Goal: Task Accomplishment & Management: Manage account settings

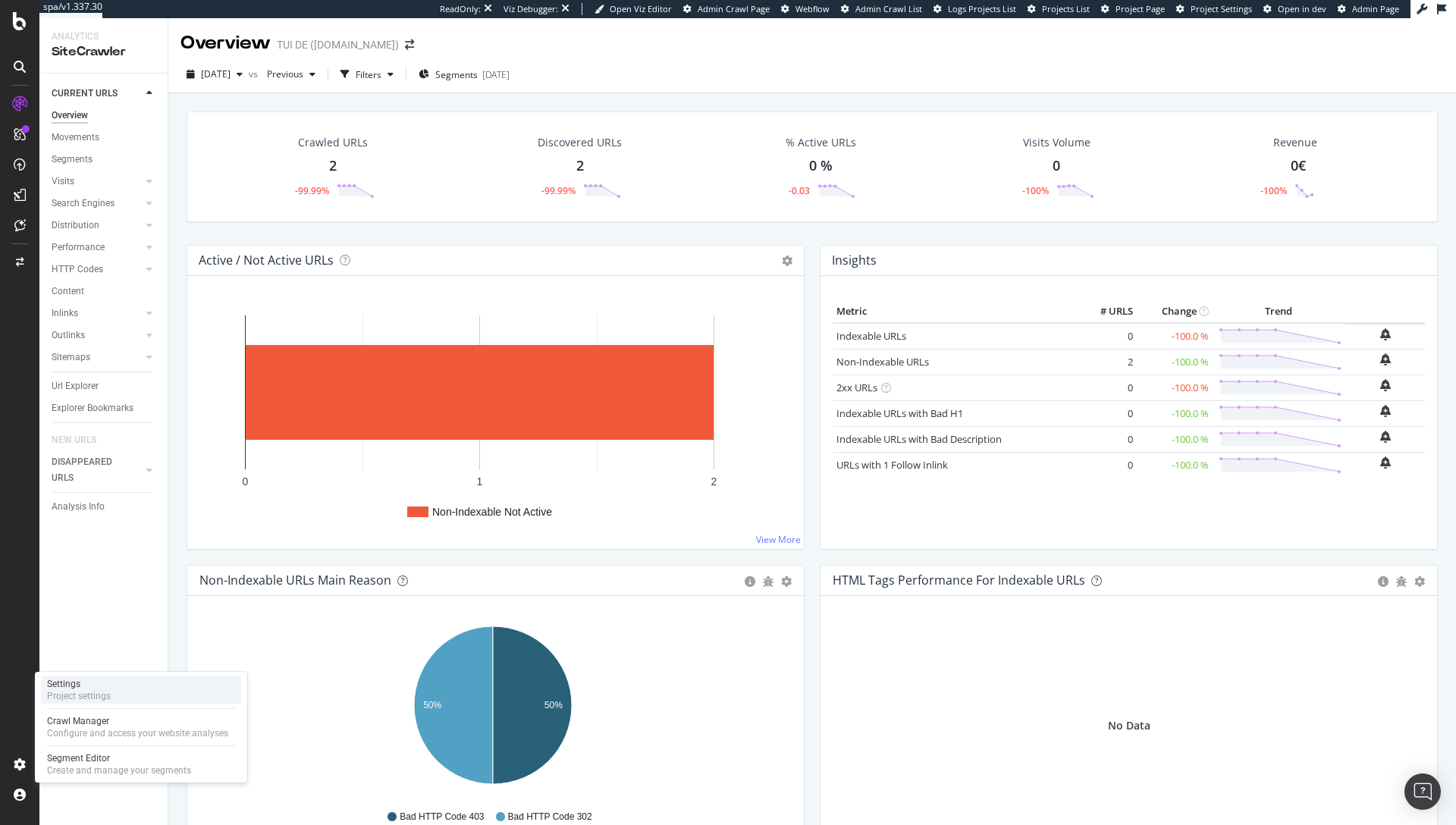
click at [105, 683] on div "Settings" at bounding box center [78, 683] width 64 height 12
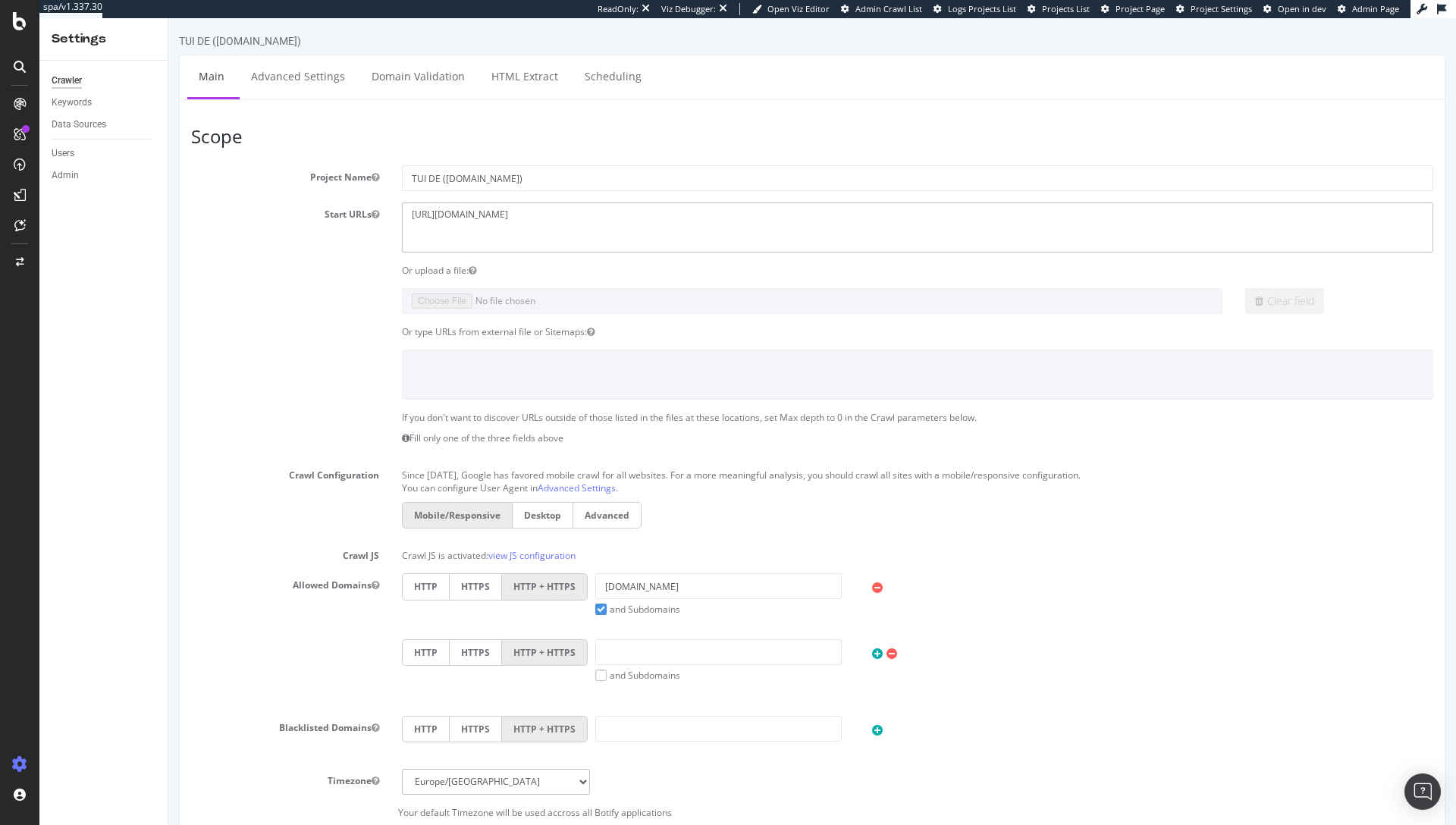
click at [505, 214] on textarea "https://www.tui.com/" at bounding box center [917, 227] width 1032 height 49
click at [290, 80] on link "Advanced Settings" at bounding box center [297, 76] width 116 height 42
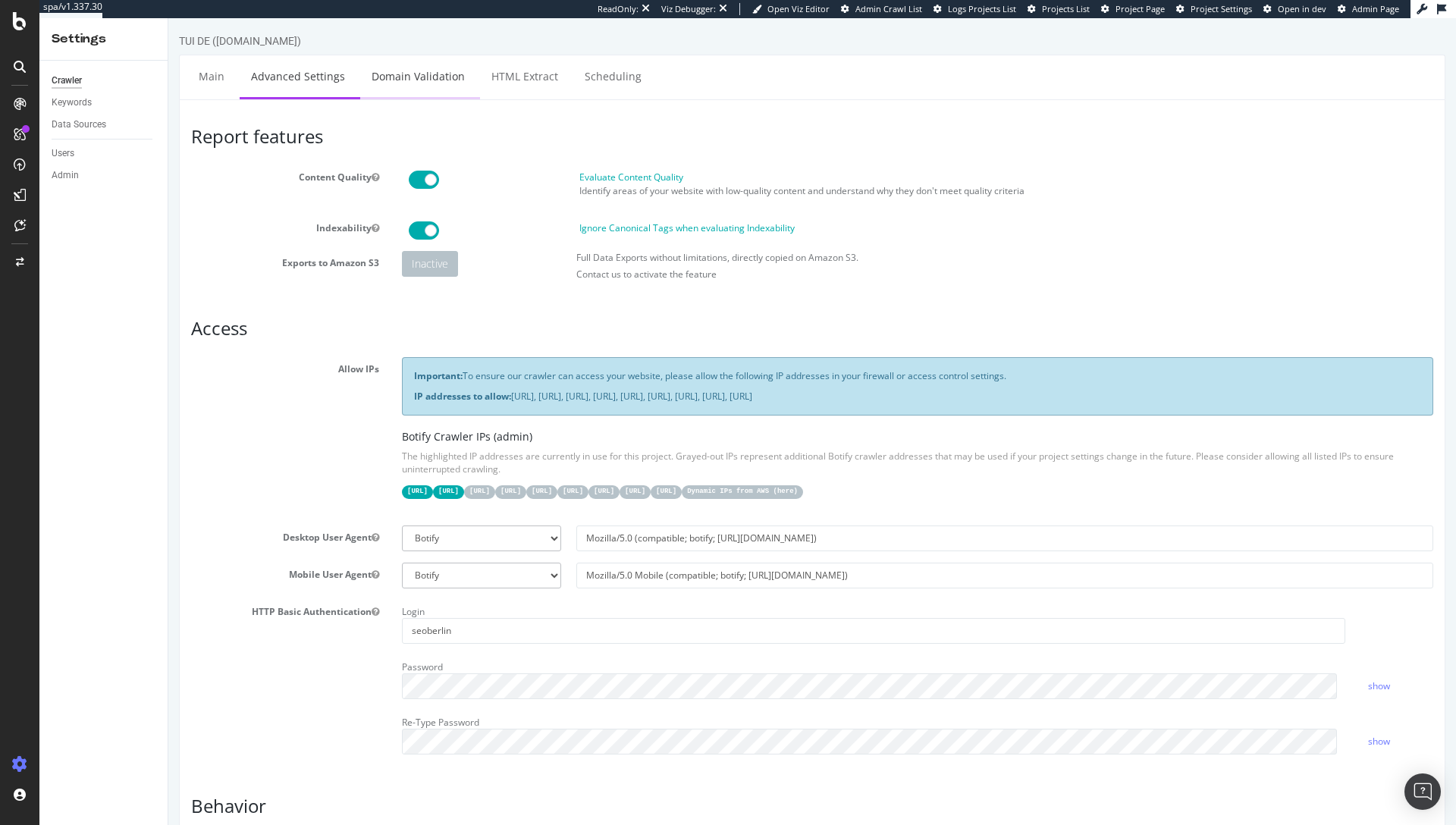
click at [386, 82] on link "Domain Validation" at bounding box center [418, 76] width 116 height 42
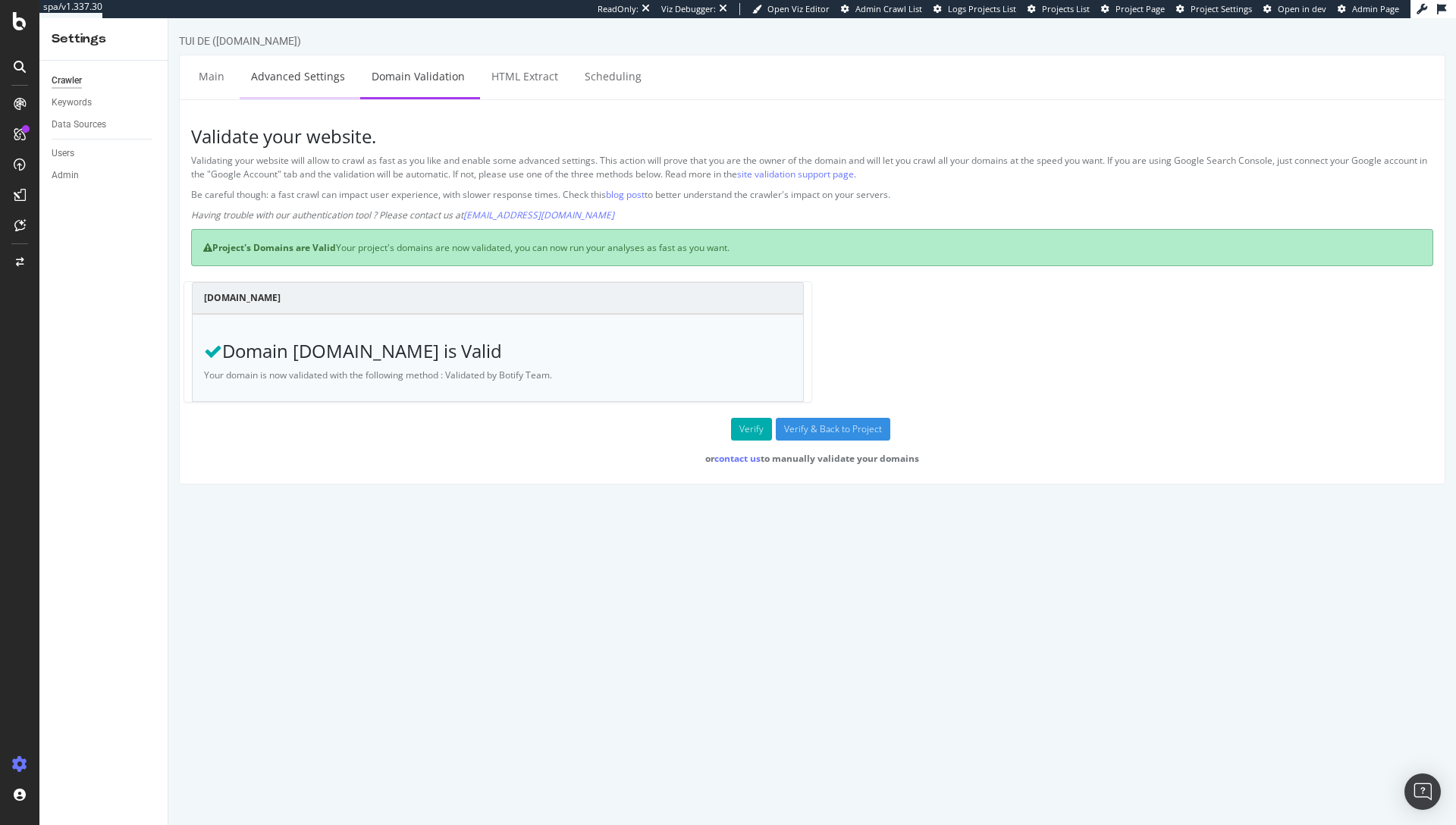
click at [290, 82] on link "Advanced Settings" at bounding box center [297, 76] width 116 height 42
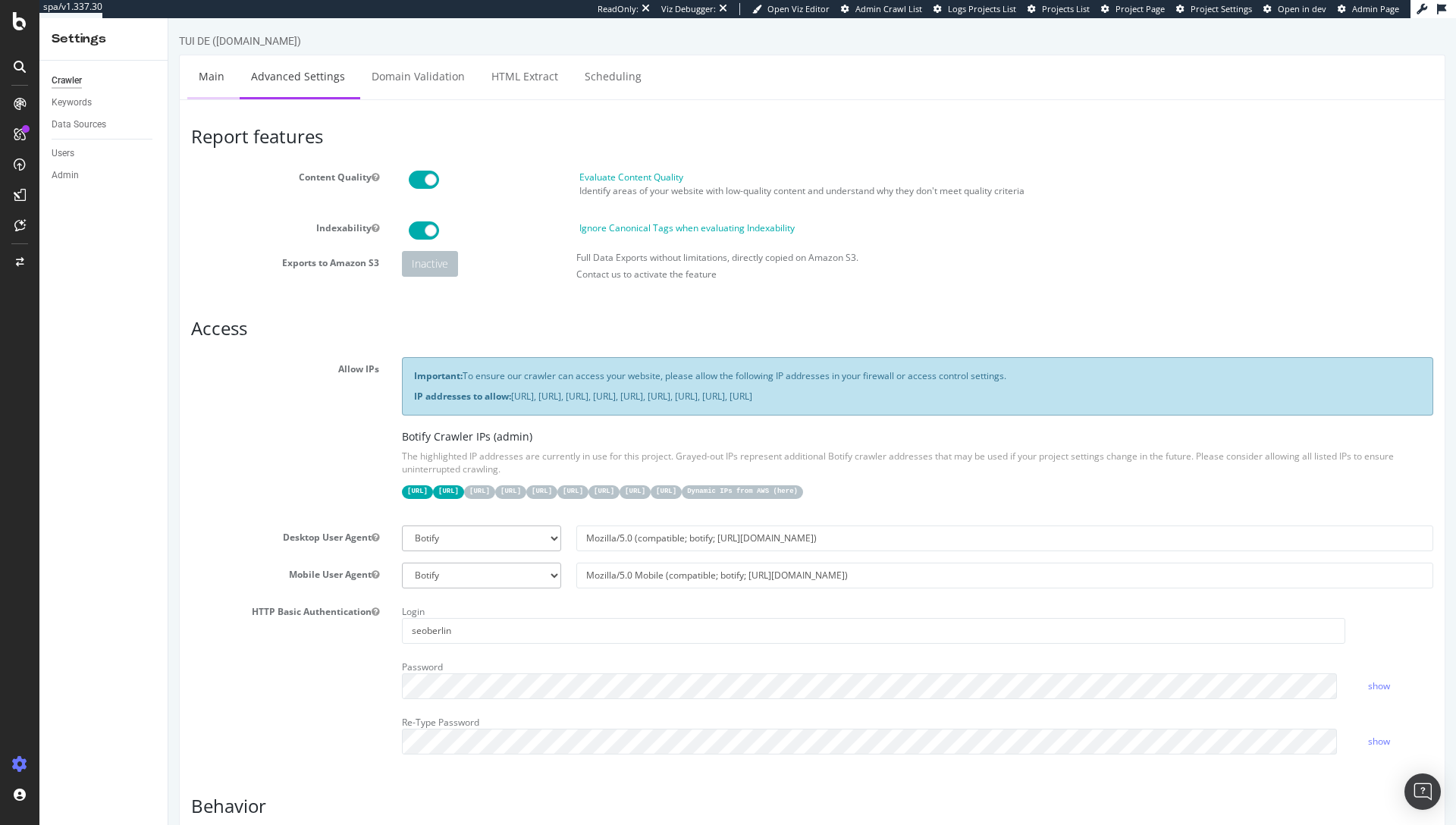
click at [212, 79] on link "Main" at bounding box center [212, 76] width 49 height 42
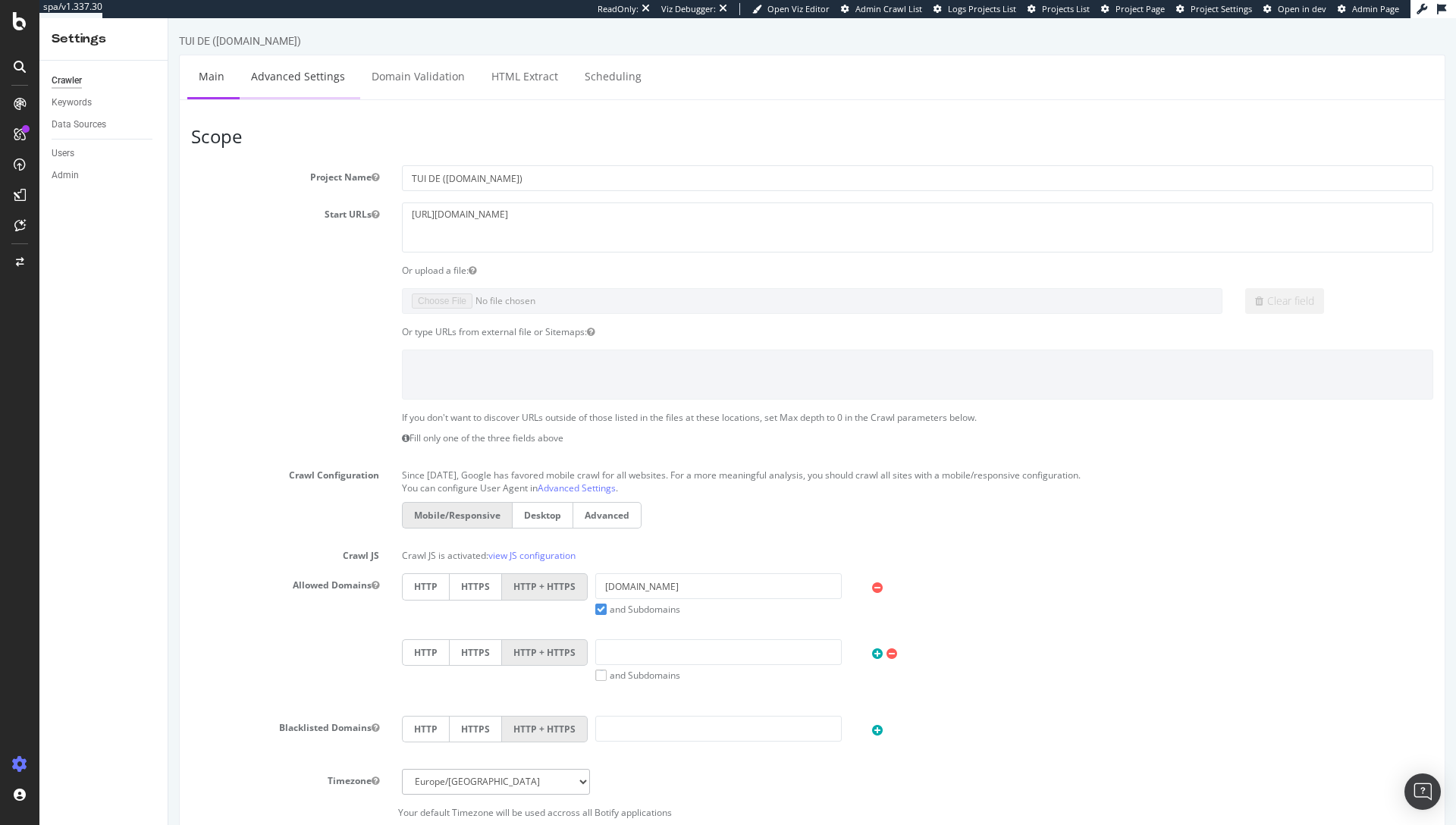
click at [317, 78] on link "Advanced Settings" at bounding box center [297, 76] width 116 height 42
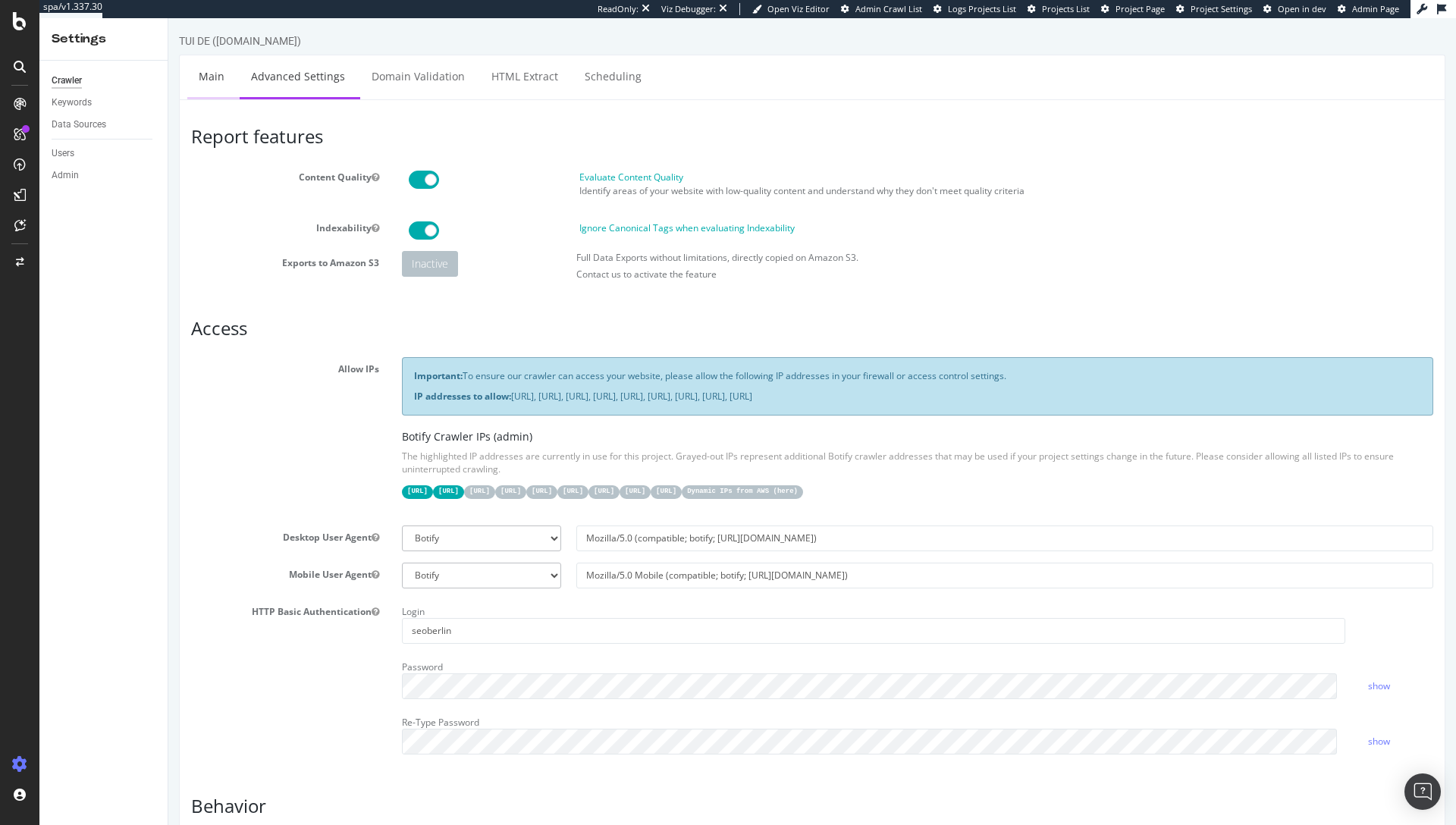
click at [227, 86] on link "Main" at bounding box center [212, 76] width 49 height 42
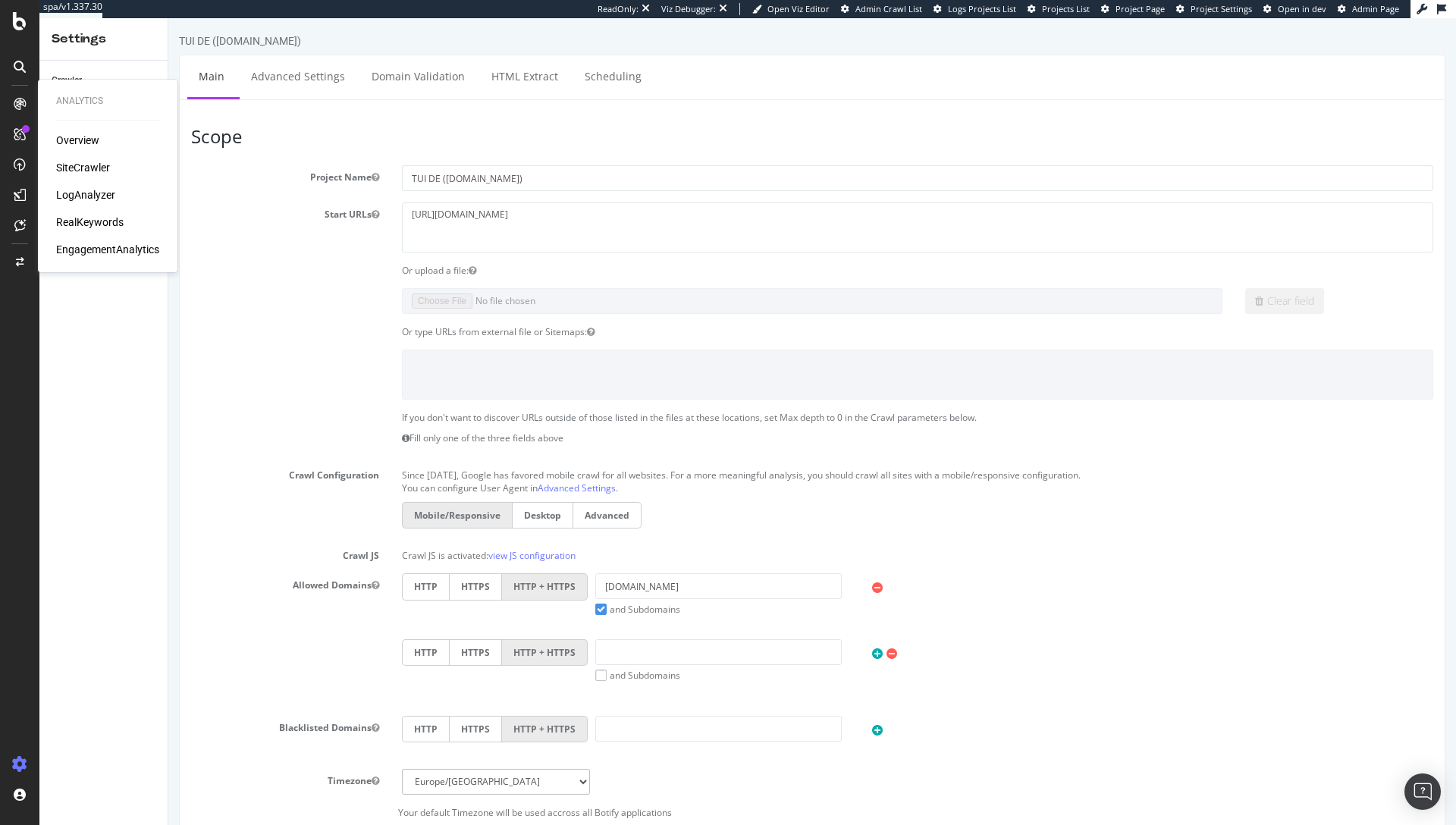
click at [77, 160] on div "SiteCrawler" at bounding box center [82, 168] width 54 height 16
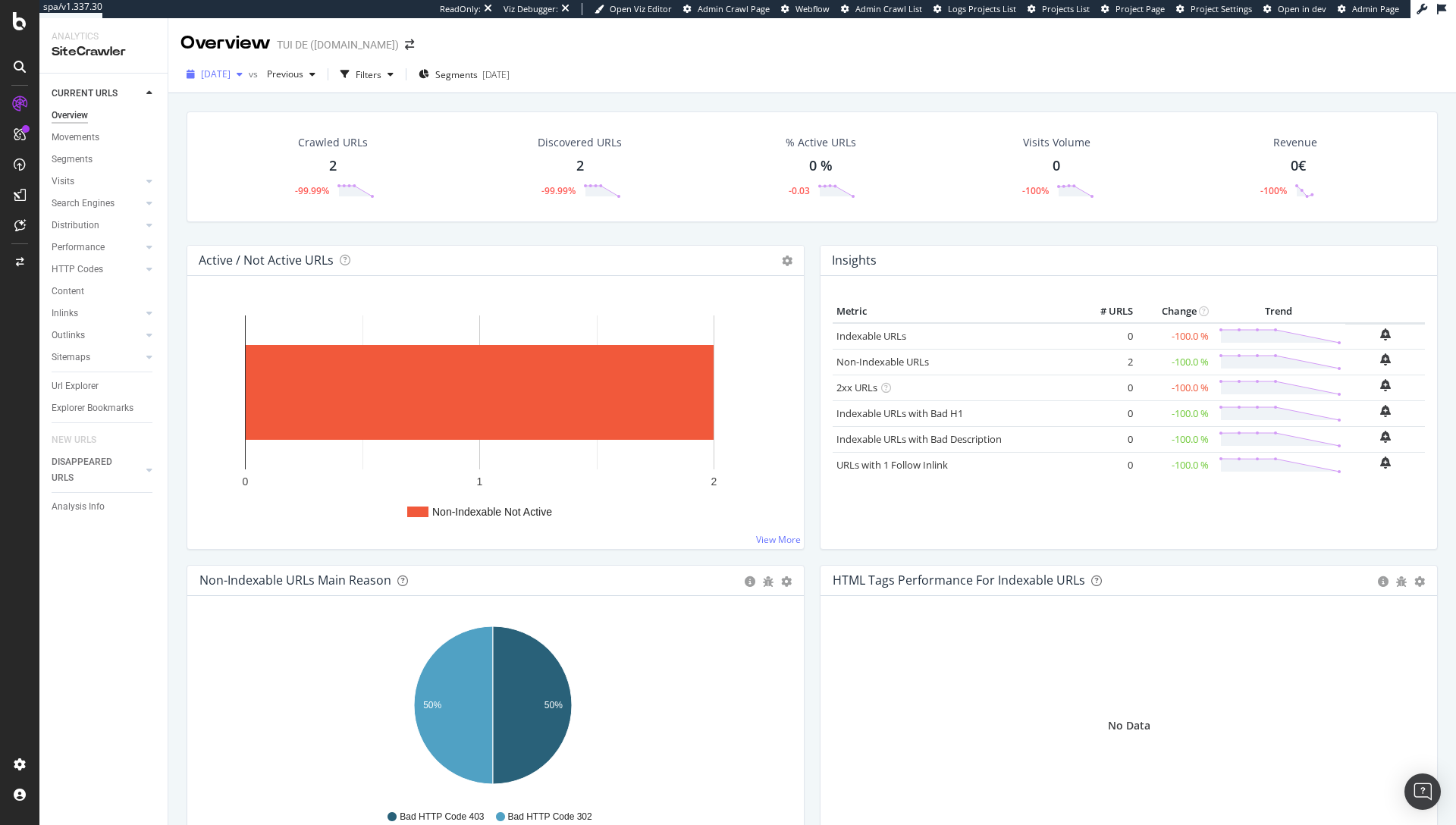
click at [231, 68] on span "2025 Sep. 17th" at bounding box center [215, 73] width 29 height 13
click at [250, 159] on div "2025 Sep. 10th" at bounding box center [243, 157] width 81 height 14
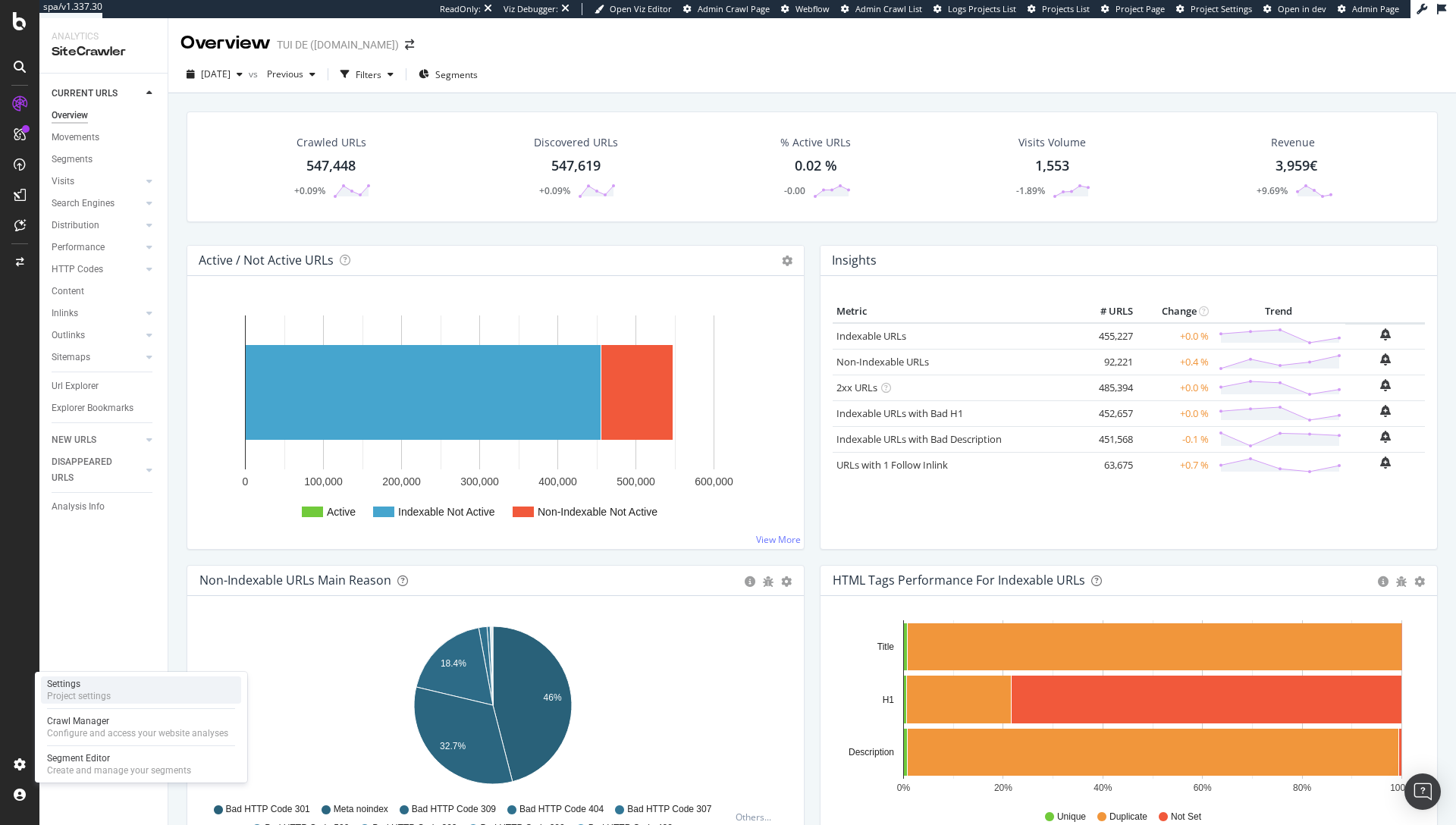
click at [114, 699] on div "Settings Project settings" at bounding box center [141, 690] width 200 height 27
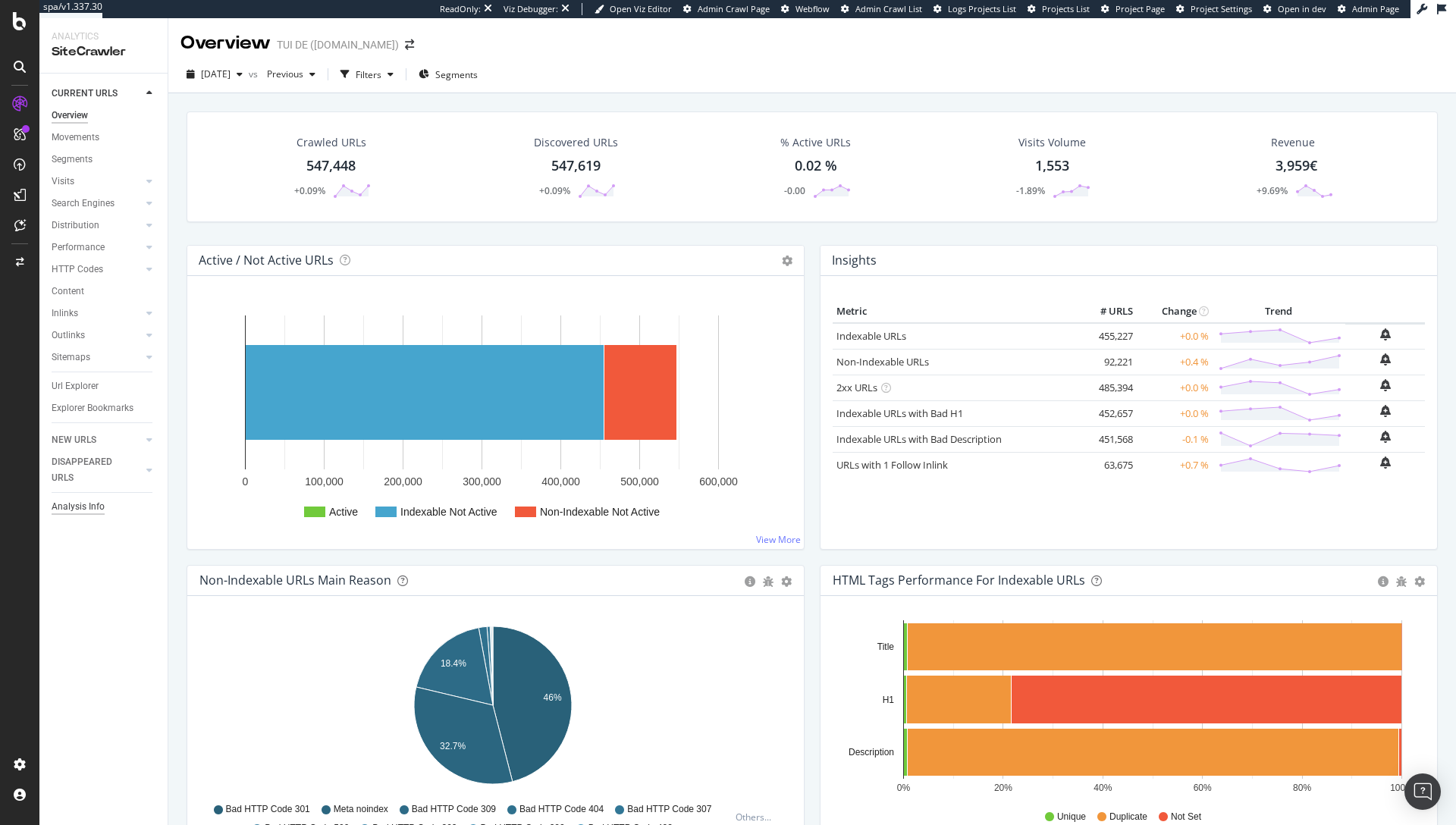
click at [79, 500] on div "Analysis Info" at bounding box center [78, 506] width 53 height 16
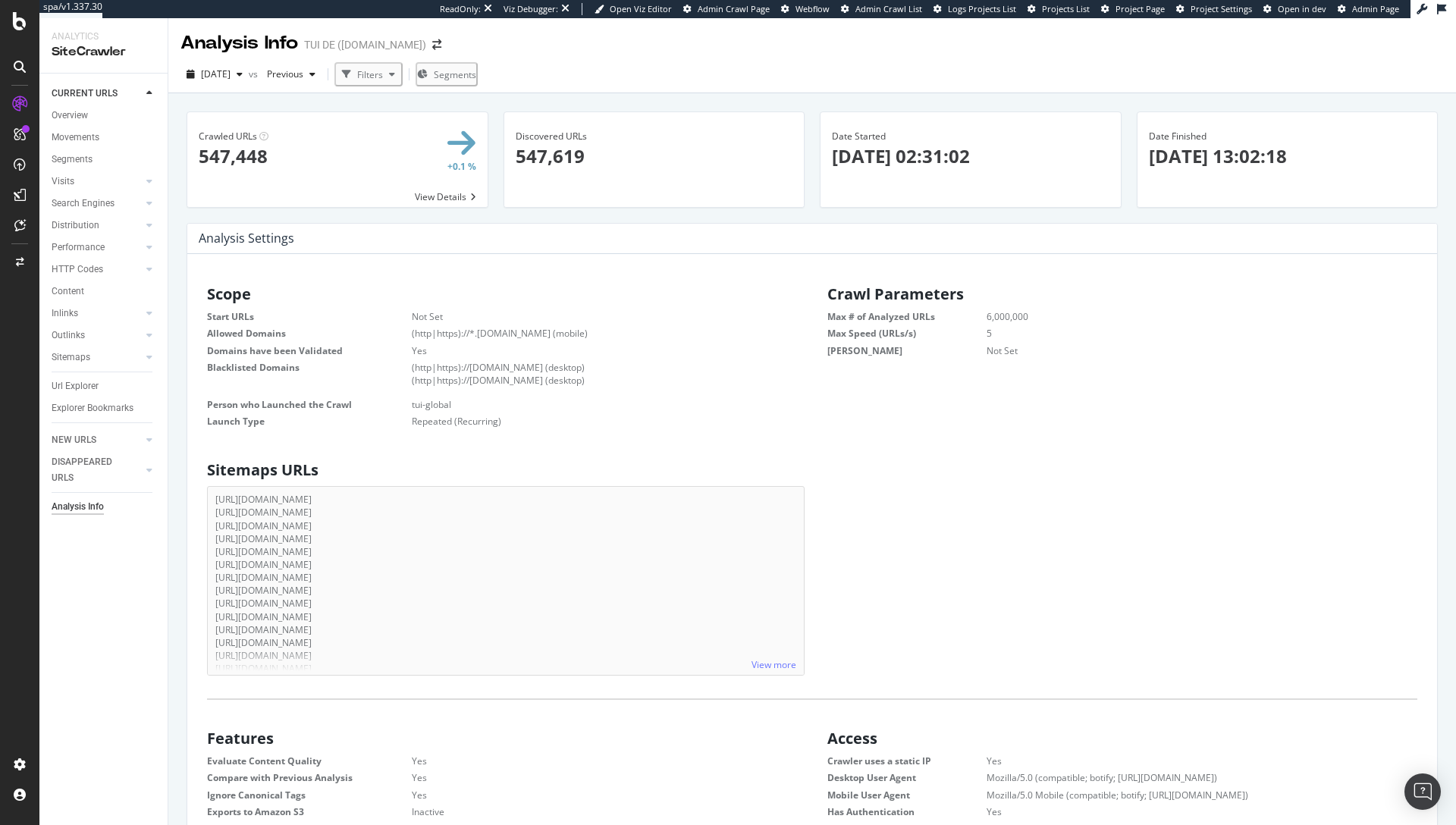
click at [650, 377] on li "(http|https)://ww4.tui.com (desktop)" at bounding box center [604, 379] width 385 height 13
click at [995, 251] on div "Analysis Settings × Close Chart - API Requests List Area Type Request Response …" at bounding box center [813, 239] width 1250 height 30
click at [88, 508] on div "Analysis Info" at bounding box center [78, 506] width 53 height 16
click at [110, 701] on div "Project settings" at bounding box center [78, 696] width 64 height 12
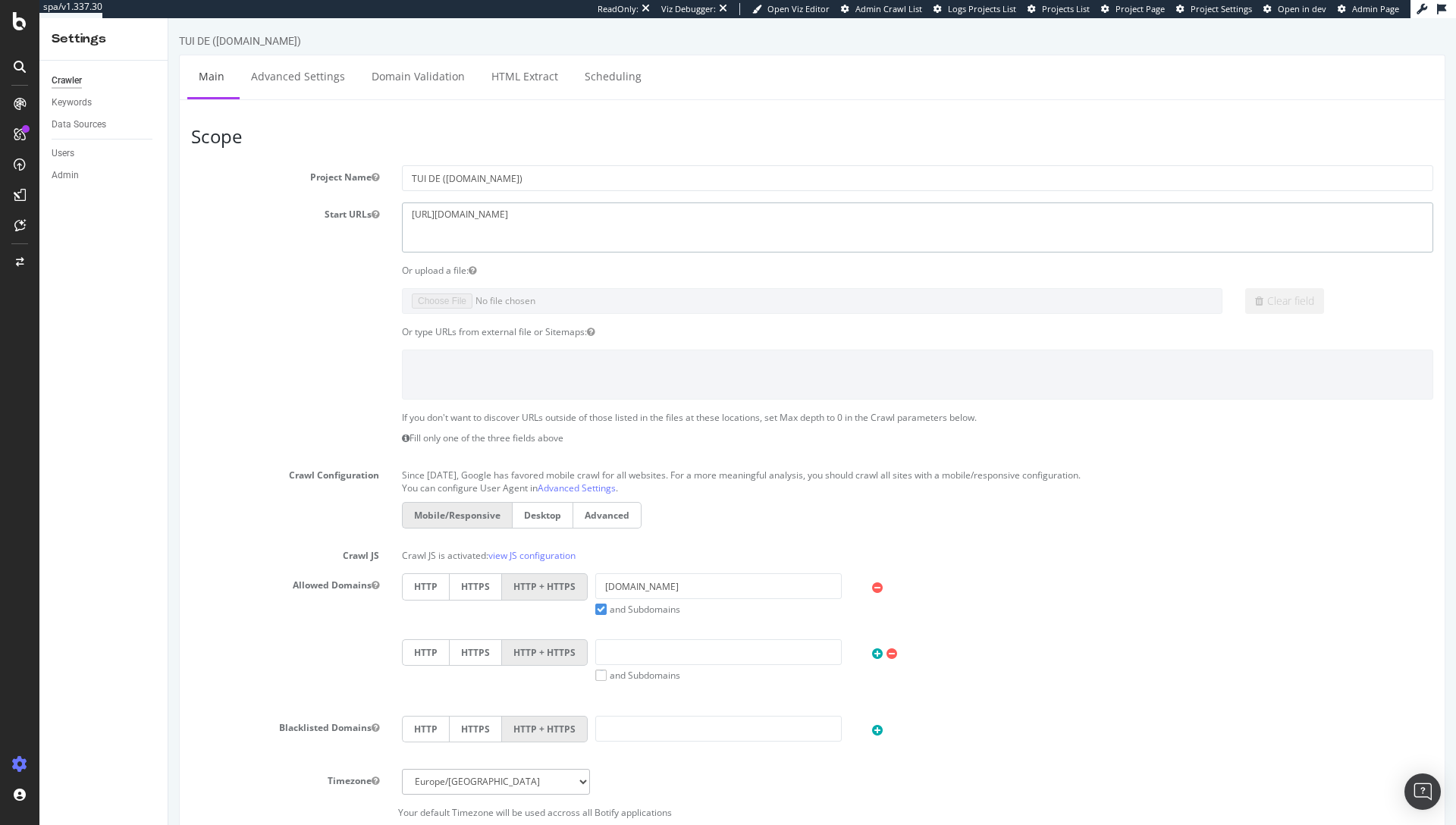
click at [526, 220] on textarea "https://www.tui.com/" at bounding box center [917, 227] width 1032 height 49
click at [535, 215] on textarea "https://www.tui.com/" at bounding box center [917, 227] width 1032 height 49
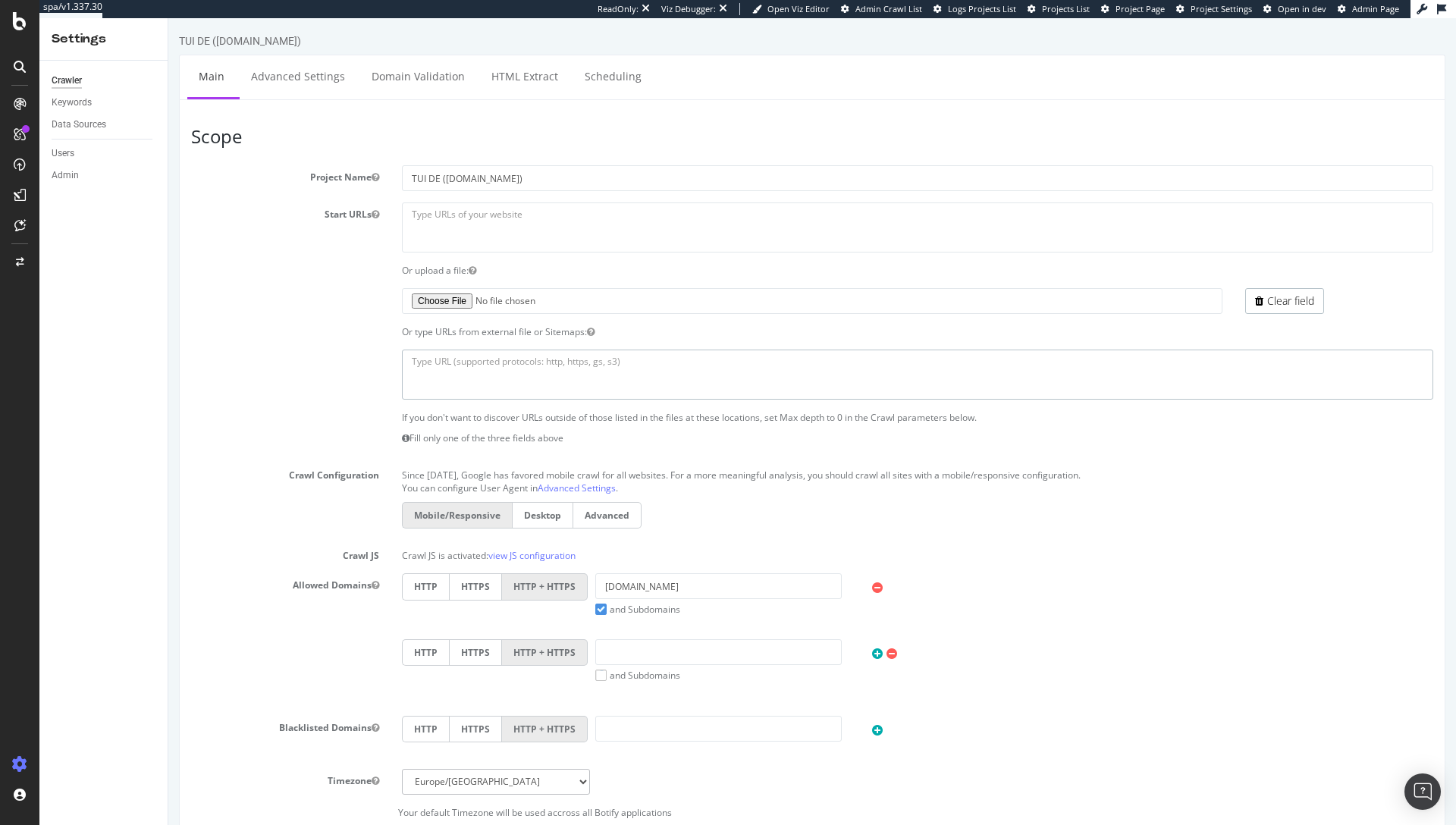
click at [460, 360] on textarea at bounding box center [917, 373] width 1032 height 49
paste textarea "https://www.tui.com/sitemap.xml"
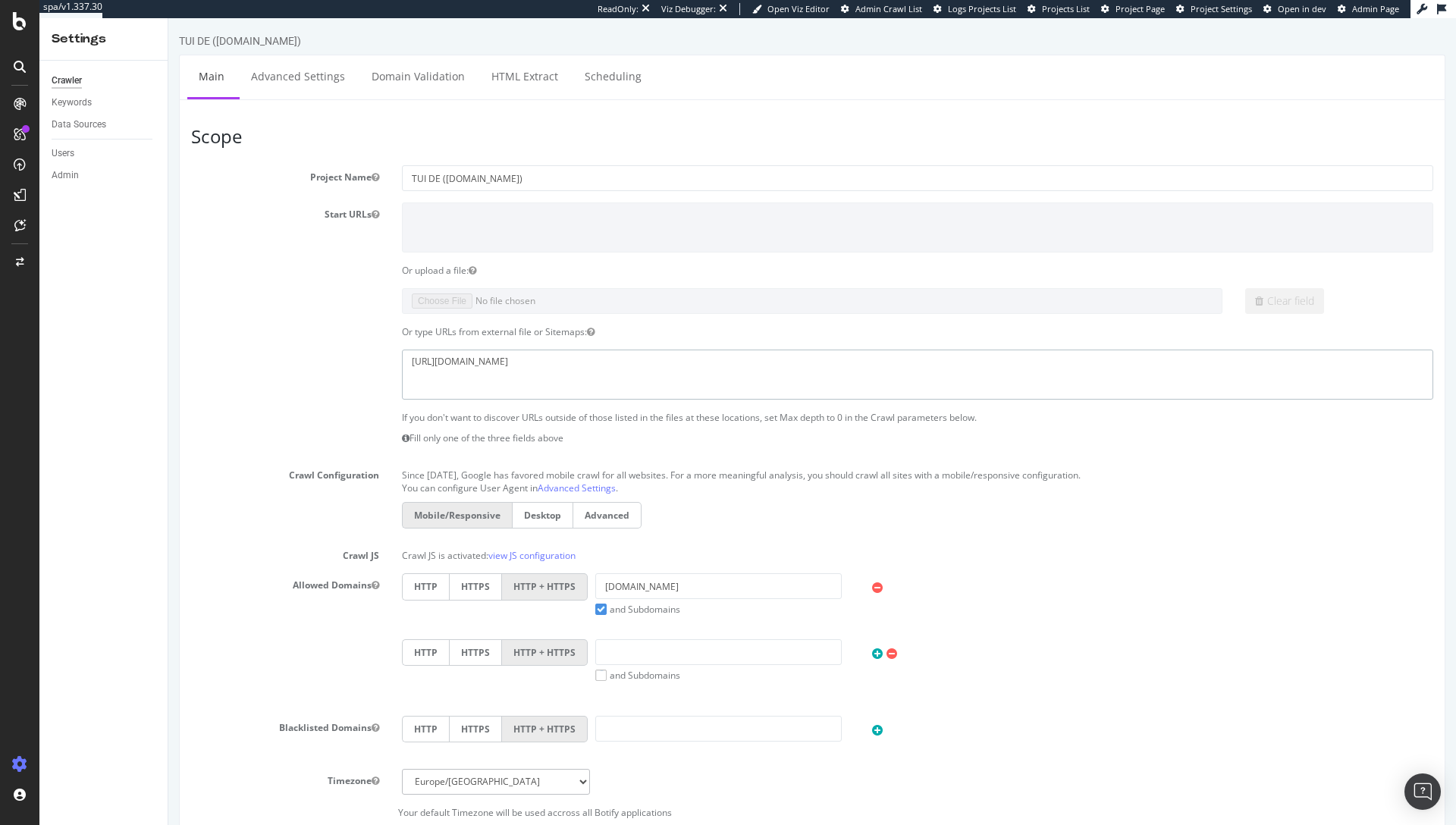
type textarea "https://www.tui.com/sitemap.xml"
click at [295, 363] on div "https://www.tui.com/sitemap.xml" at bounding box center [812, 373] width 1264 height 49
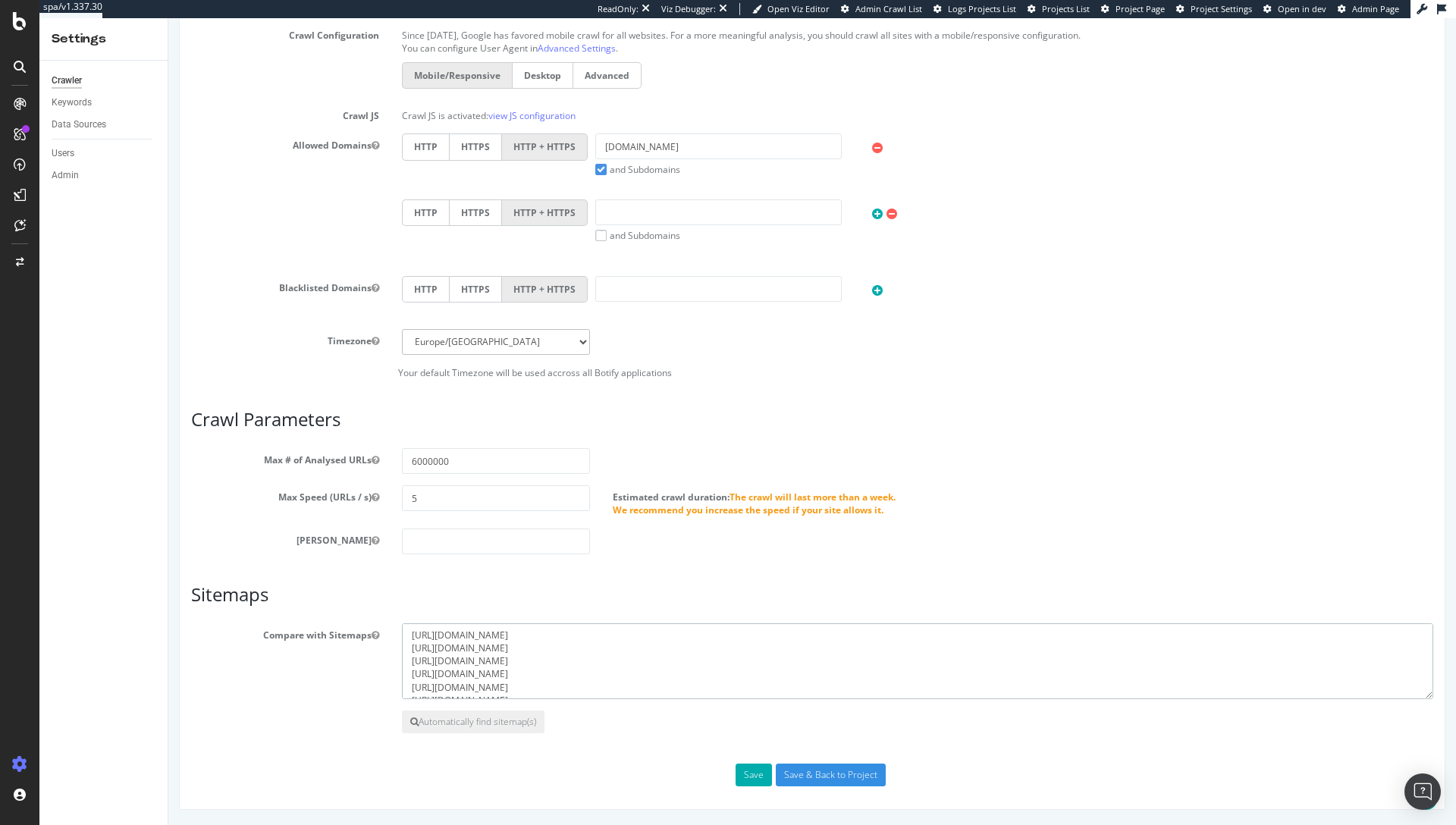
drag, startPoint x: 684, startPoint y: 633, endPoint x: 394, endPoint y: 633, distance: 290.0
click at [394, 633] on div "https://d18nljjl2uji5v.cloudfront.net/tuicom/sitemap-index.xml https://www.tui.…" at bounding box center [917, 661] width 1054 height 76
drag, startPoint x: 591, startPoint y: 639, endPoint x: 406, endPoint y: 639, distance: 185.0
click at [406, 639] on textarea "https://d18nljjl2uji5v.cloudfront.net/tuicom/sitemap-index.xml https://www.tui.…" at bounding box center [917, 661] width 1032 height 76
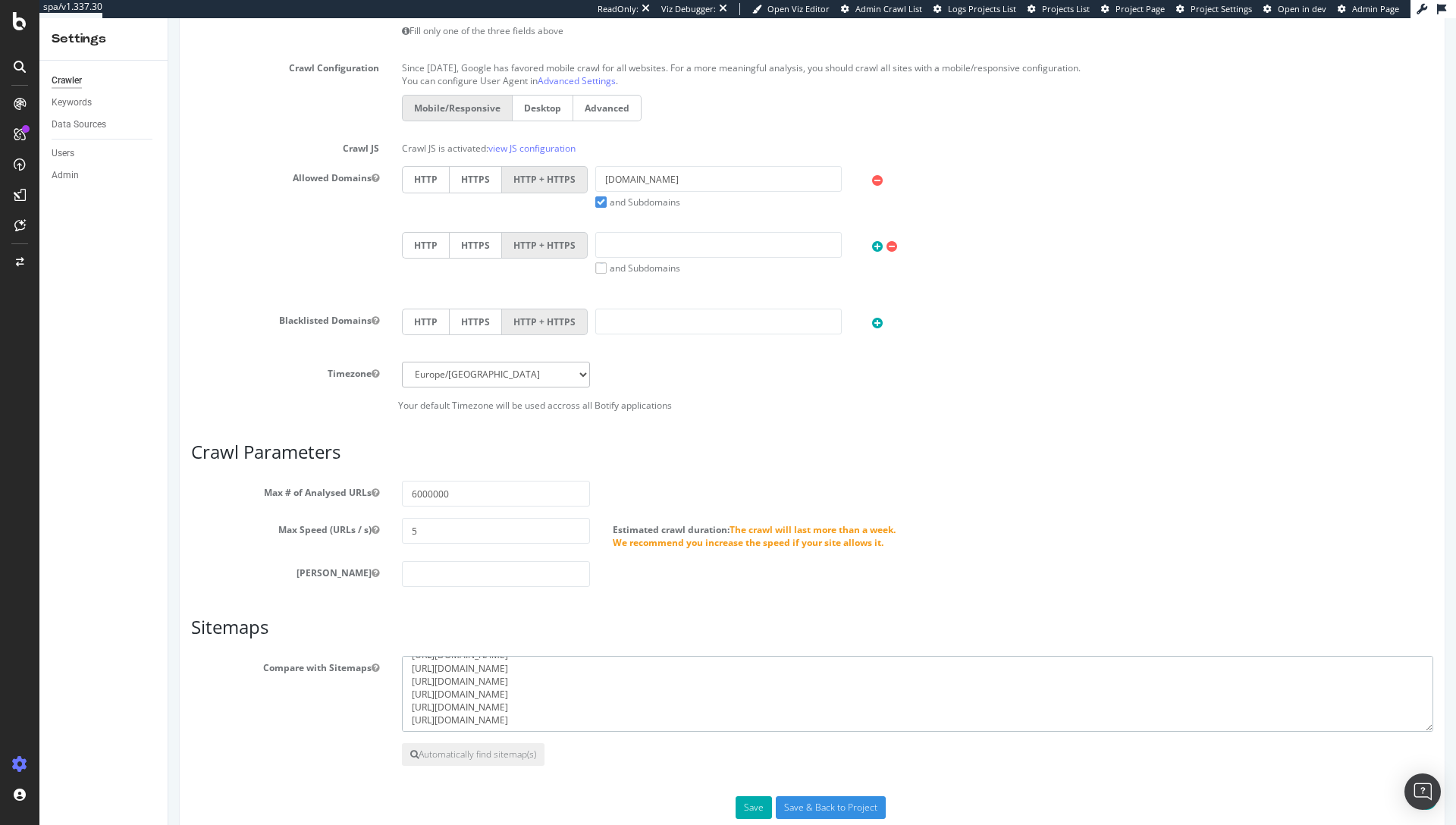
scroll to position [440, 0]
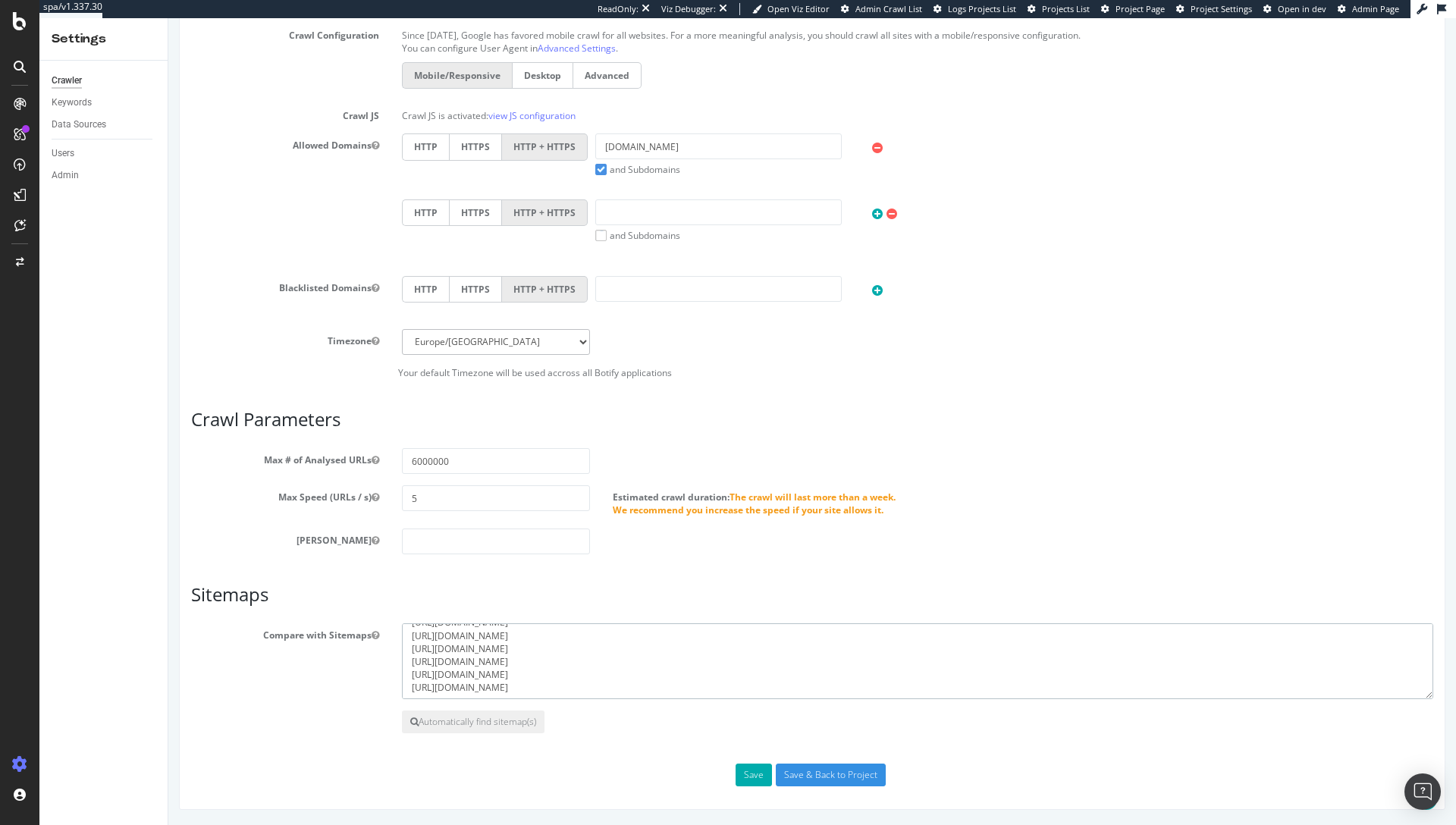
click at [776, 629] on textarea "https://d18nljjl2uji5v.cloudfront.net/tuicom/sitemap-index.xml https://www.tui.…" at bounding box center [917, 661] width 1032 height 76
click at [456, 719] on button "Automatically find sitemap(s)" at bounding box center [473, 721] width 143 height 22
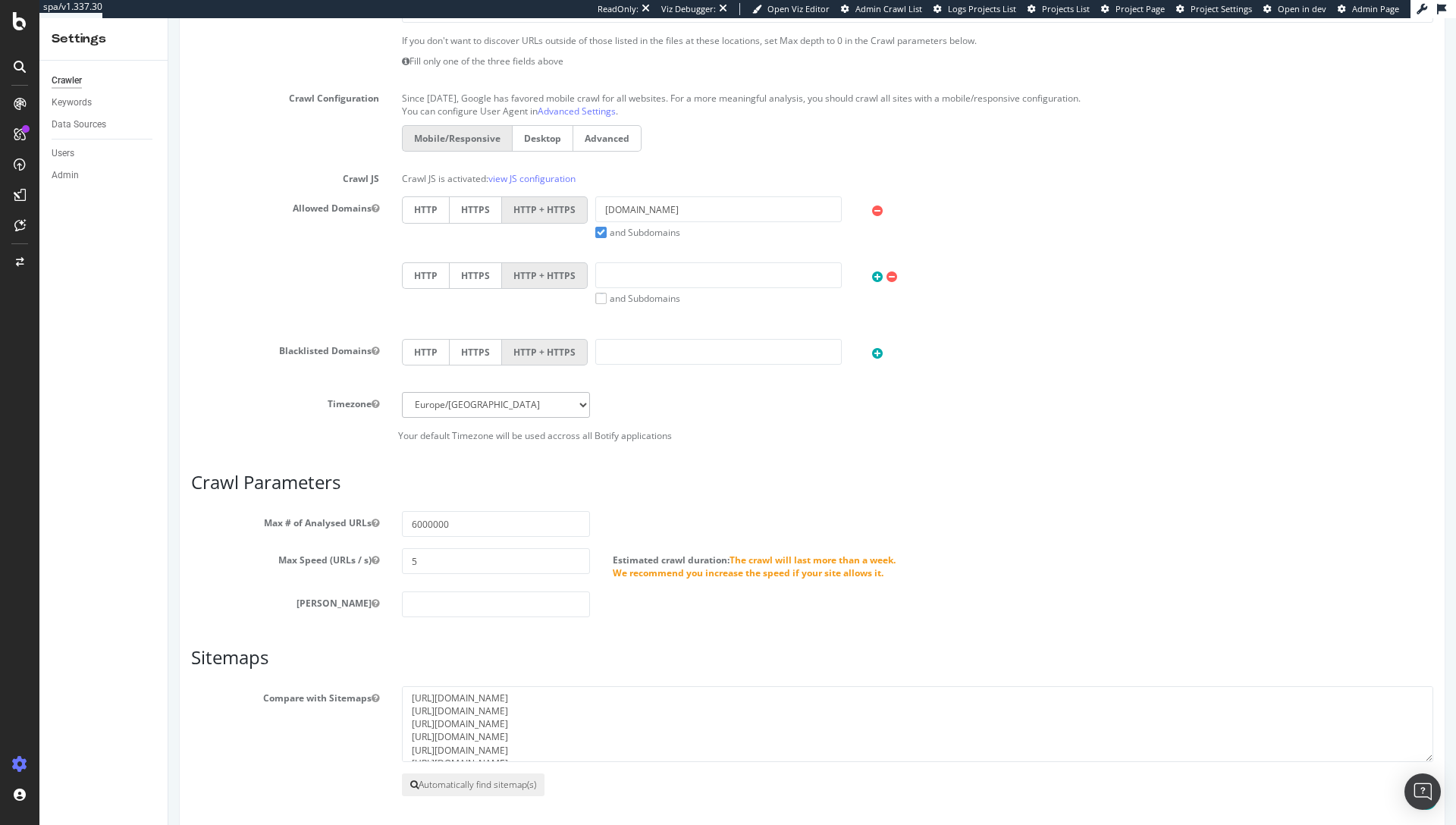
scroll to position [0, 0]
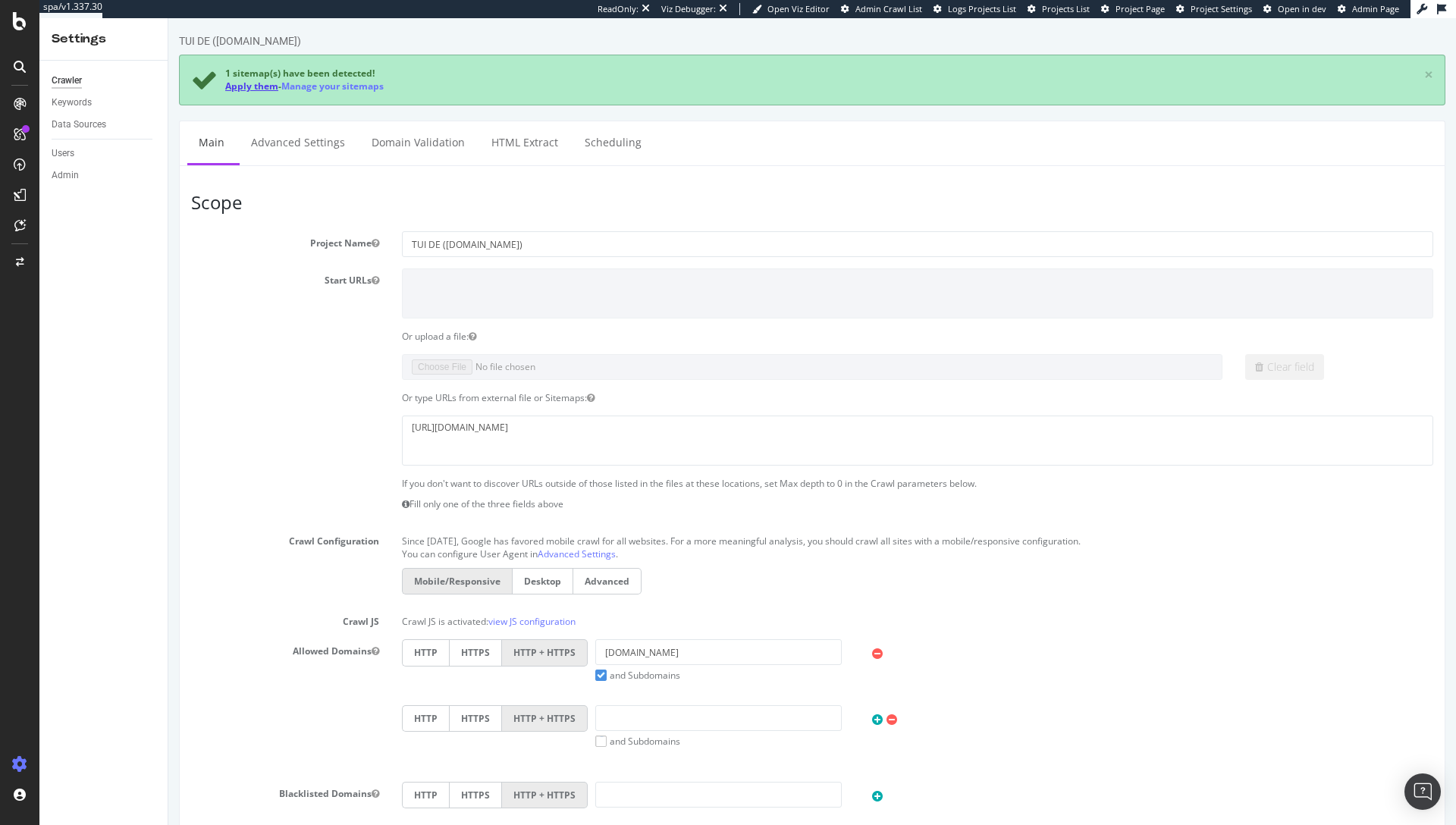
click at [246, 88] on link "Apply them" at bounding box center [251, 85] width 53 height 13
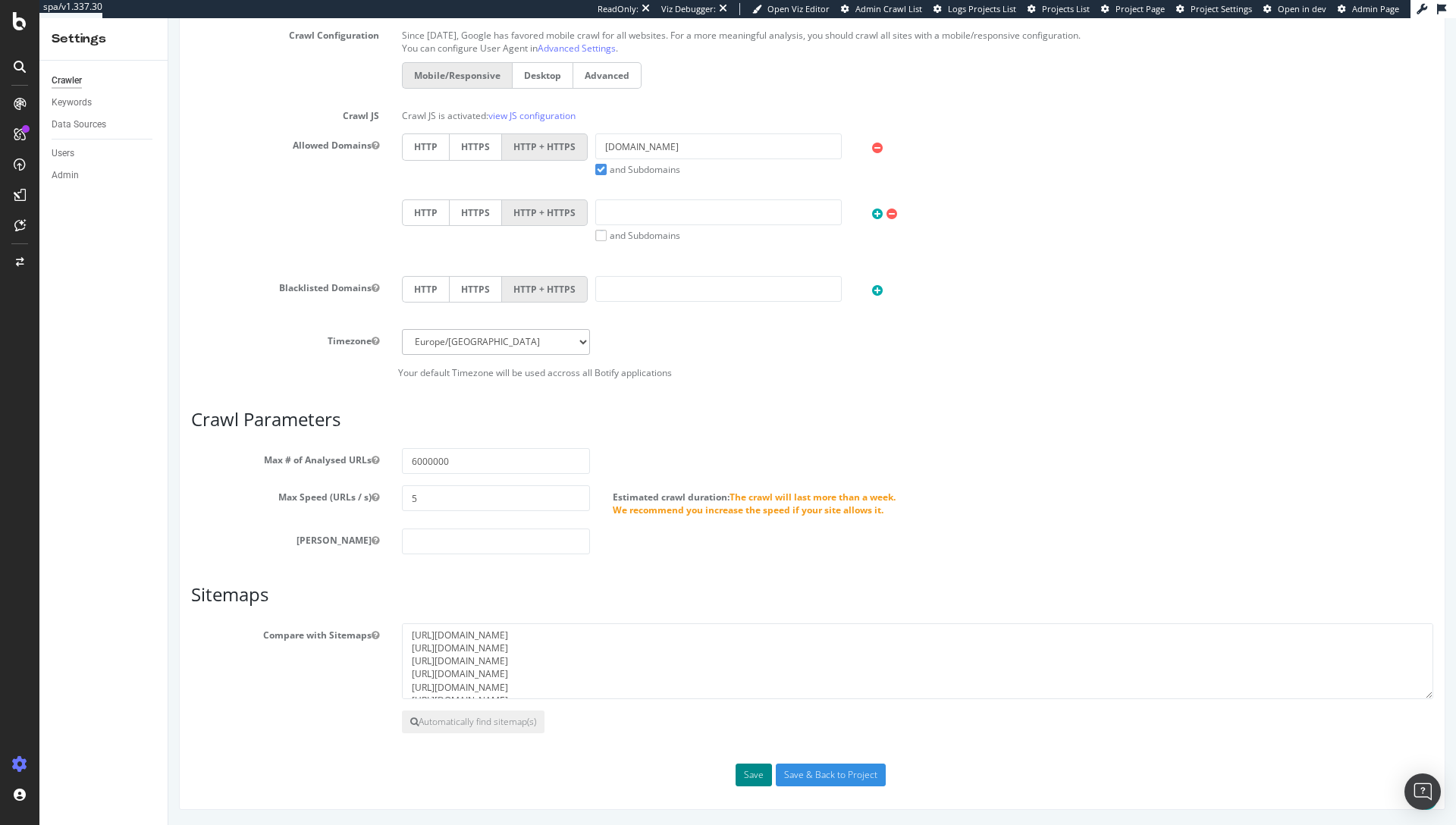
click at [738, 777] on button "Save" at bounding box center [753, 774] width 36 height 22
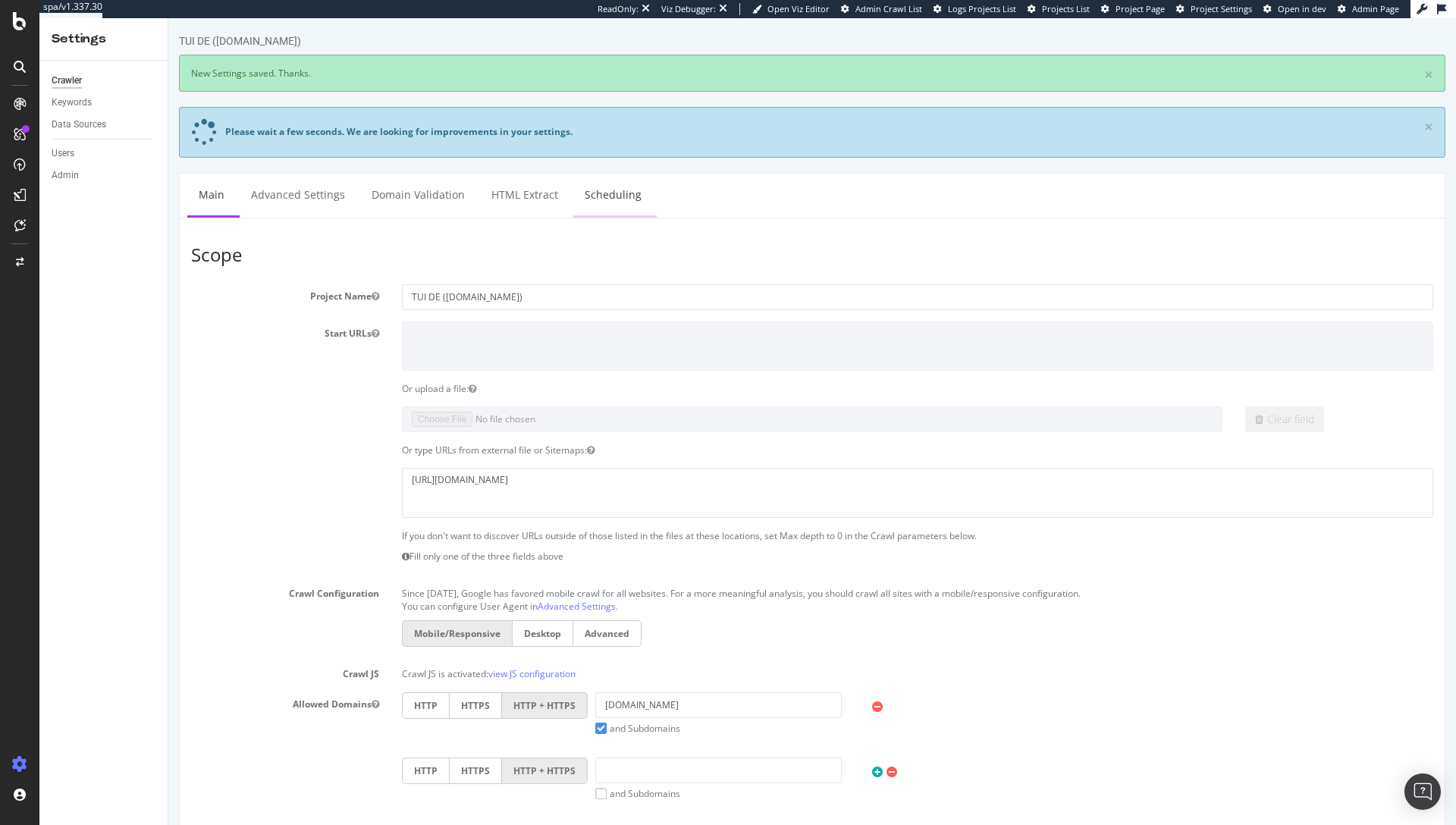
click at [602, 200] on link "Scheduling" at bounding box center [612, 195] width 79 height 42
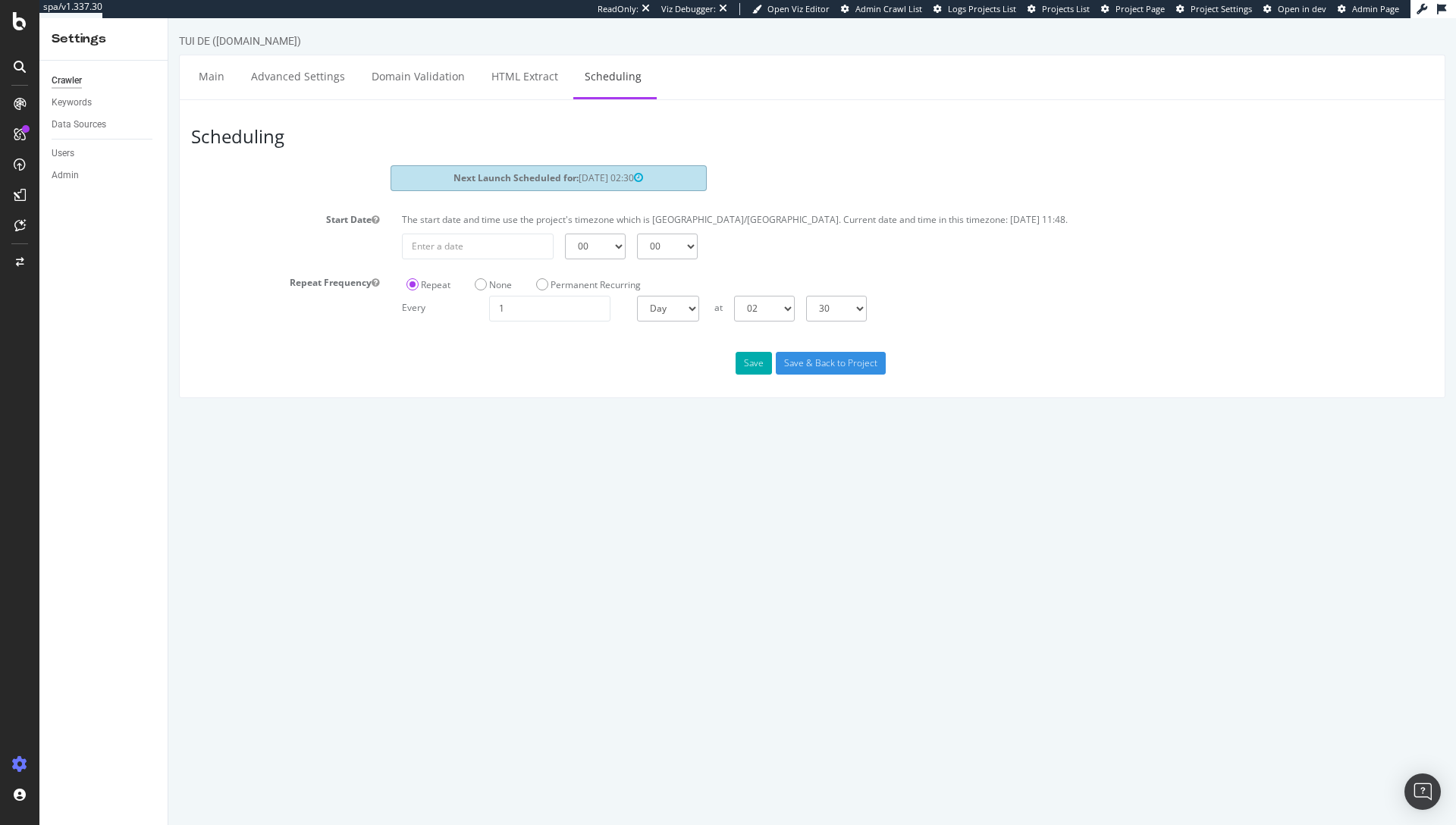
click at [1016, 319] on div "at 00 01 02 03 04 05 06 07 08 09 10 11 12 13 14 15 16 17 18 19 20 21 22 23 00 1…" at bounding box center [1012, 308] width 610 height 25
click at [205, 82] on link "Main" at bounding box center [212, 76] width 49 height 42
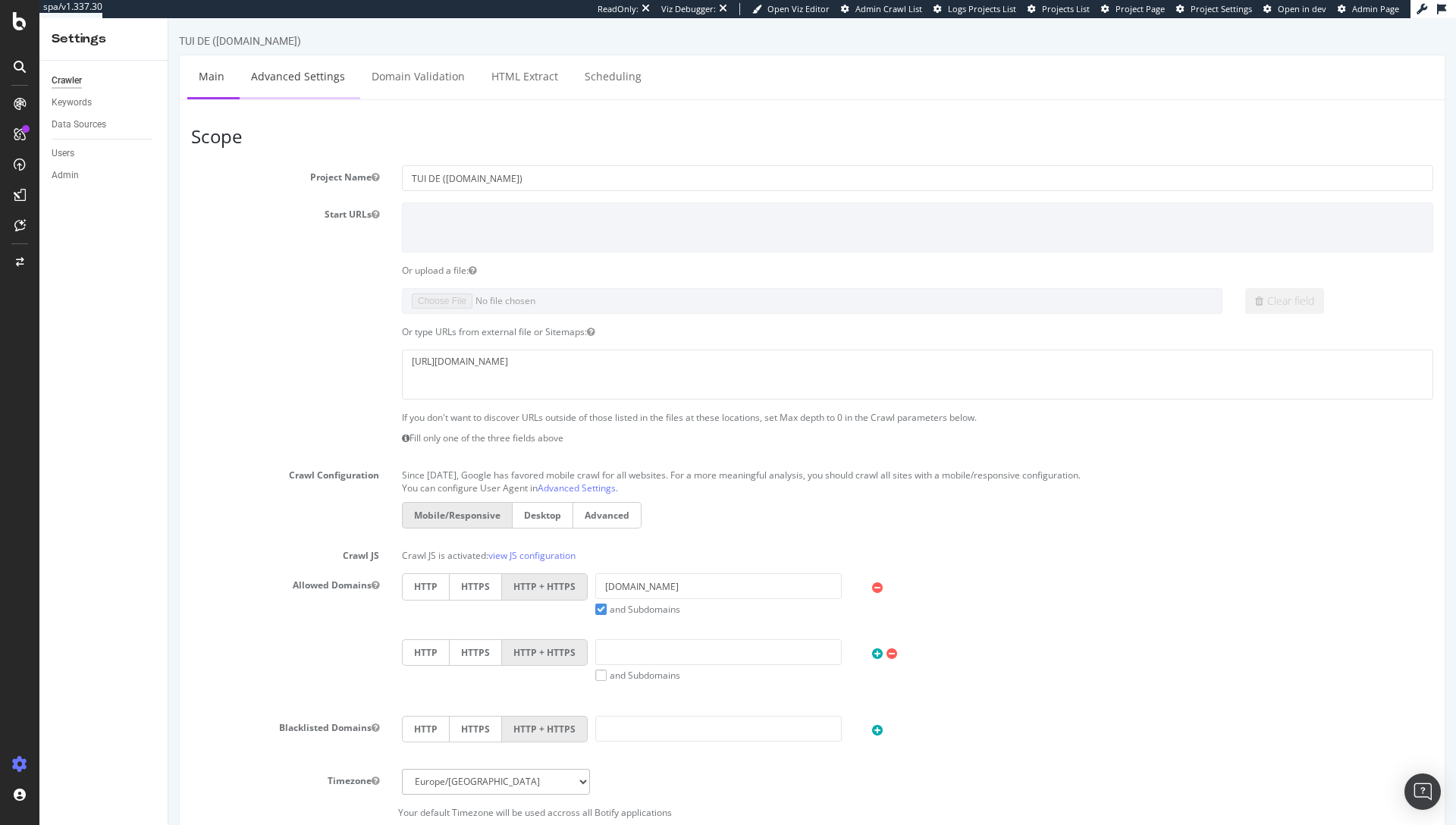
click at [295, 81] on link "Advanced Settings" at bounding box center [297, 76] width 116 height 42
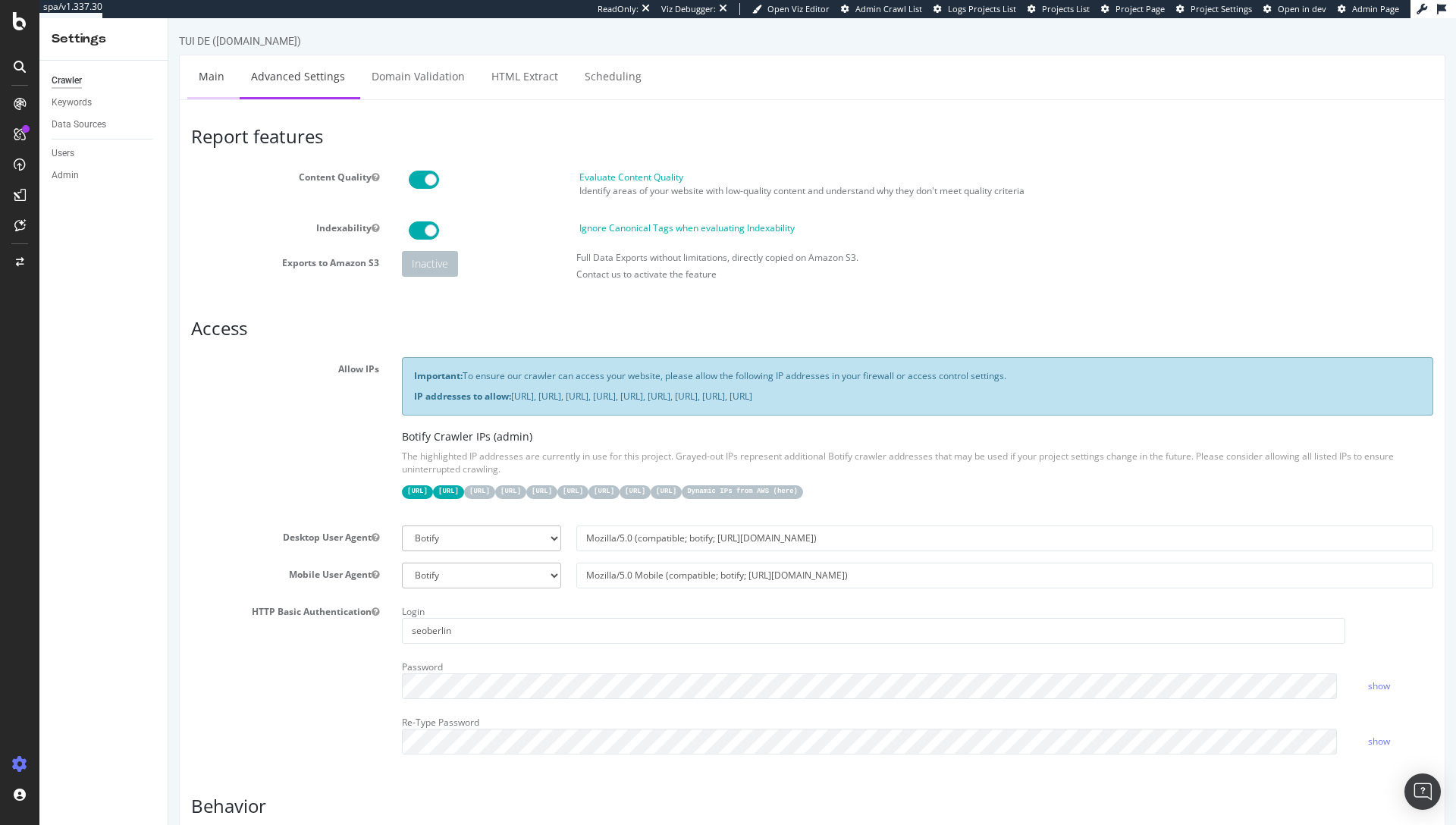
click at [228, 82] on link "Main" at bounding box center [212, 76] width 49 height 42
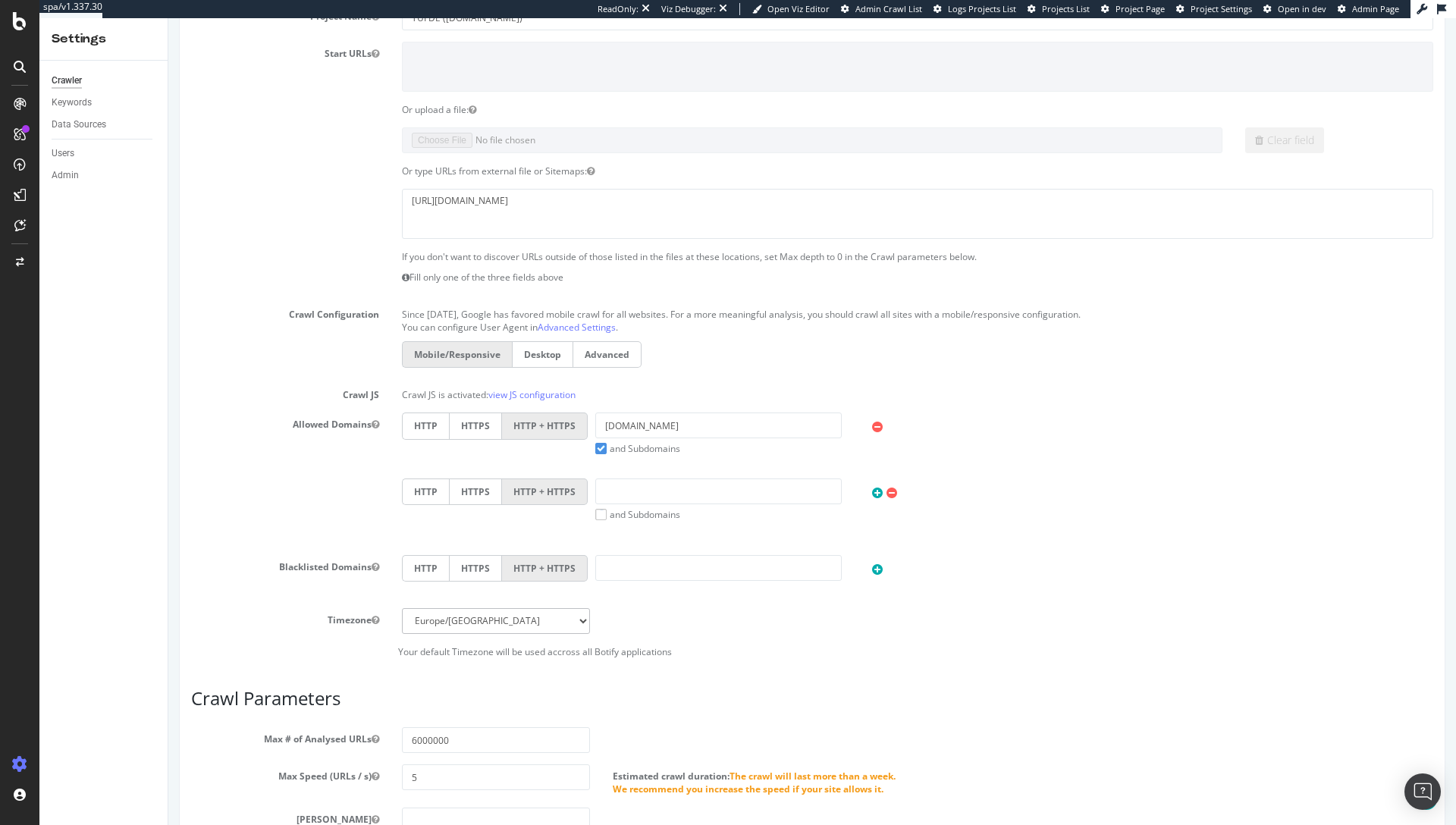
scroll to position [295, 0]
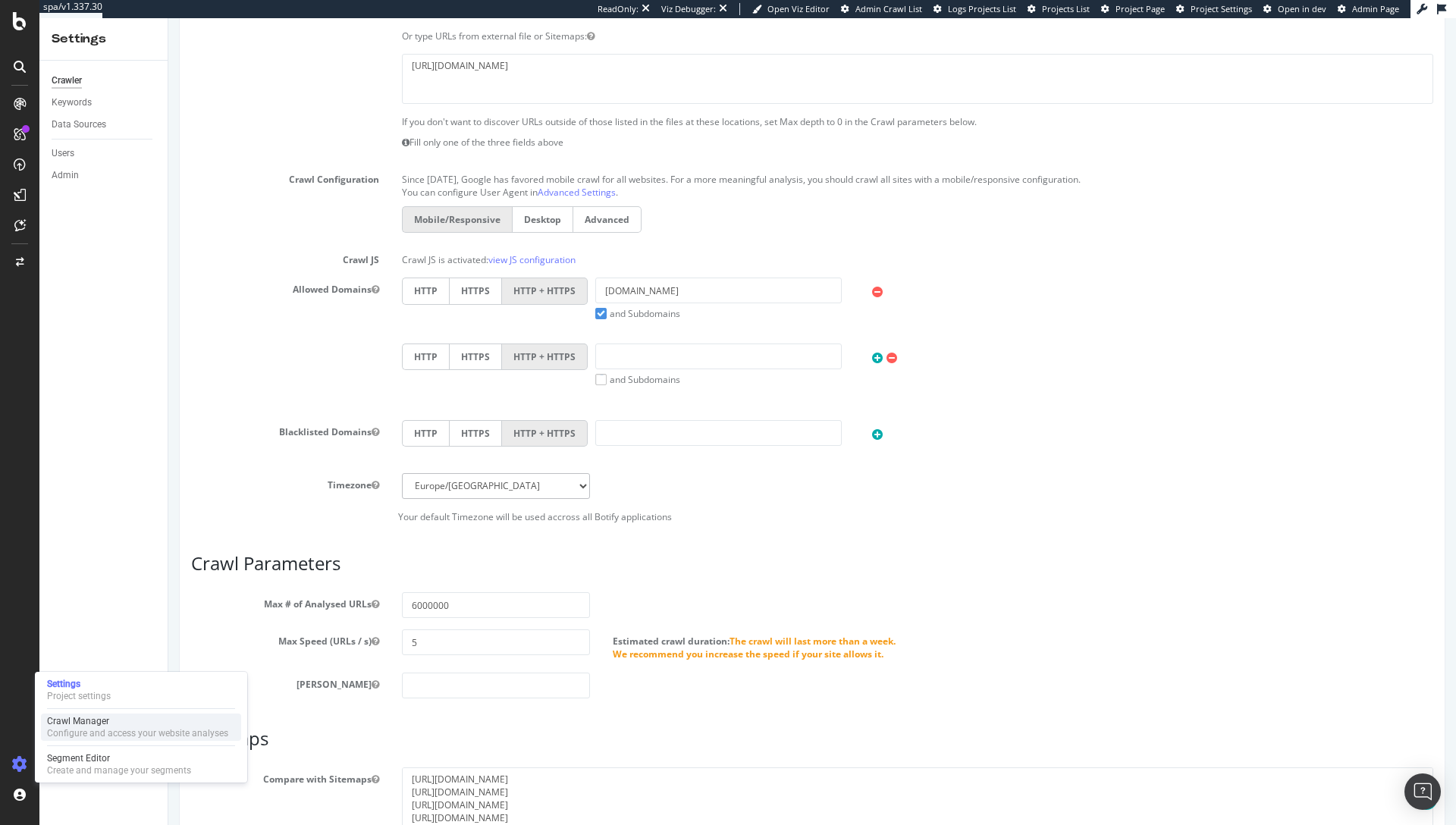
click at [93, 722] on div "Crawl Manager" at bounding box center [137, 720] width 181 height 12
click at [1115, 450] on div "HTTP HTTPS HTTP + HTTPS" at bounding box center [917, 435] width 1046 height 30
click at [673, 362] on input "text" at bounding box center [719, 356] width 246 height 25
paste input "https://botify.slack.com//esp.tui.com"
drag, startPoint x: 706, startPoint y: 357, endPoint x: 565, endPoint y: 356, distance: 141.0
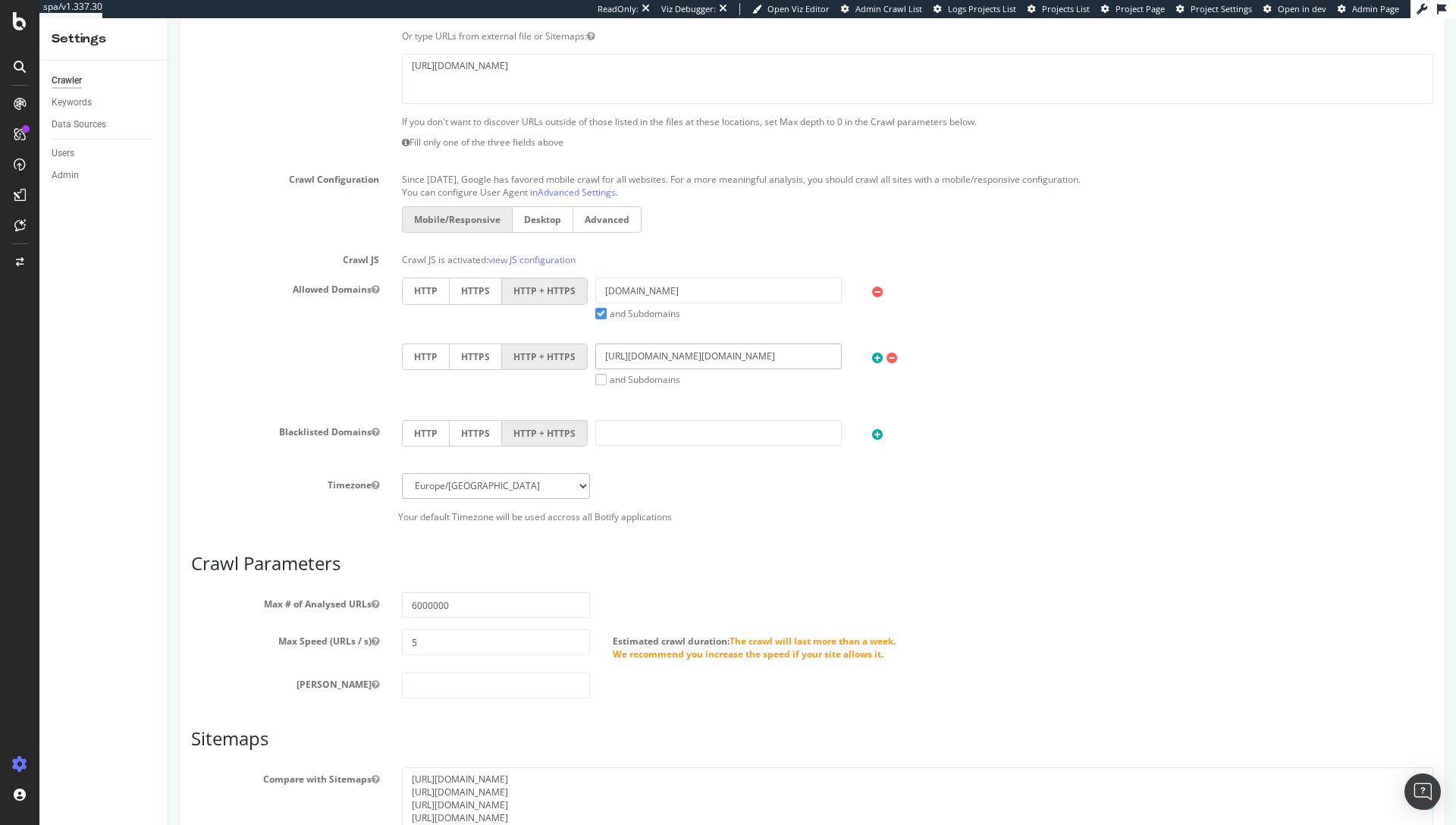
click at [565, 356] on div "HTTP HTTPS HTTP + HTTPS https://botify.slack.com//esp.tui.com and Subdomains Us…" at bounding box center [917, 364] width 1046 height 42
type input "esp.tui.com"
click at [736, 353] on input "esp.tui.com" at bounding box center [719, 356] width 246 height 25
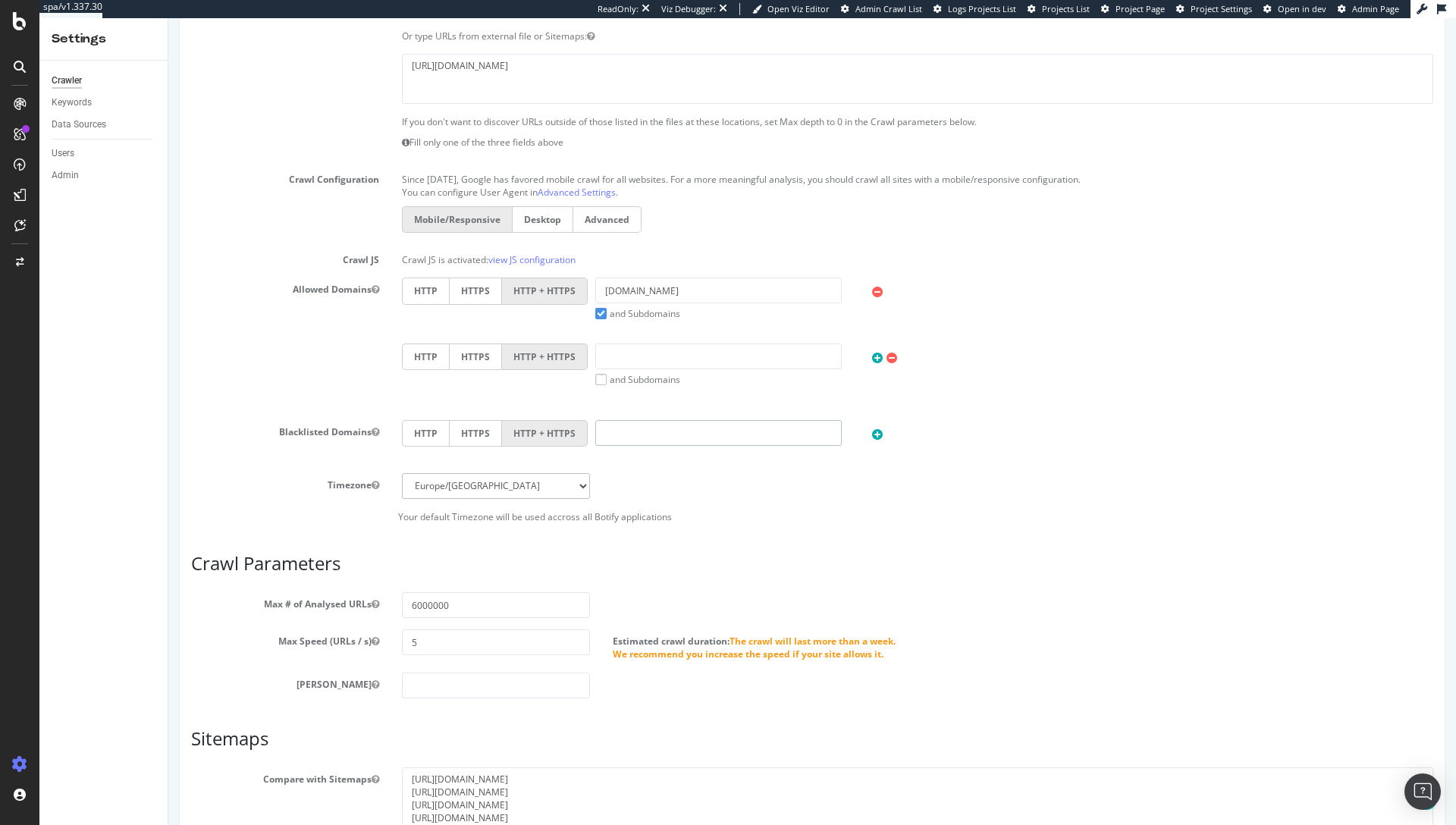
click at [709, 429] on input "text" at bounding box center [719, 433] width 246 height 25
paste input "https://botify.slack.com//esp.tui.com"
drag, startPoint x: 710, startPoint y: 430, endPoint x: 571, endPoint y: 437, distance: 139.2
click at [571, 437] on div "HTTP HTTPS HTTP + HTTPS https://botify.slack.com//esp.tui.com" at bounding box center [917, 435] width 1046 height 30
type input "esp.tui.com"
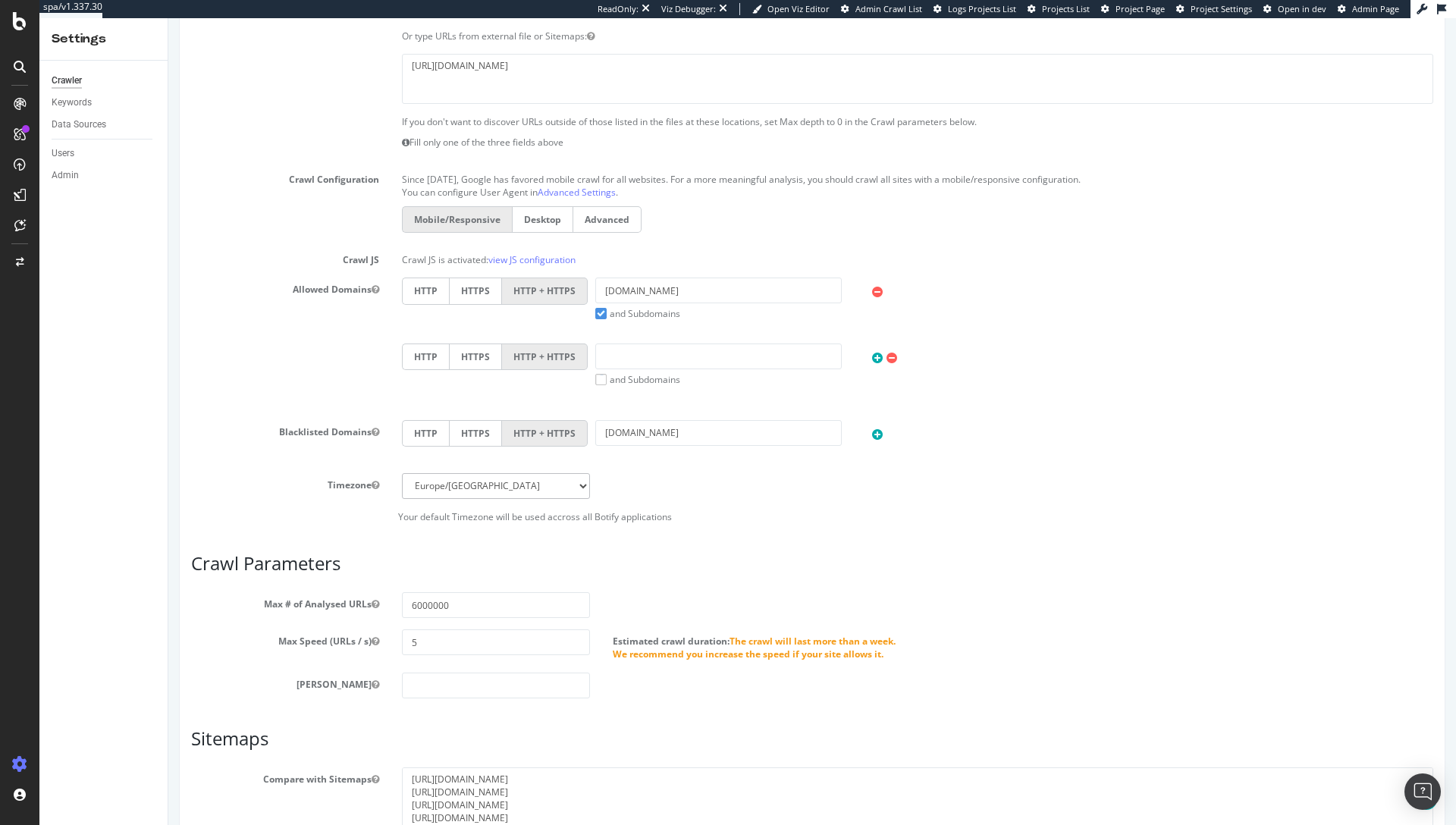
click at [984, 471] on div "HTTP HTTPS HTTP + HTTPS esp.tui.com" at bounding box center [917, 447] width 1054 height 53
click at [872, 434] on icon at bounding box center [877, 434] width 11 height 13
click at [168, 19] on icon at bounding box center [168, 19] width 0 height 0
click at [739, 439] on input "text" at bounding box center [719, 433] width 246 height 25
paste input "ww4.tui.com ("
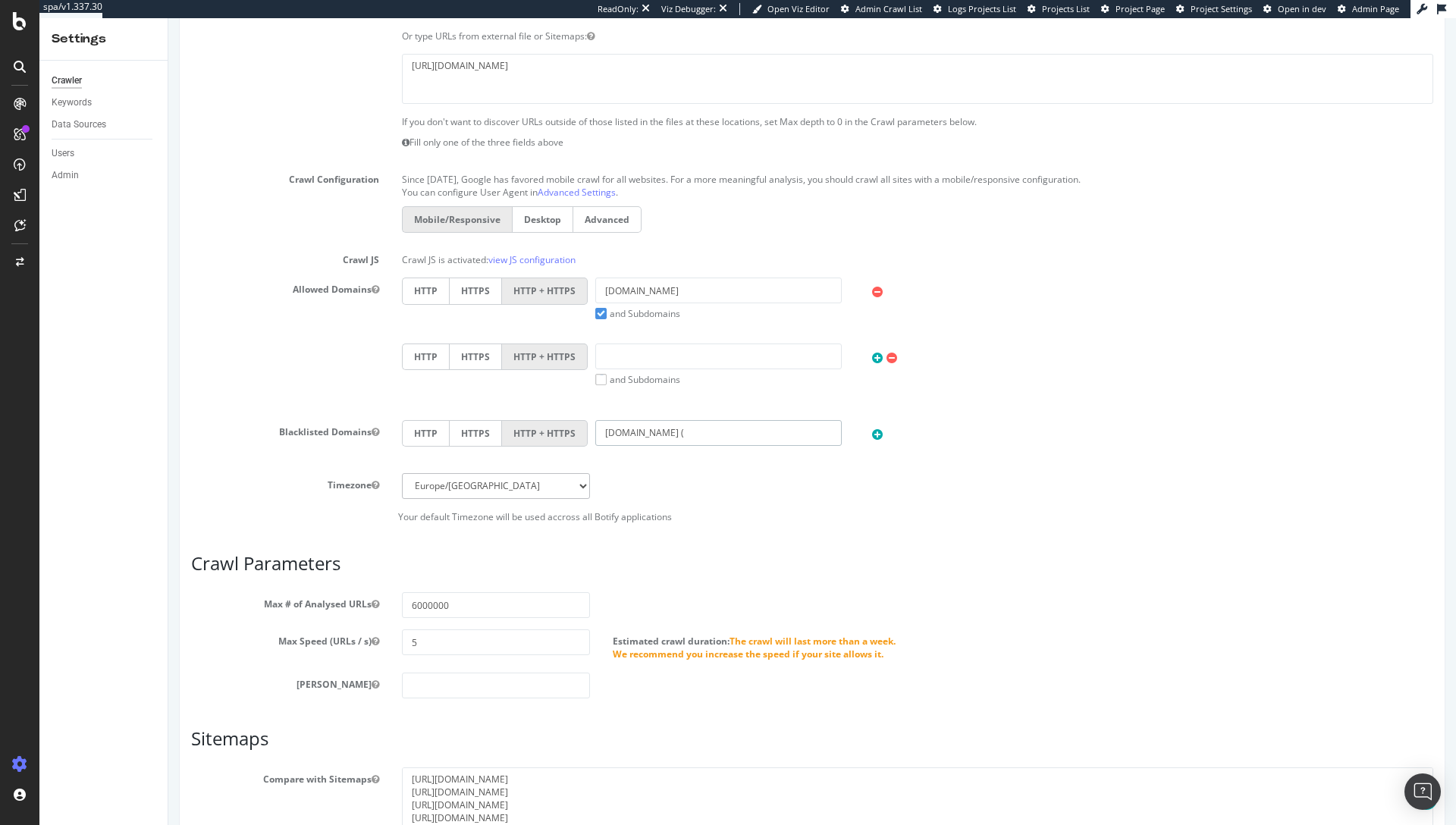
type input "ww4.tui.com ("
click at [872, 437] on icon at bounding box center [877, 434] width 11 height 13
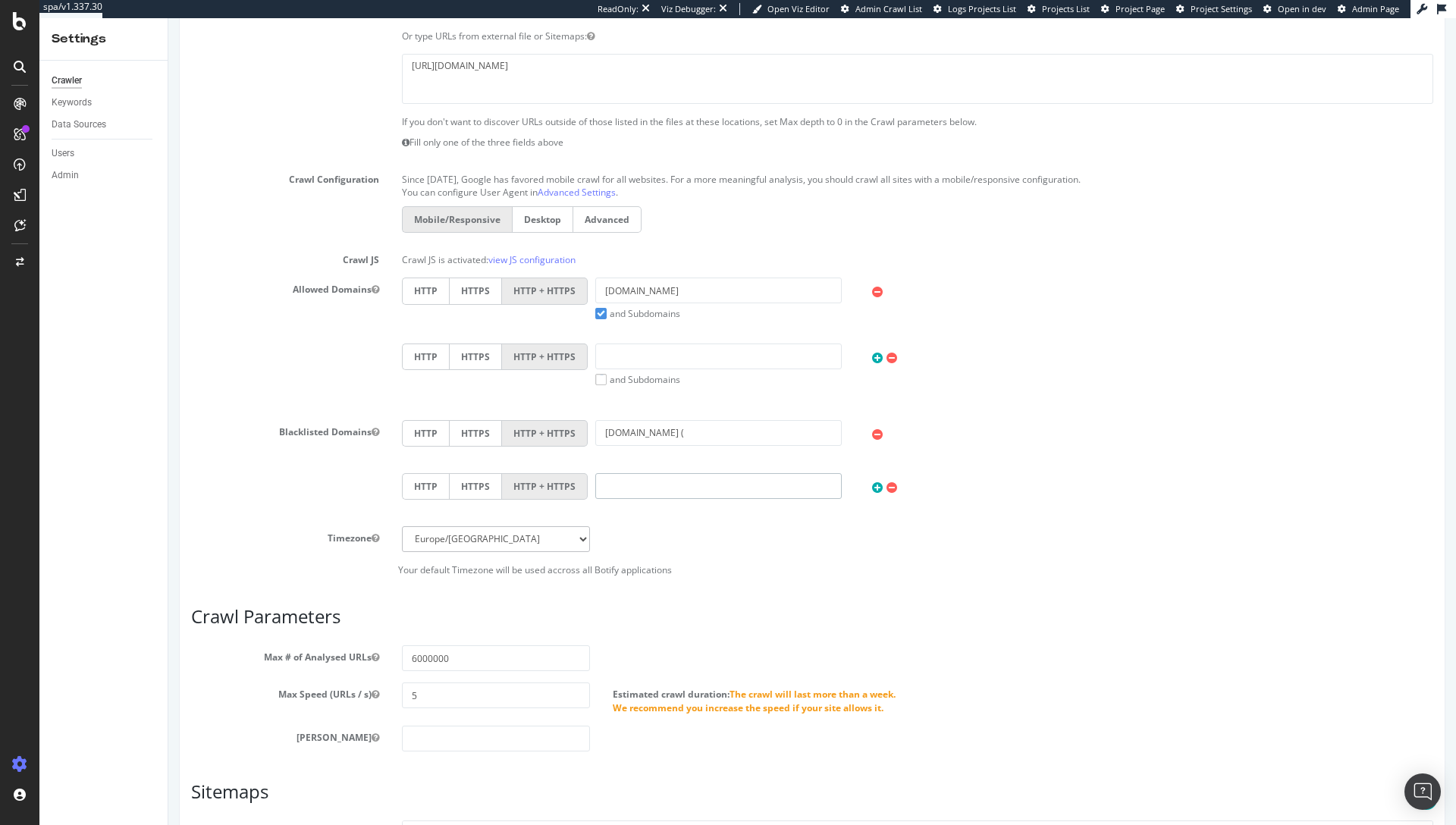
click at [675, 481] on input "text" at bounding box center [719, 486] width 246 height 25
paste input "https://botify.slack.com//esp.tui.com"
drag, startPoint x: 708, startPoint y: 485, endPoint x: 586, endPoint y: 485, distance: 122.0
click at [588, 485] on div "https://botify.slack.com//esp.tui.com" at bounding box center [719, 486] width 262 height 25
type input "esp.tui.com"
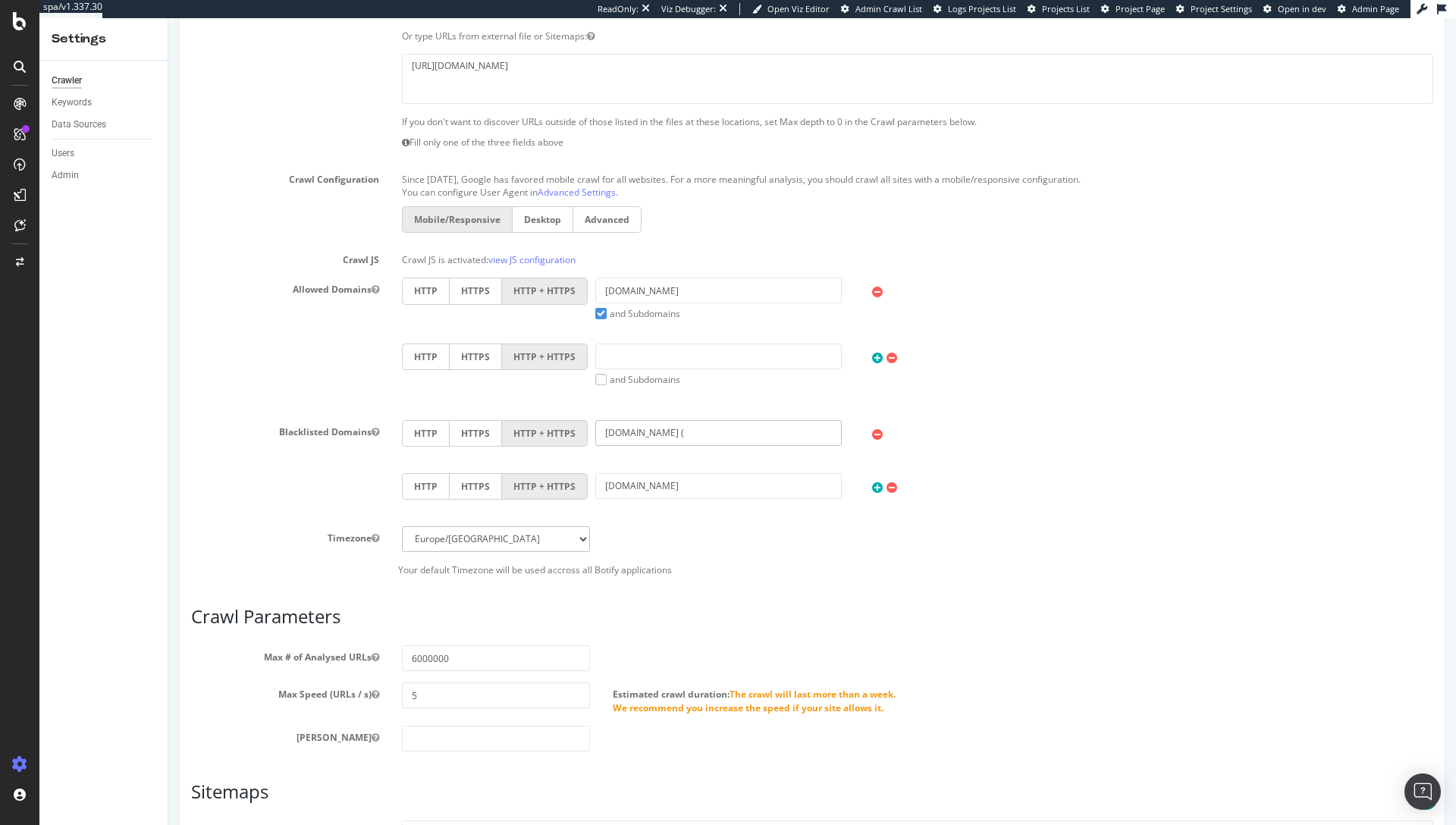
click at [683, 434] on input "ww4.tui.com (" at bounding box center [719, 433] width 246 height 25
type input "ww4.tui.com"
click at [819, 522] on div "HTTP HTTPS HTTP + HTTPS esp.tui.com HTTP HTTPS HTTP + HTTPS ww4.tui.com HTTP HT…" at bounding box center [917, 473] width 1054 height 107
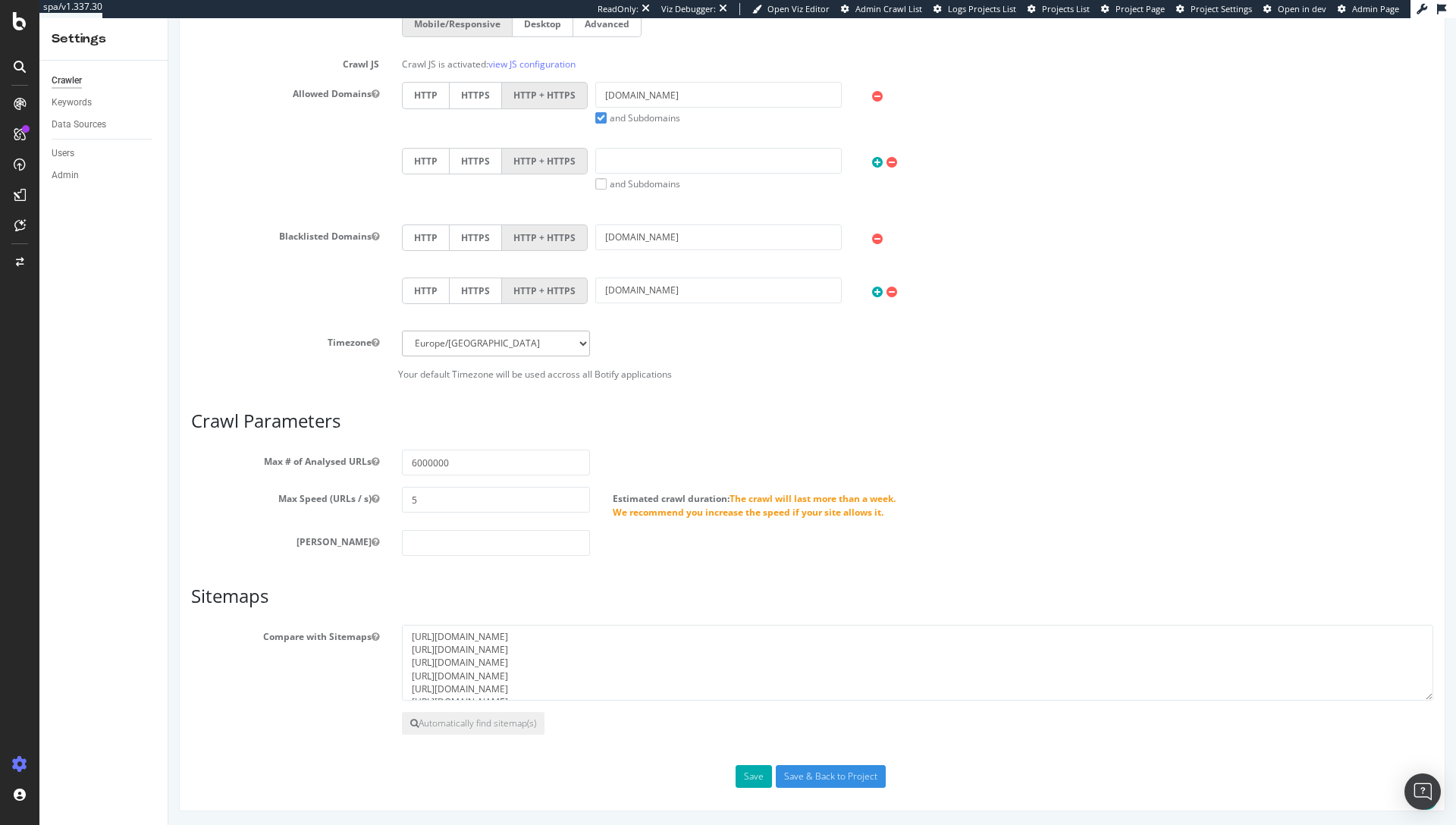
scroll to position [493, 0]
click at [735, 771] on button "Save" at bounding box center [753, 774] width 36 height 22
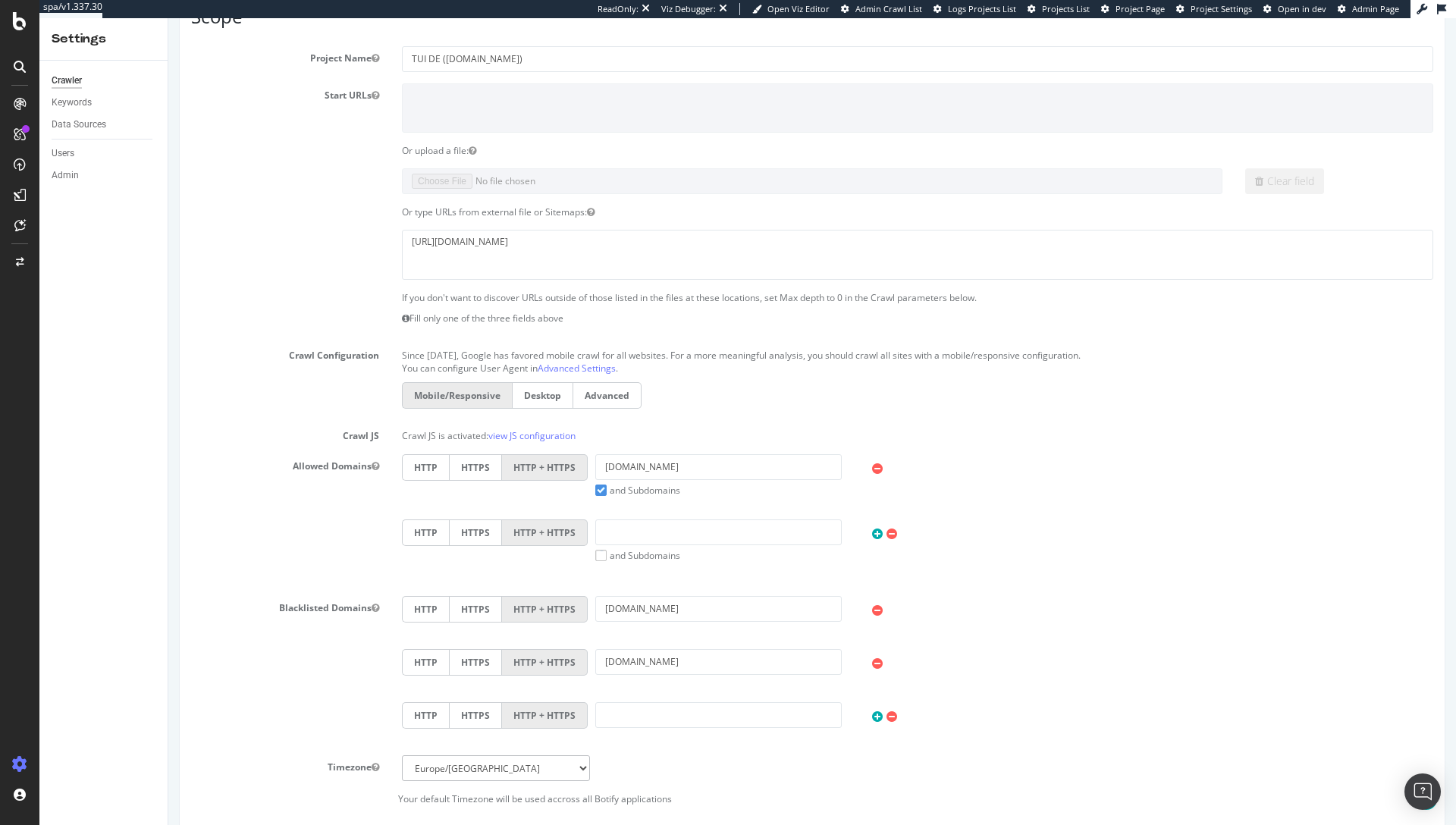
scroll to position [319, 0]
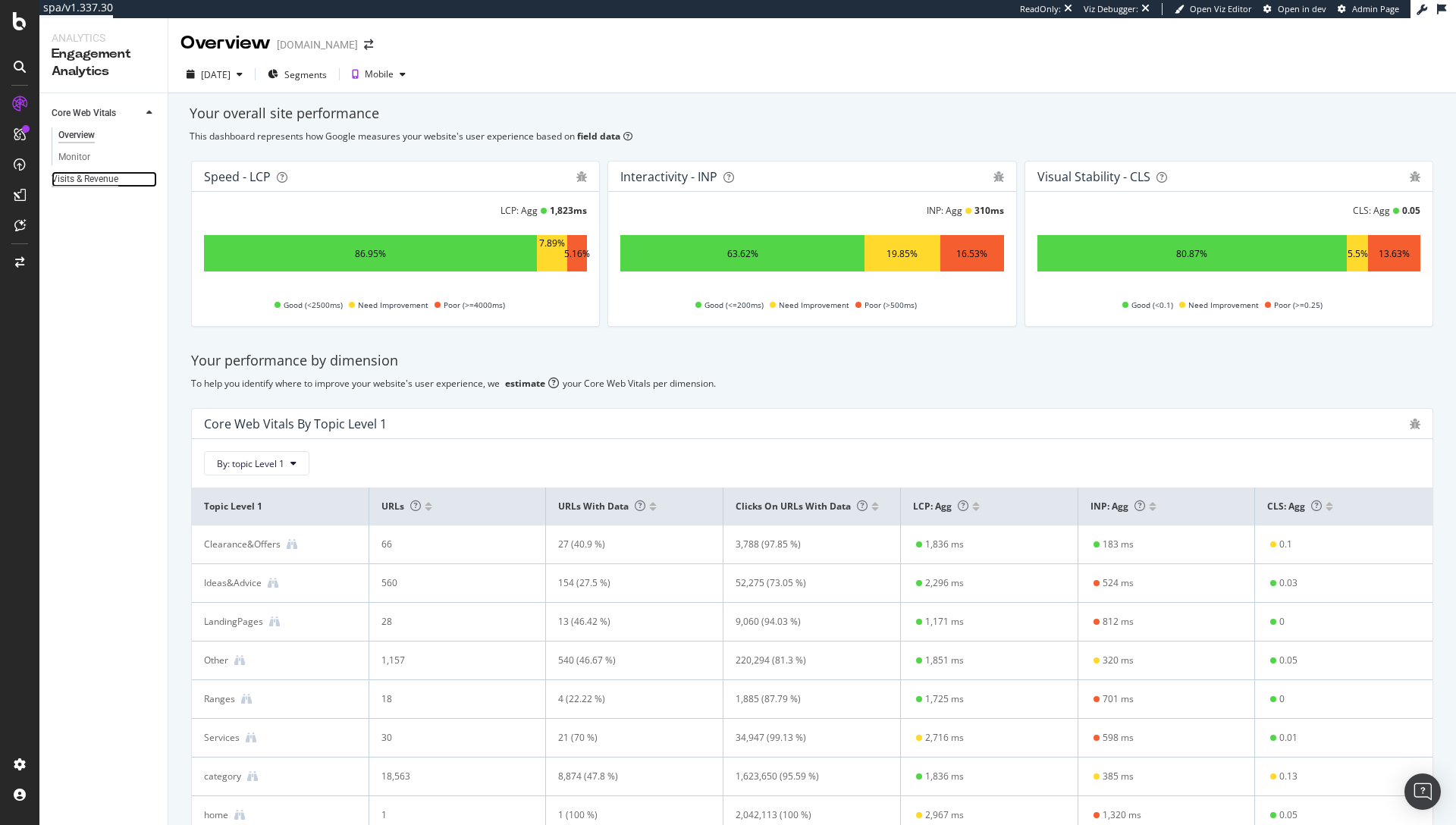
click at [76, 174] on div "Visits & Revenue" at bounding box center [85, 179] width 66 height 16
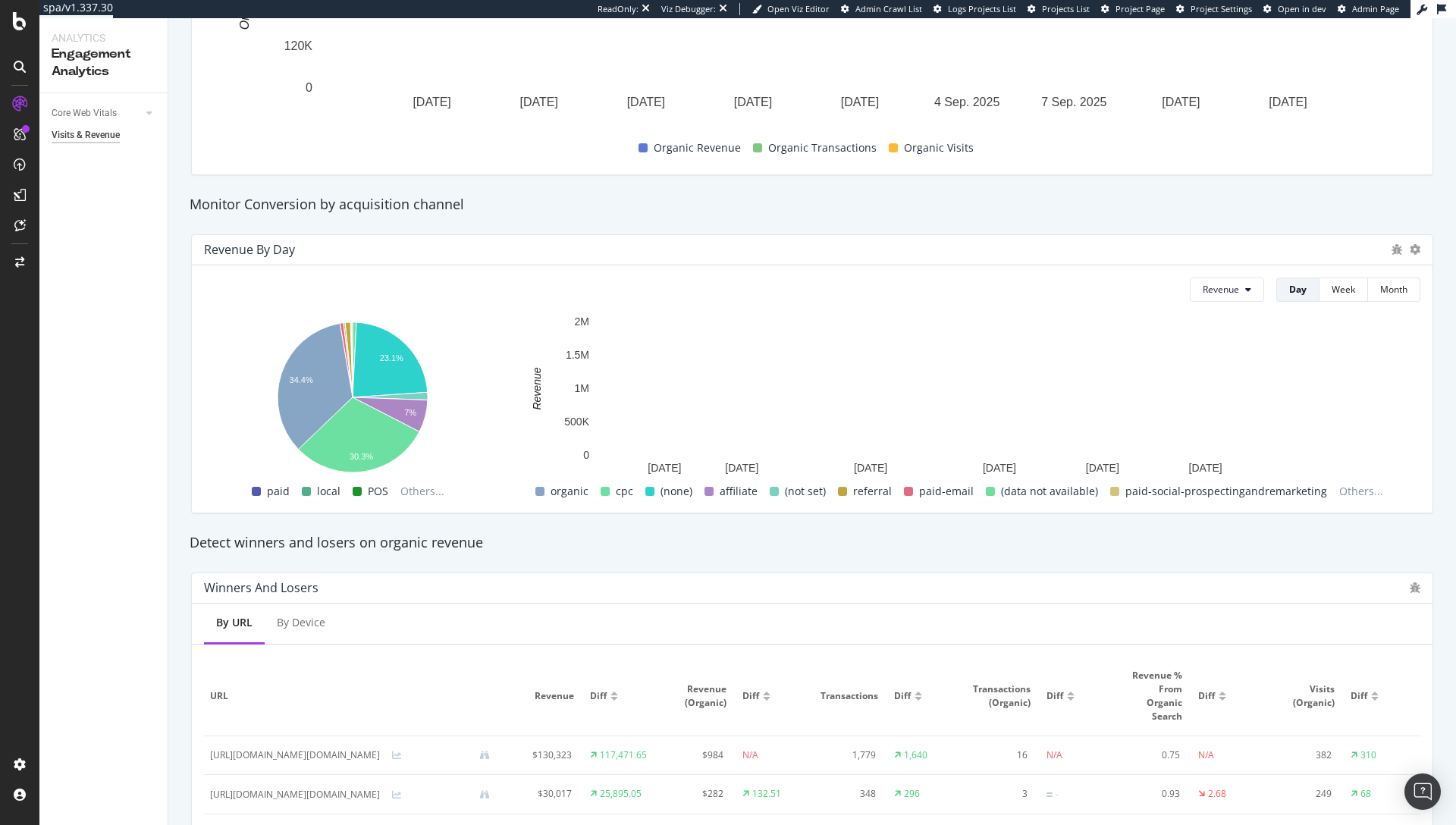
scroll to position [491, 0]
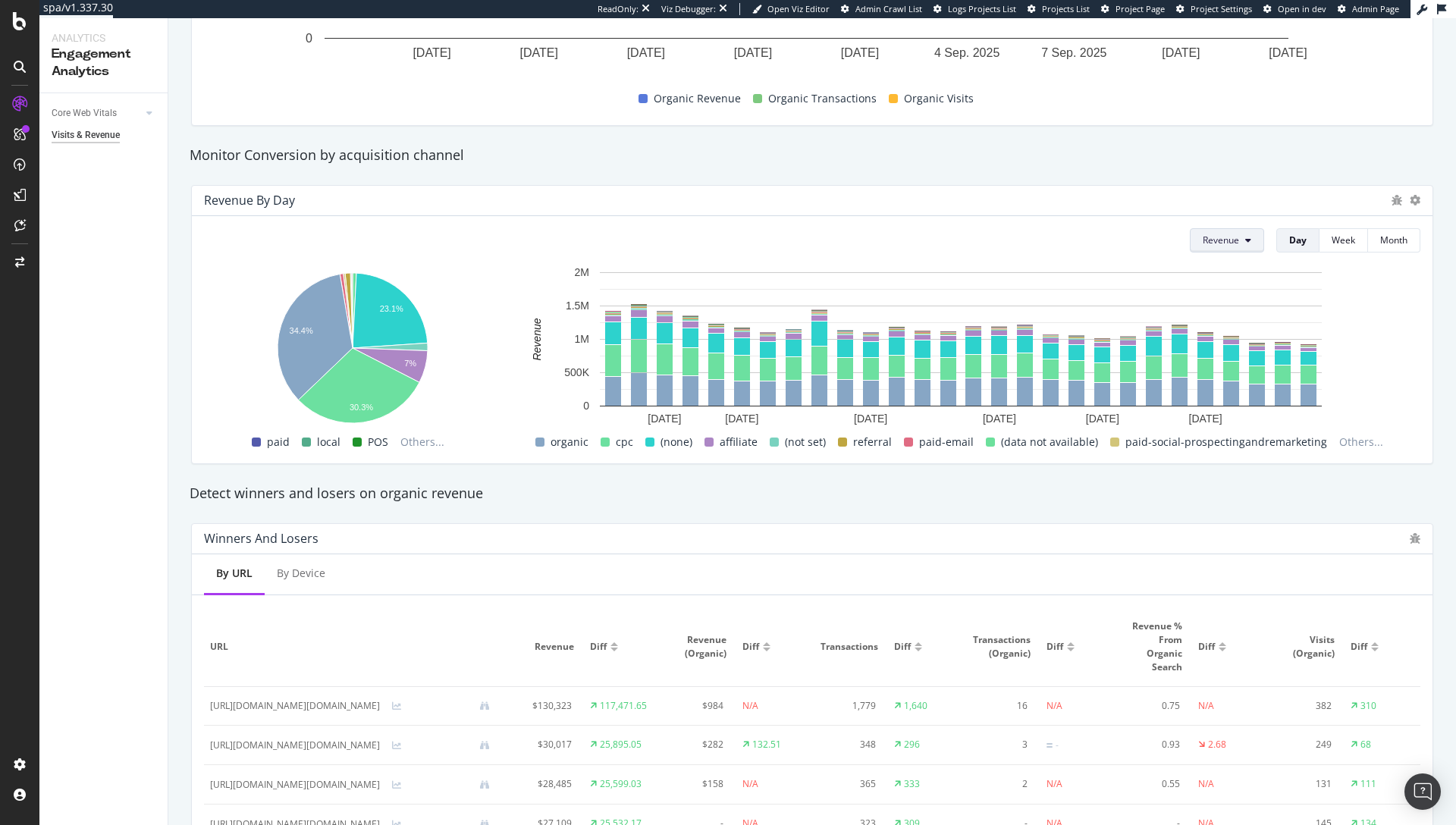
click at [1228, 247] on button "Revenue" at bounding box center [1227, 239] width 74 height 24
click at [1231, 377] on span "No. of Visits" at bounding box center [1238, 383] width 96 height 14
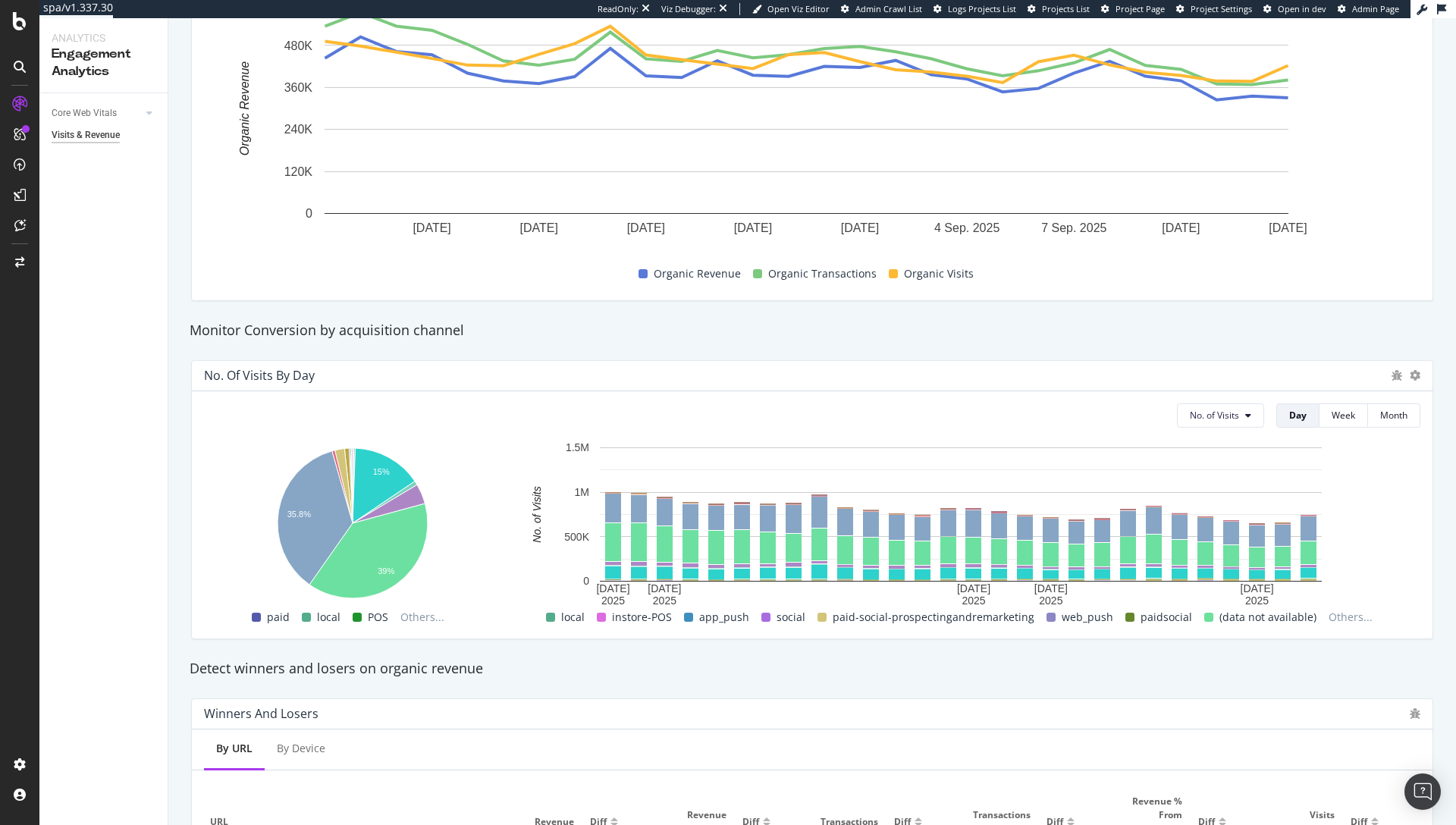
scroll to position [315, 0]
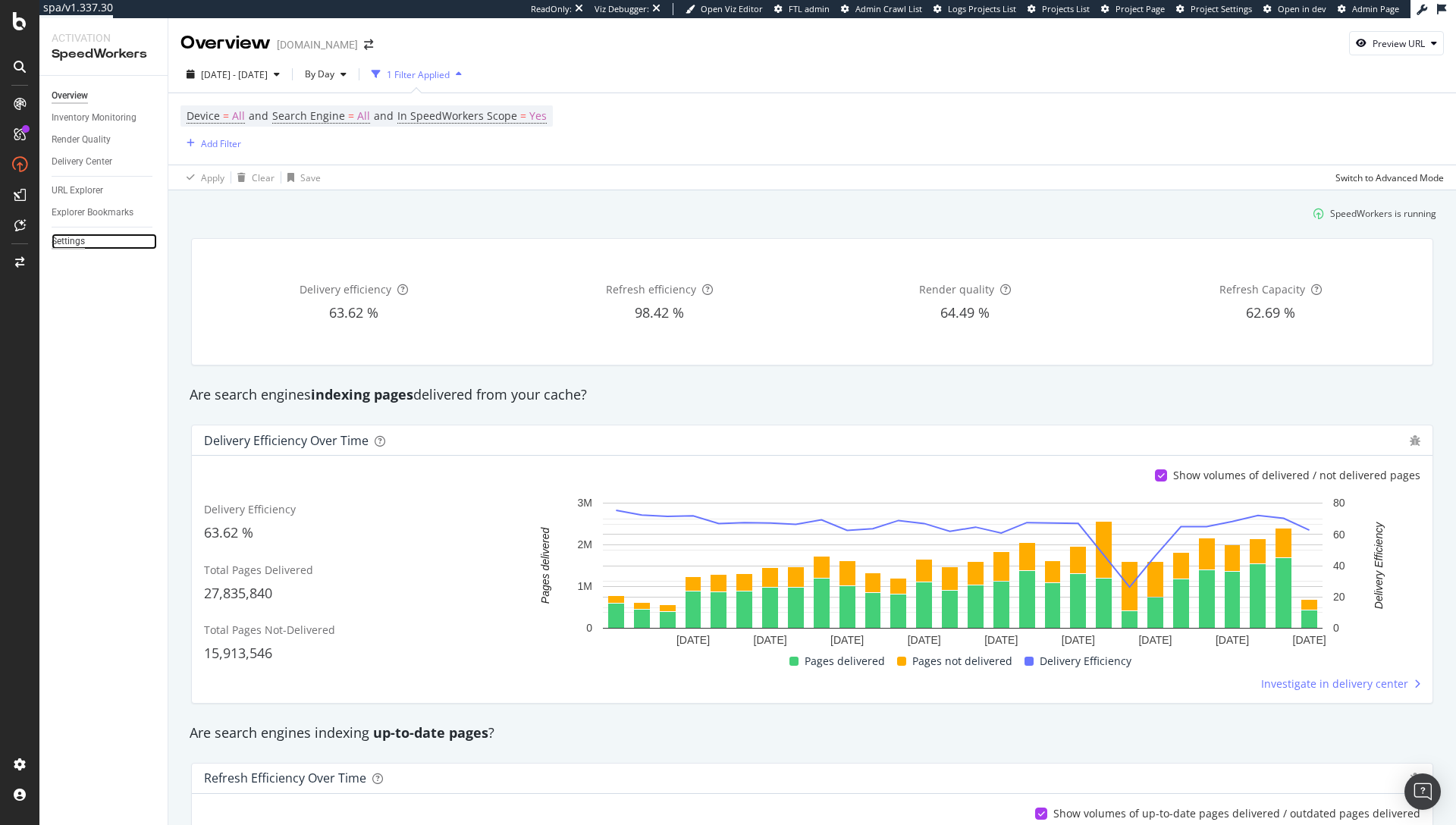
click at [66, 239] on div "Settings" at bounding box center [68, 241] width 33 height 16
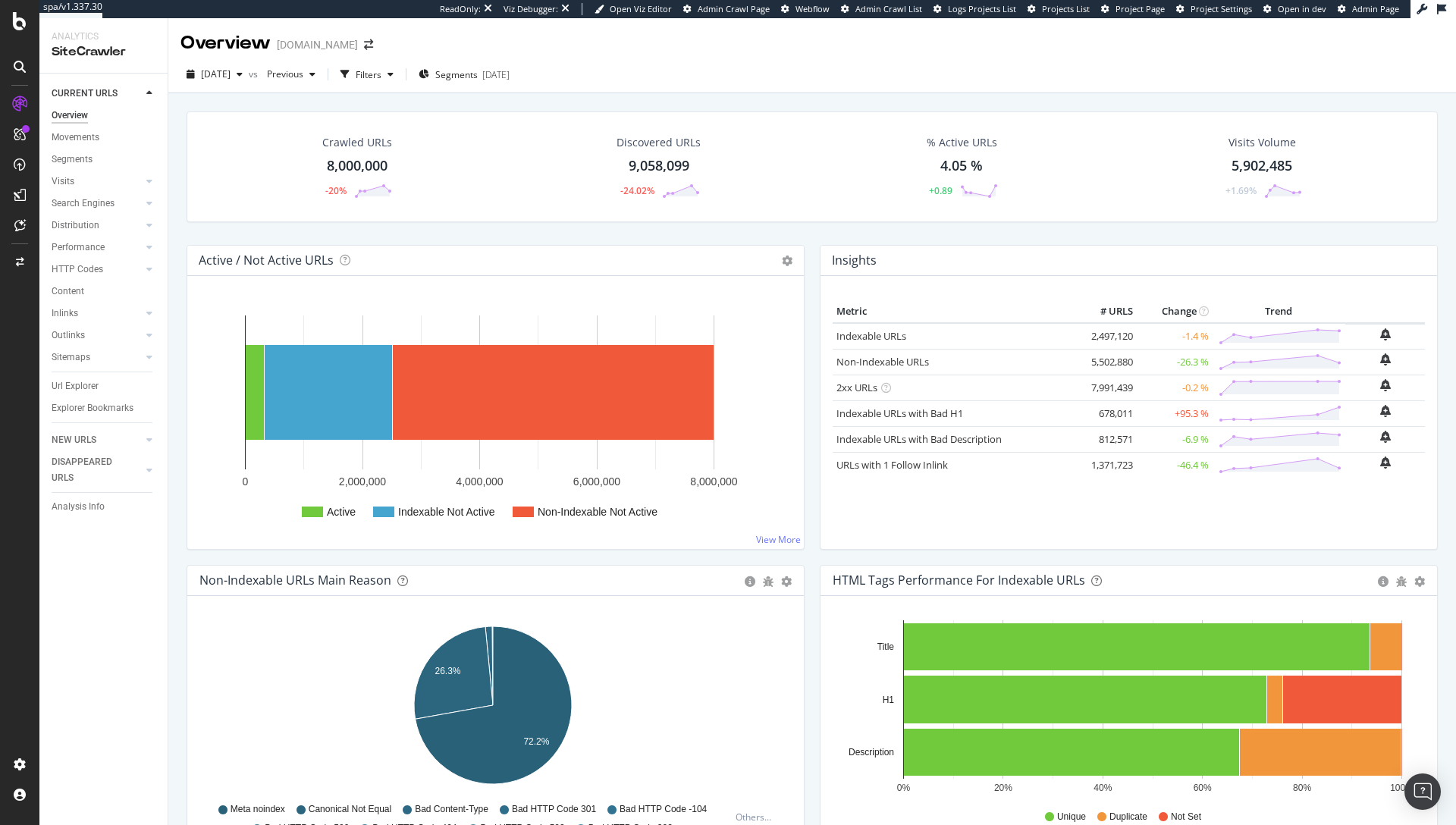
drag, startPoint x: 833, startPoint y: 262, endPoint x: 852, endPoint y: 264, distance: 19.1
click at [851, 264] on h4 "Insights" at bounding box center [855, 260] width 45 height 21
click at [858, 264] on h4 "Insights" at bounding box center [855, 260] width 45 height 21
drag, startPoint x: 869, startPoint y: 263, endPoint x: 825, endPoint y: 262, distance: 44.0
click at [832, 262] on div "Insights" at bounding box center [856, 260] width 47 height 21
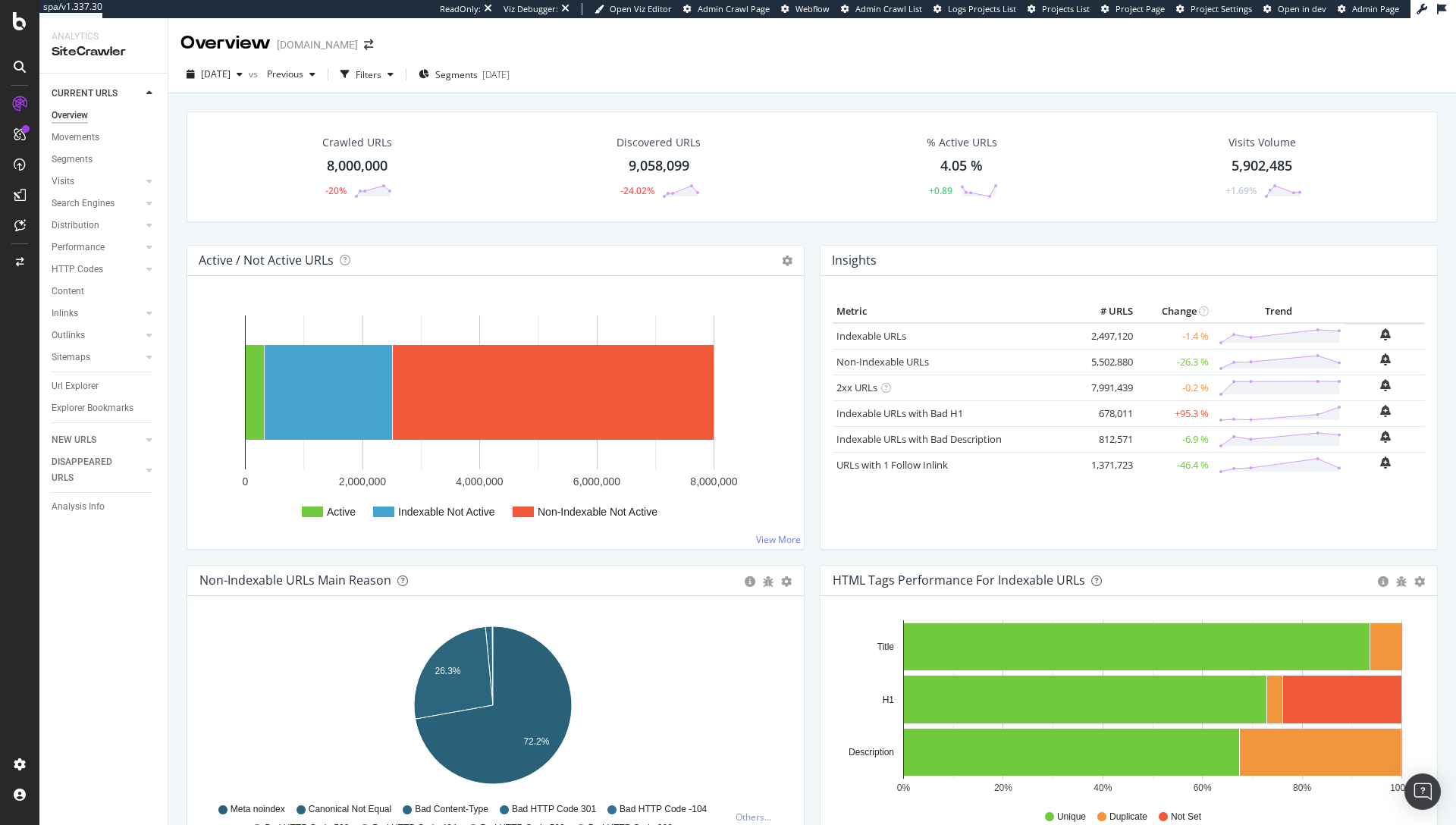
click at [910, 282] on div "Metric # URLS Change Trend Indexable URLs × Close Chart - API Requests List Are…" at bounding box center [1128, 412] width 616 height 273
click at [1307, 586] on div "HTML Tags Performance for Indexable URLs" at bounding box center [1101, 580] width 538 height 16
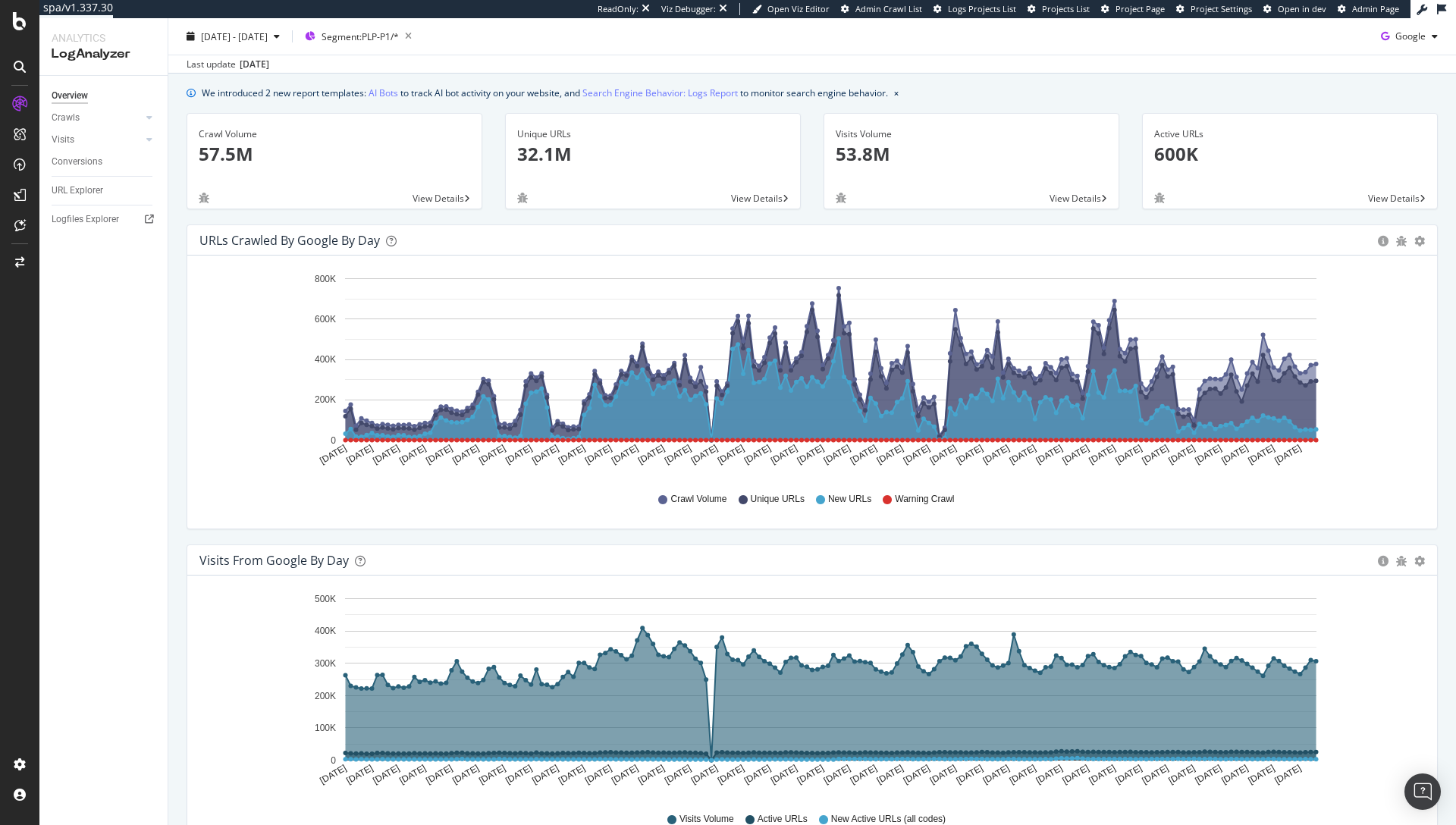
scroll to position [67, 0]
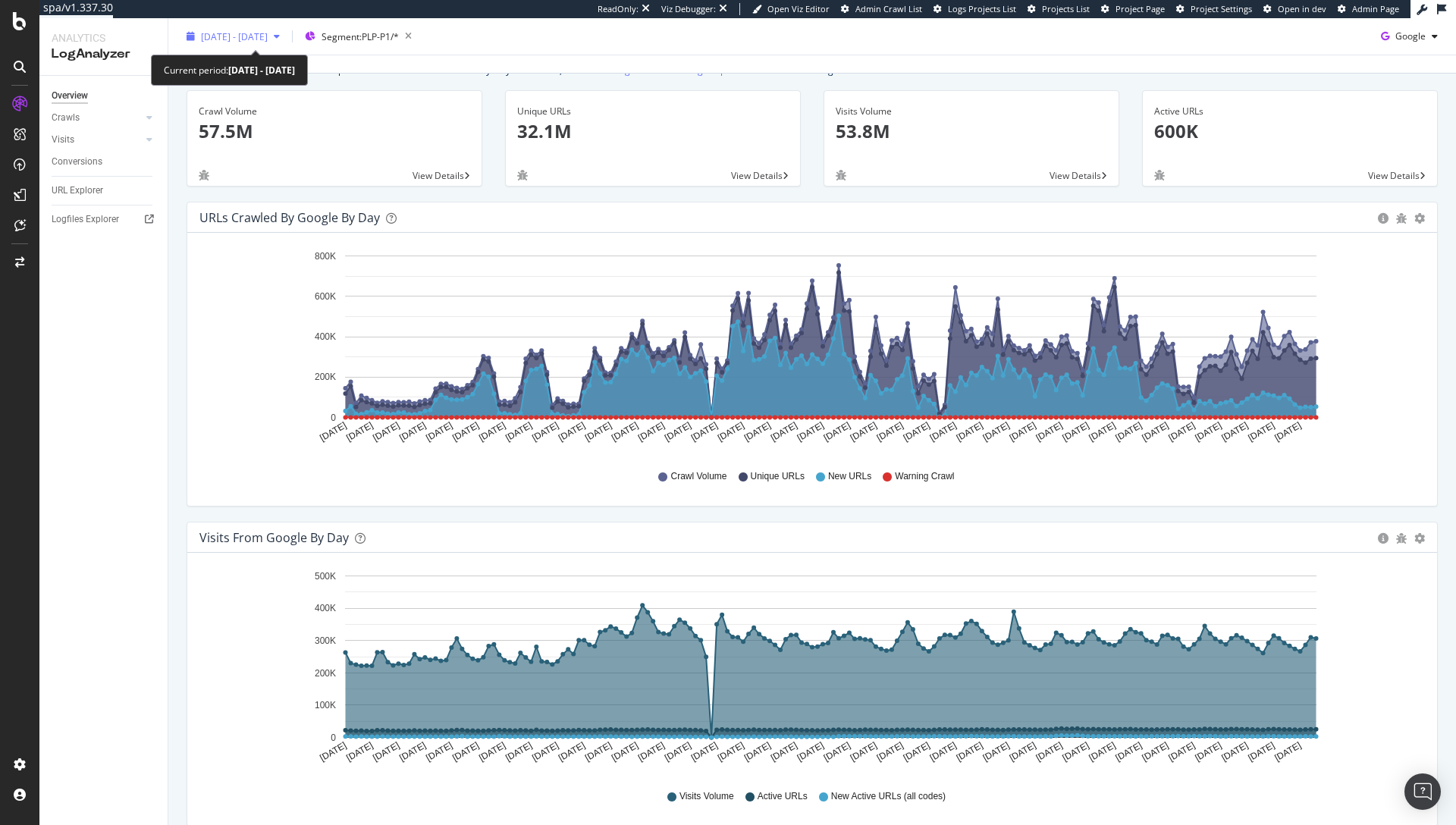
click at [257, 45] on div "2025 Mar. 16th - Sep. 15th" at bounding box center [234, 36] width 106 height 22
click at [532, 65] on div "Last update Sep. 17, 2025" at bounding box center [812, 64] width 1288 height 19
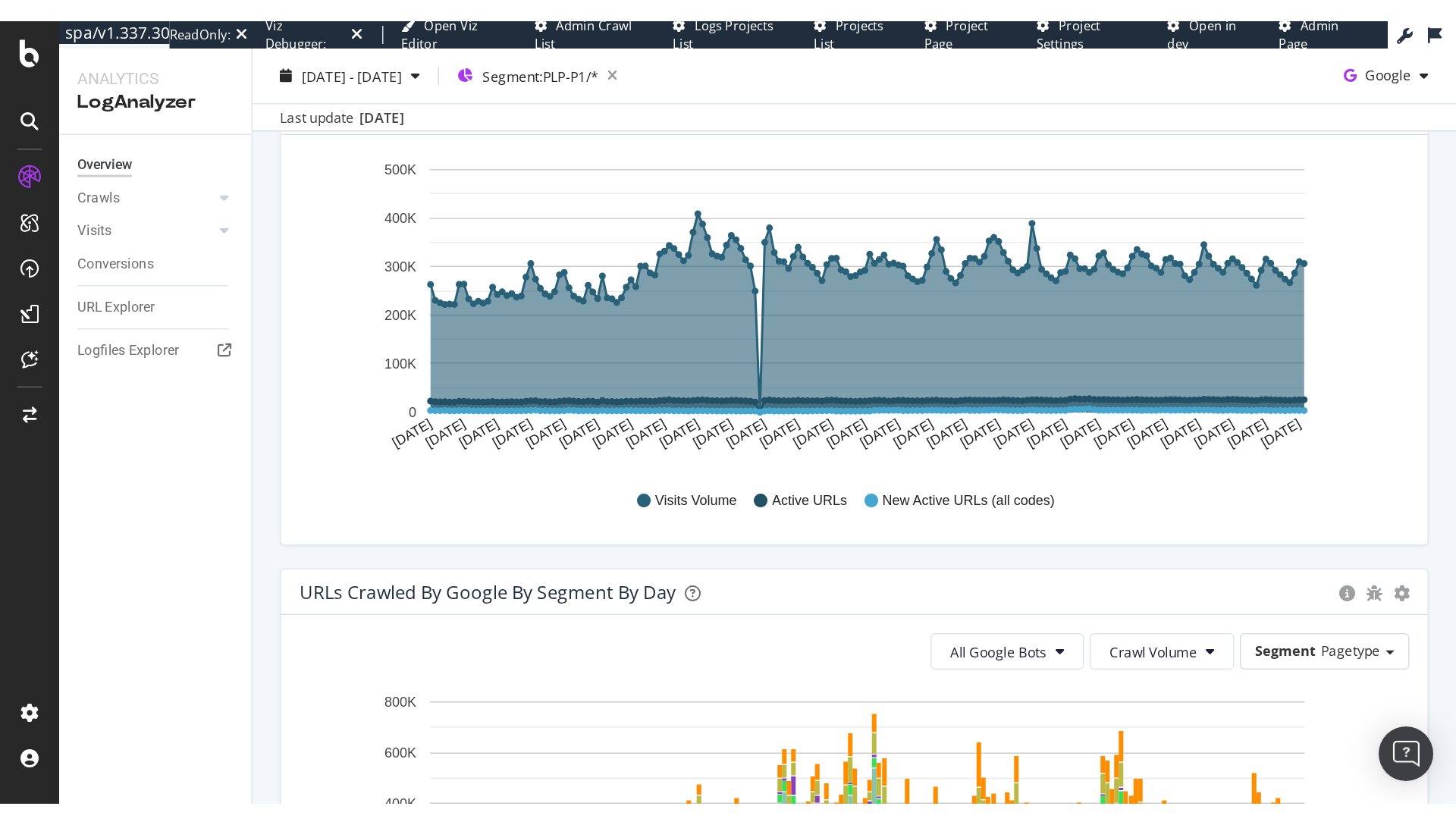
scroll to position [544, 0]
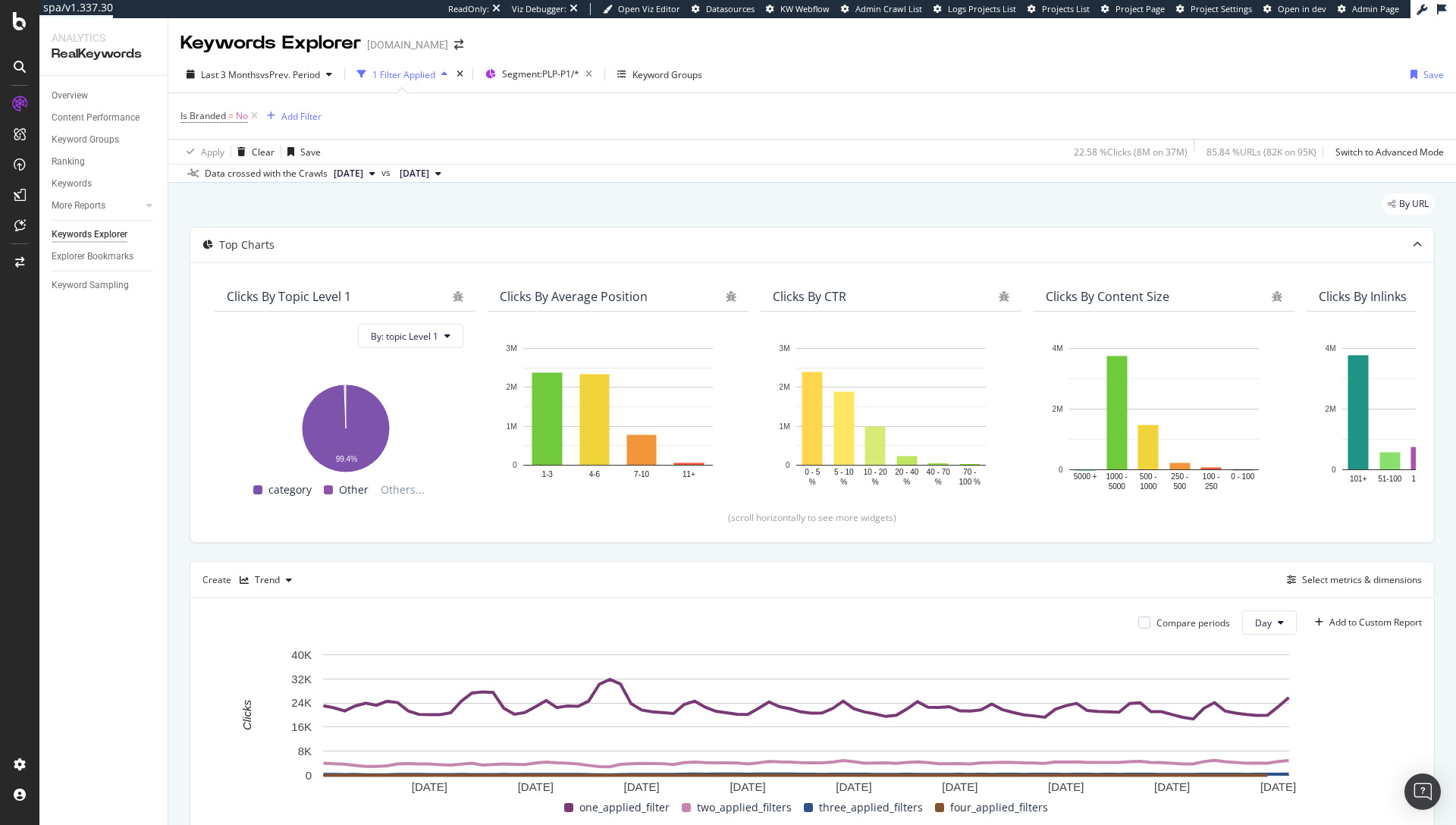
scroll to position [200, 0]
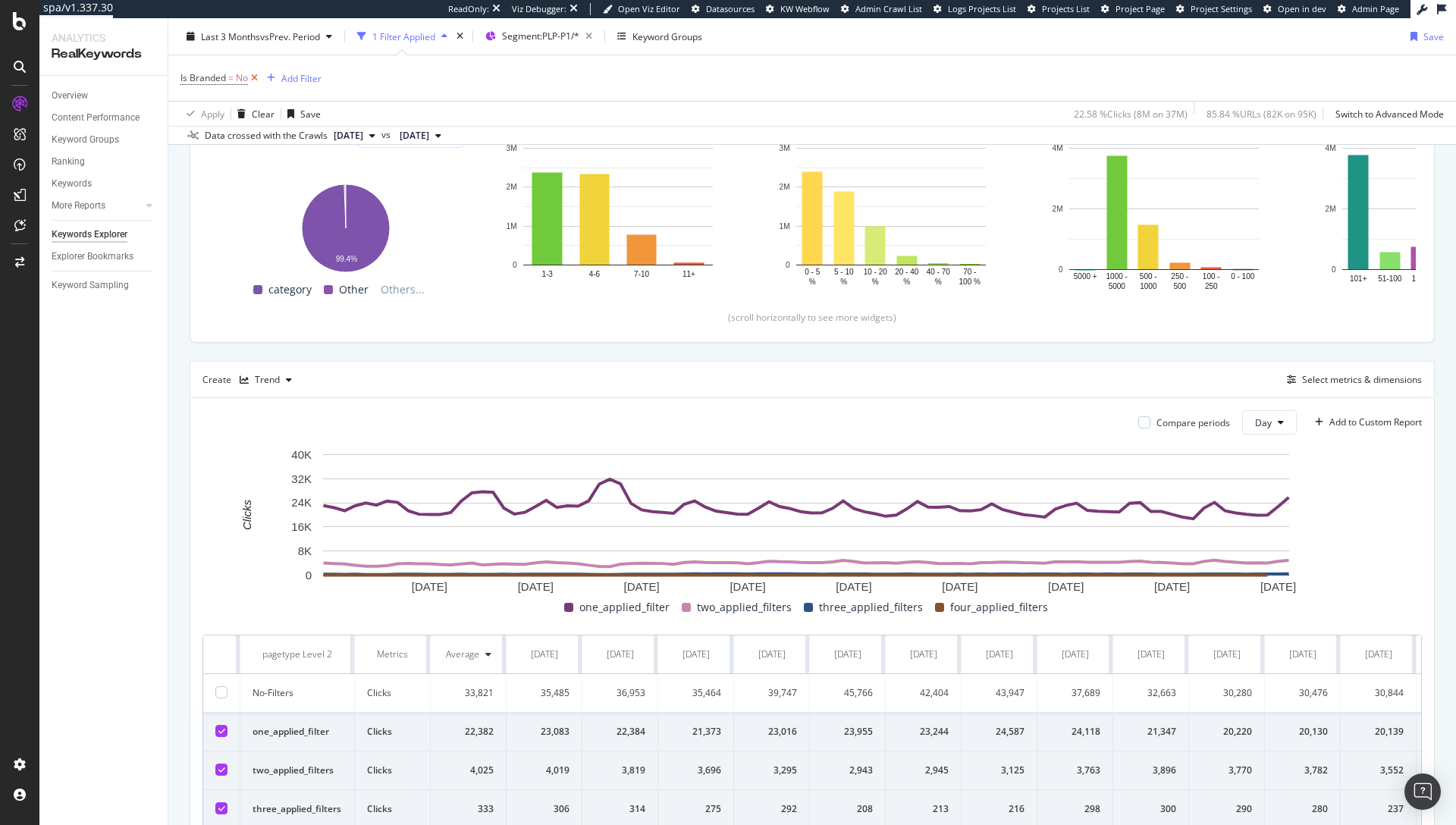
click at [255, 78] on icon at bounding box center [254, 78] width 13 height 16
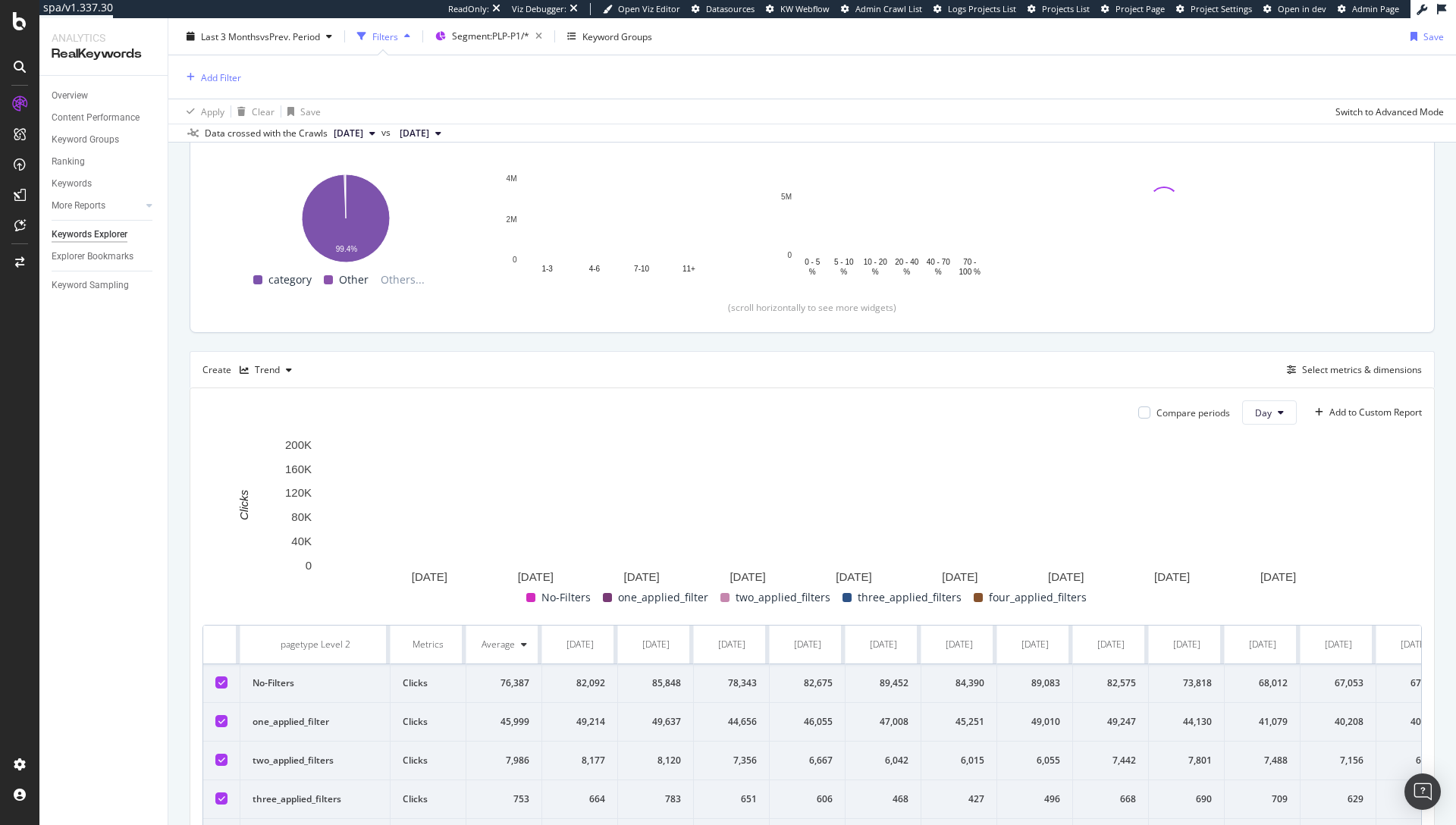
scroll to position [357, 0]
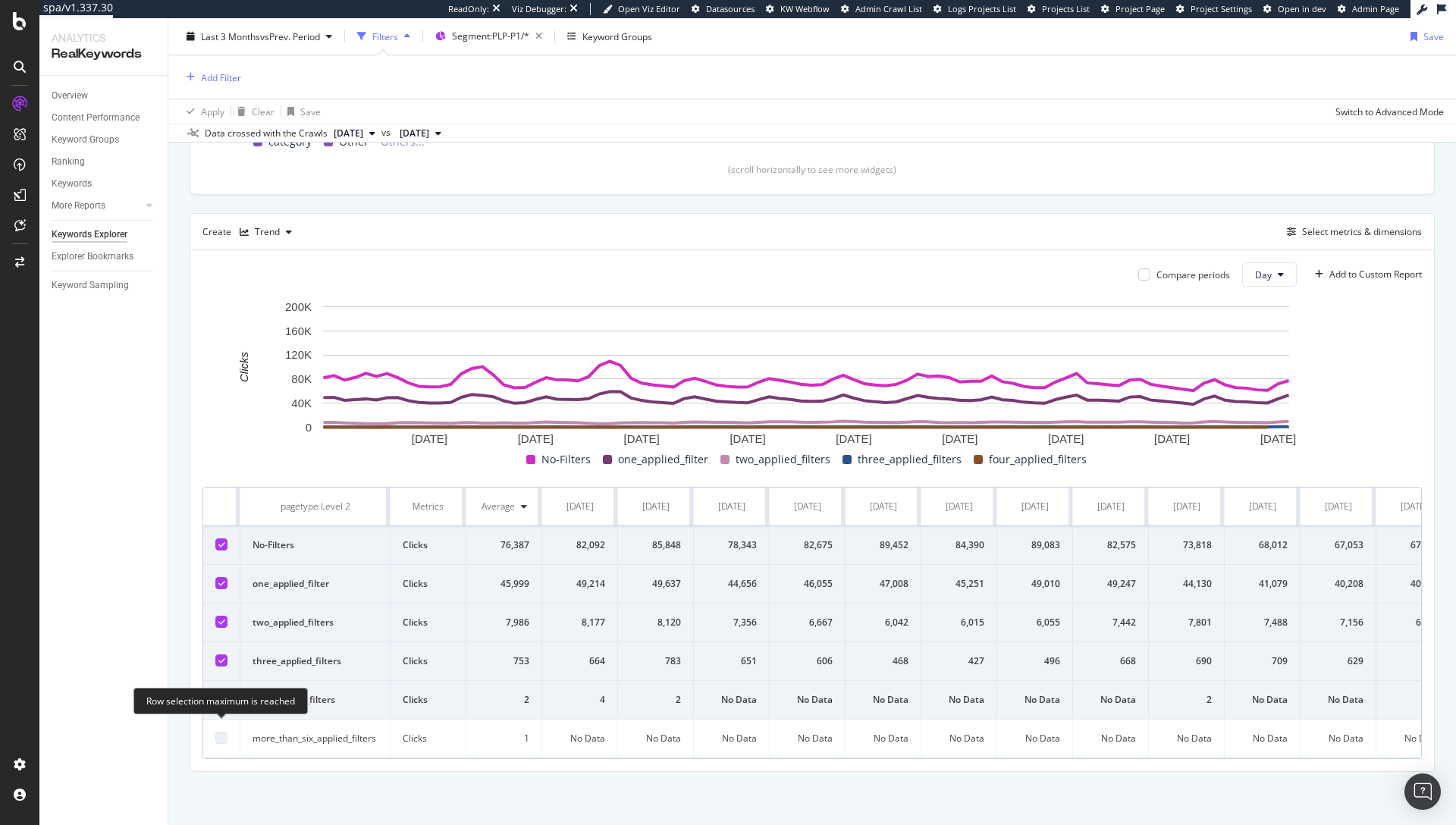
click at [215, 731] on div at bounding box center [221, 737] width 12 height 12
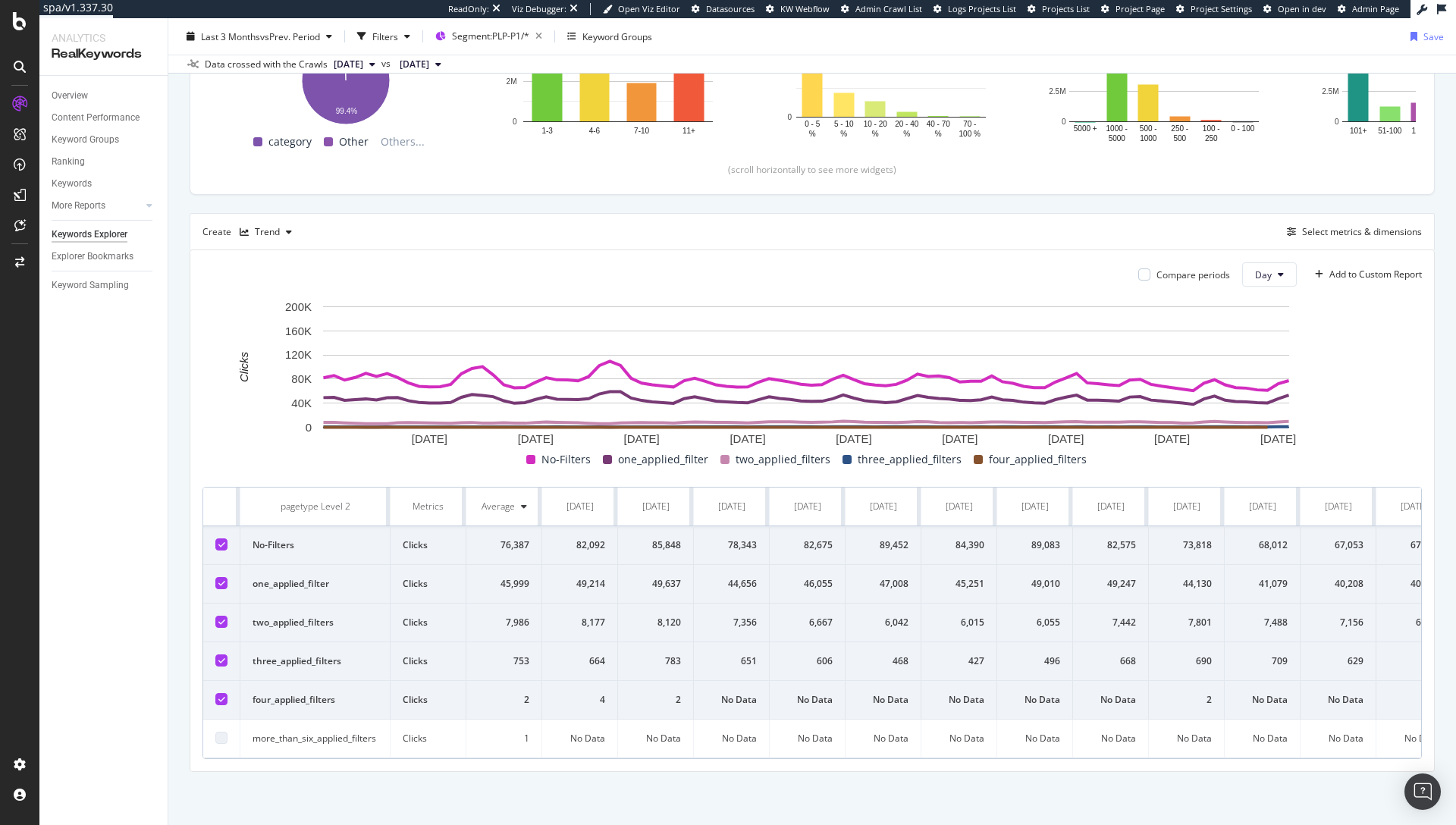
click at [220, 541] on icon at bounding box center [221, 544] width 7 height 8
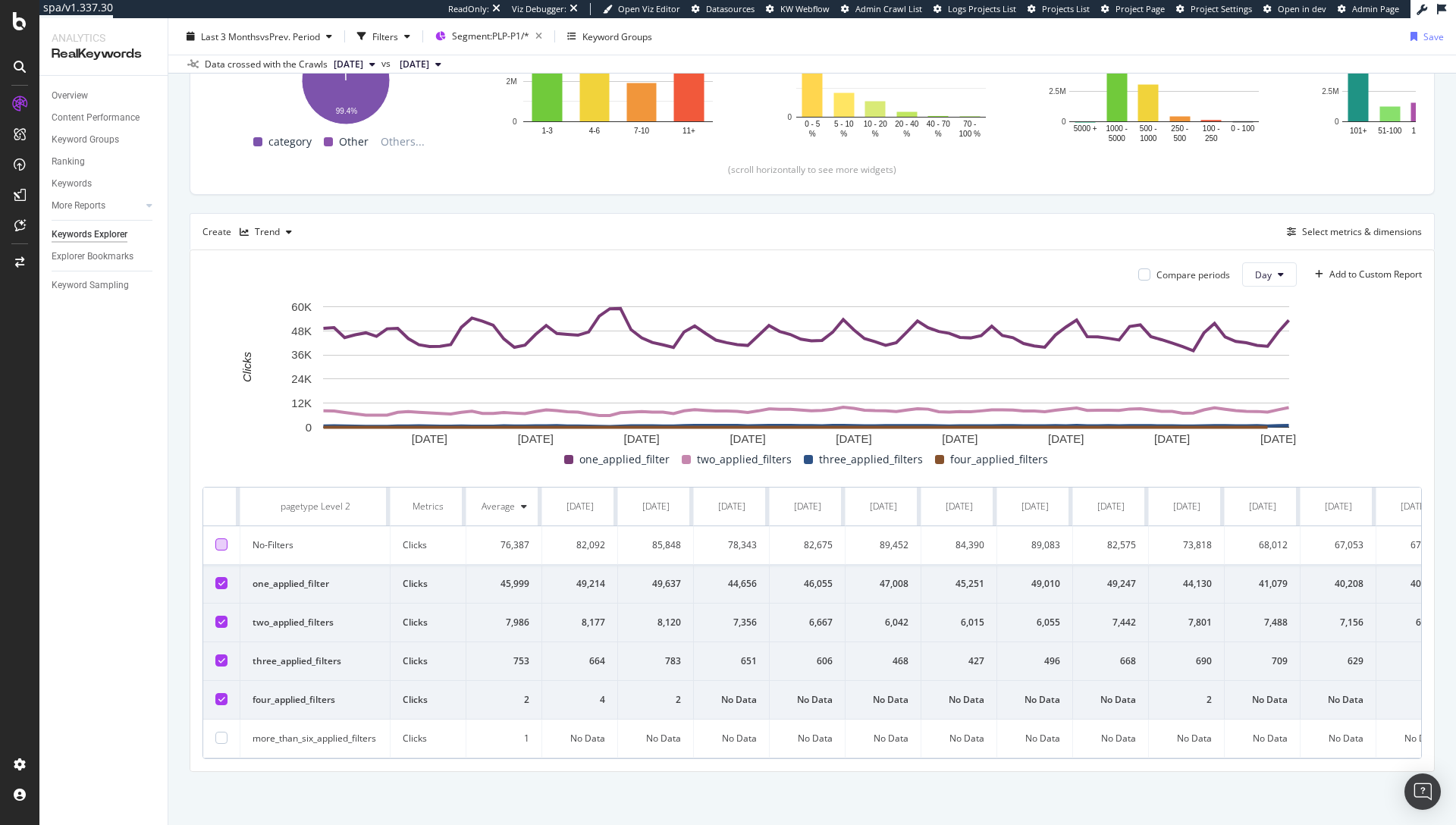
click at [217, 539] on div at bounding box center [221, 544] width 12 height 12
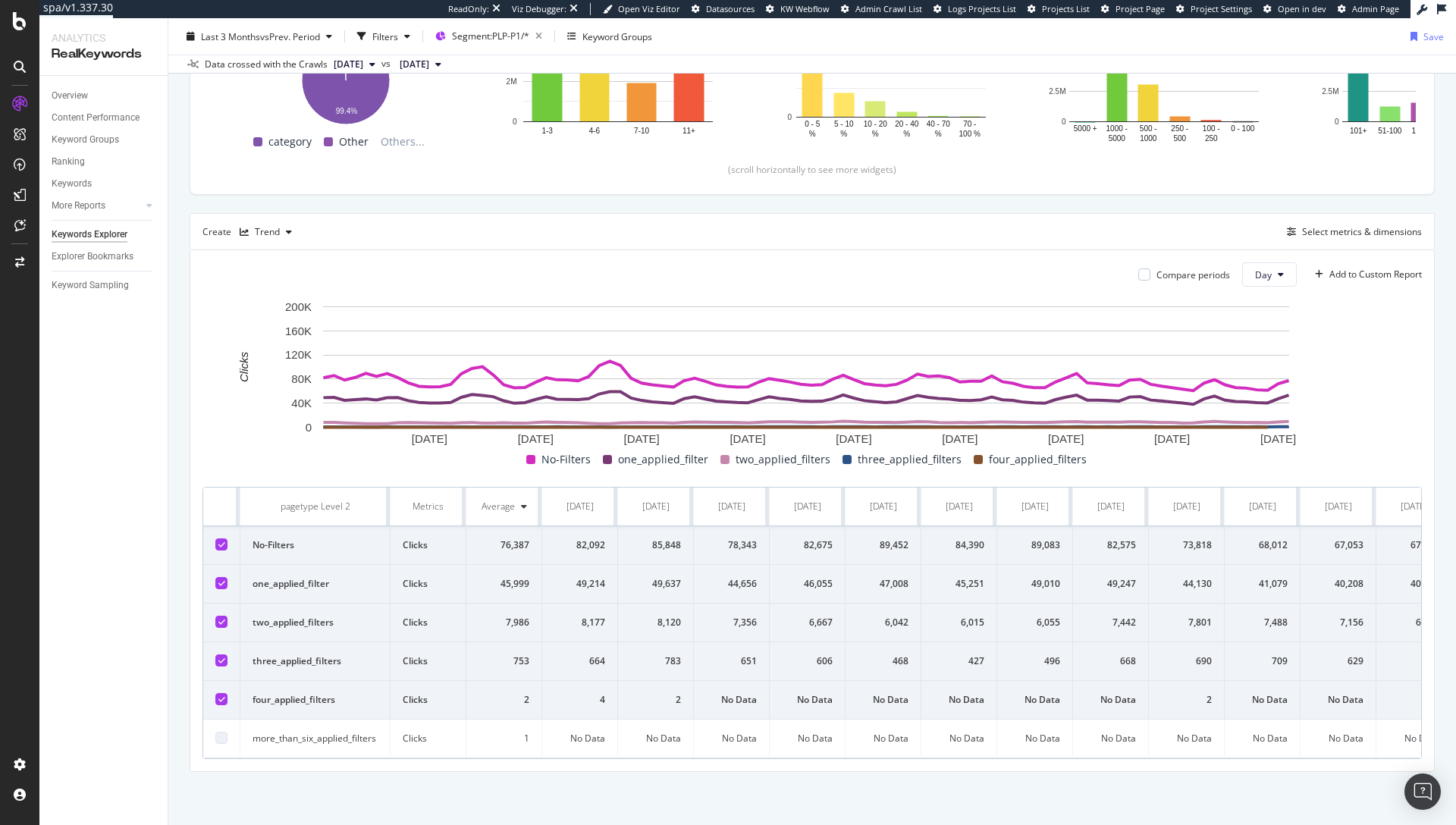
click at [222, 541] on icon at bounding box center [221, 544] width 7 height 8
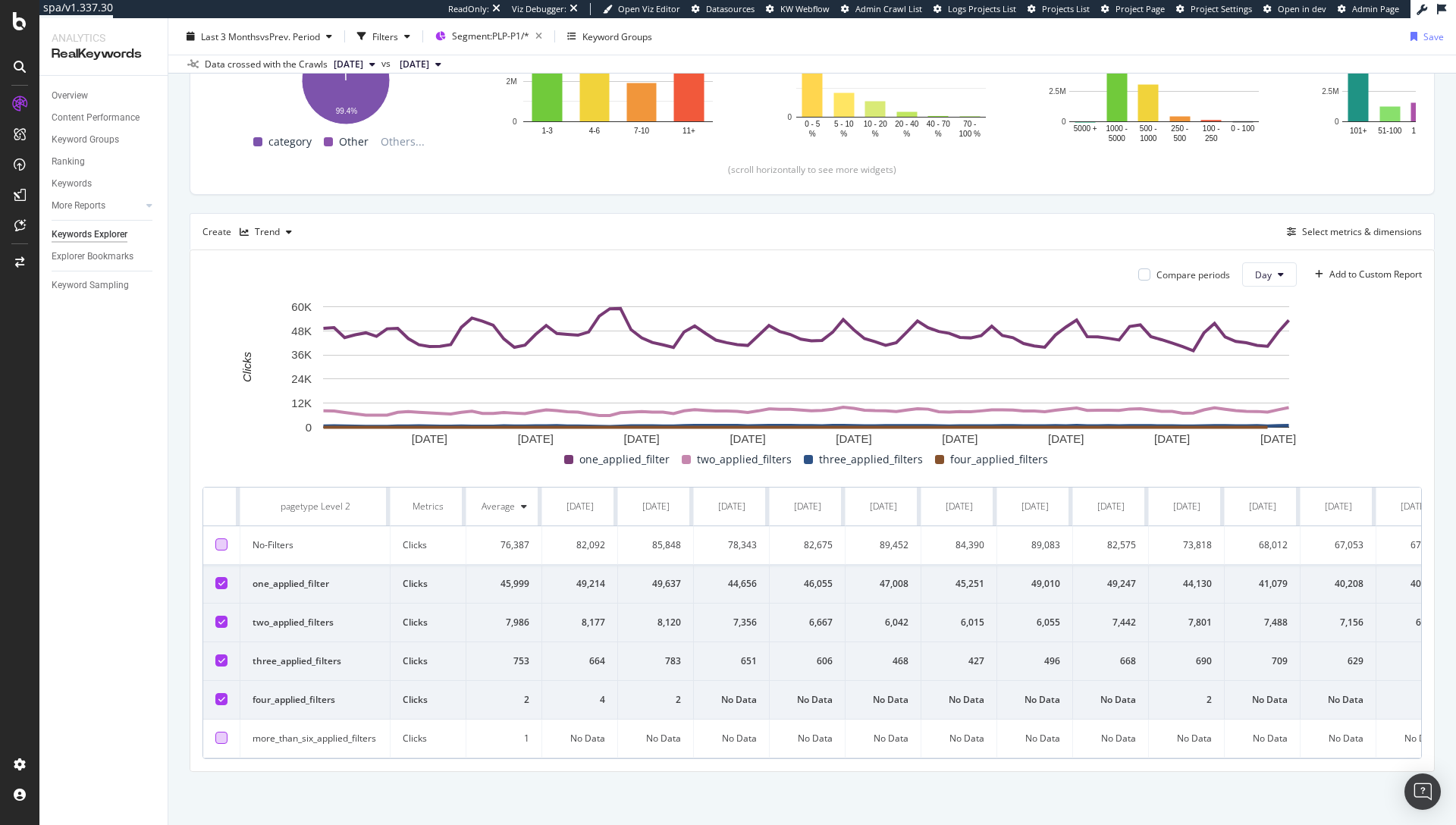
click at [218, 731] on div at bounding box center [221, 737] width 12 height 12
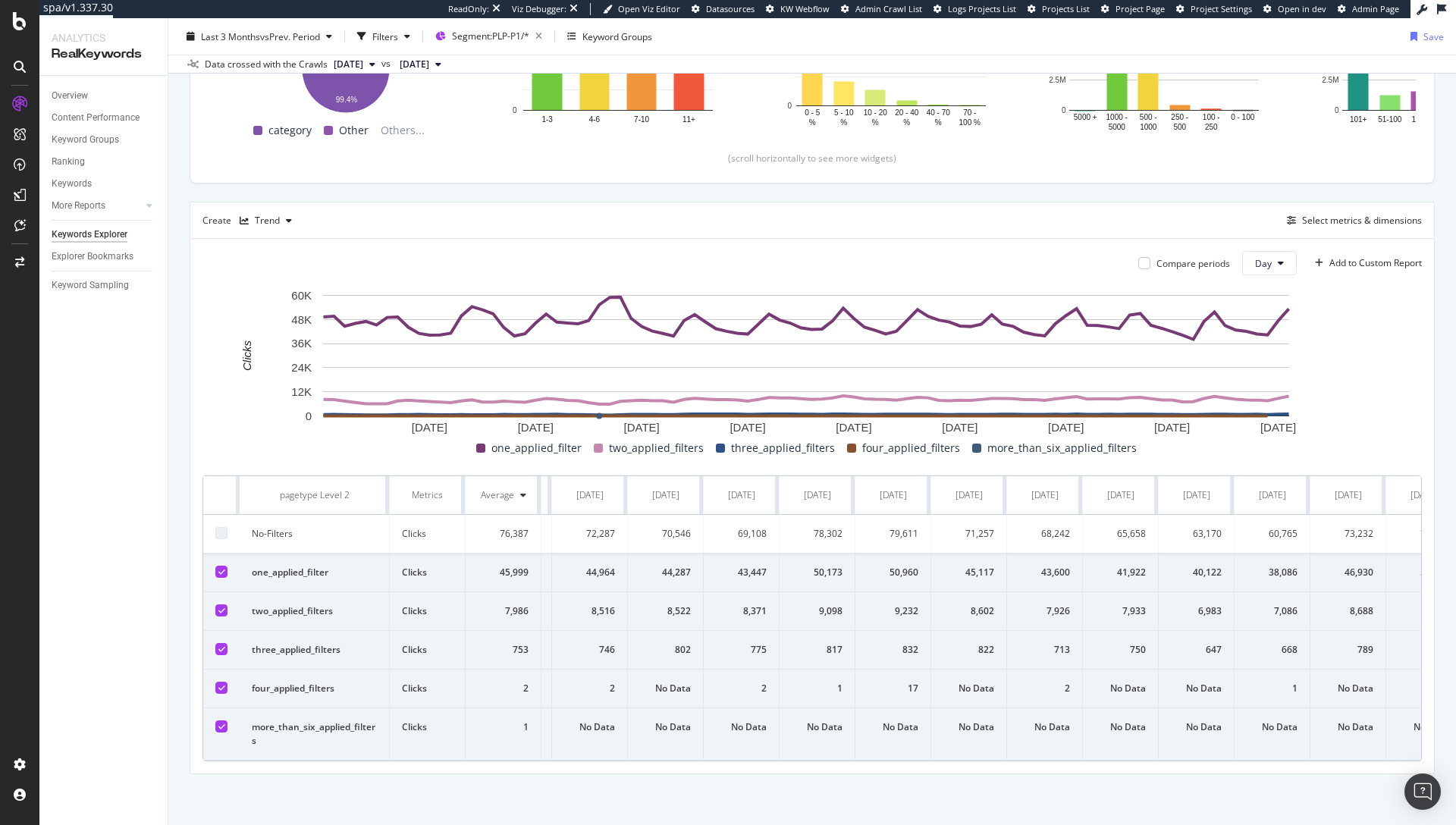
scroll to position [0, 5521]
click at [1273, 755] on td "No Data" at bounding box center [1277, 734] width 76 height 53
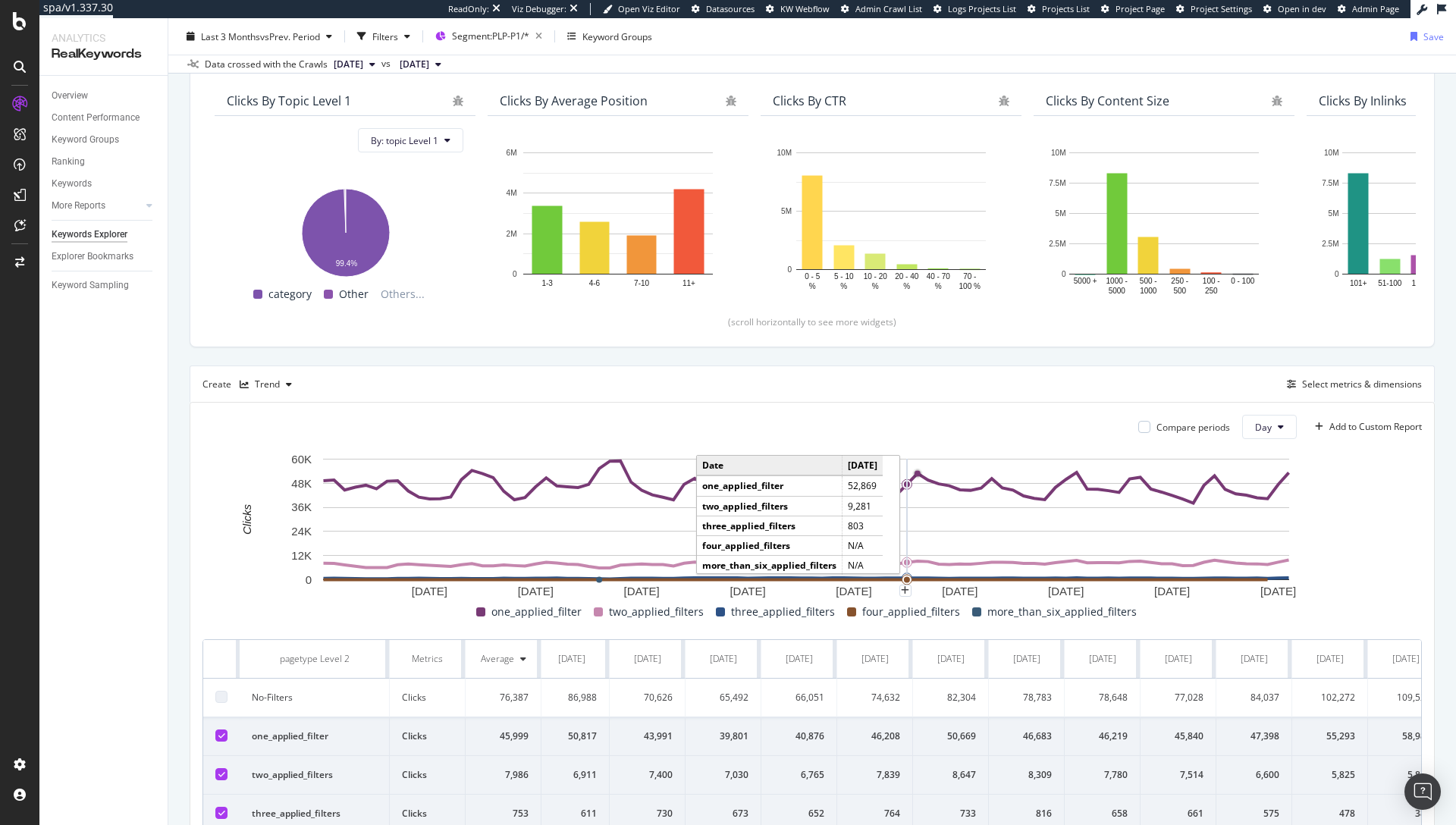
scroll to position [72, 0]
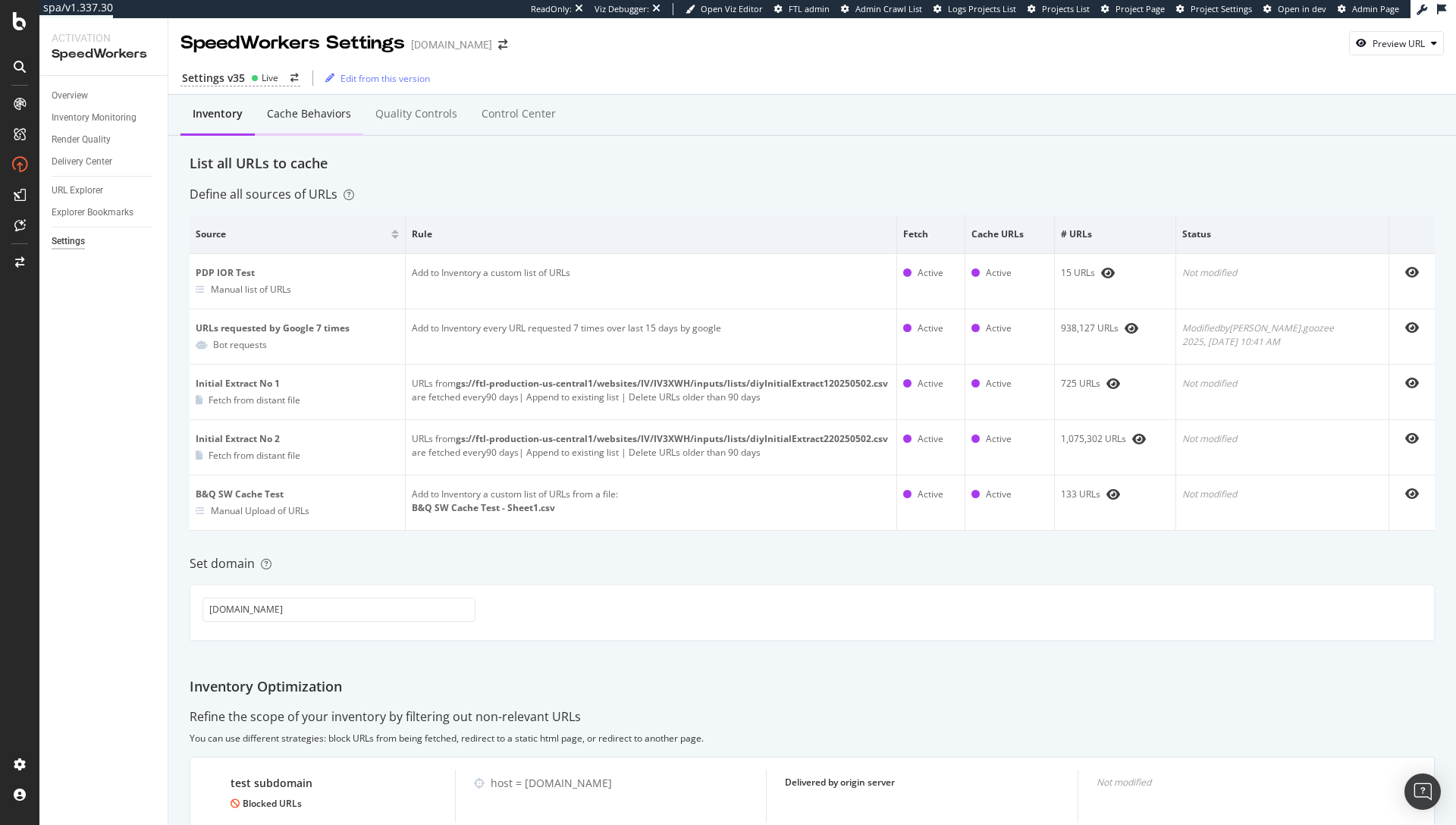
click at [292, 126] on div "Cache behaviors" at bounding box center [309, 114] width 109 height 42
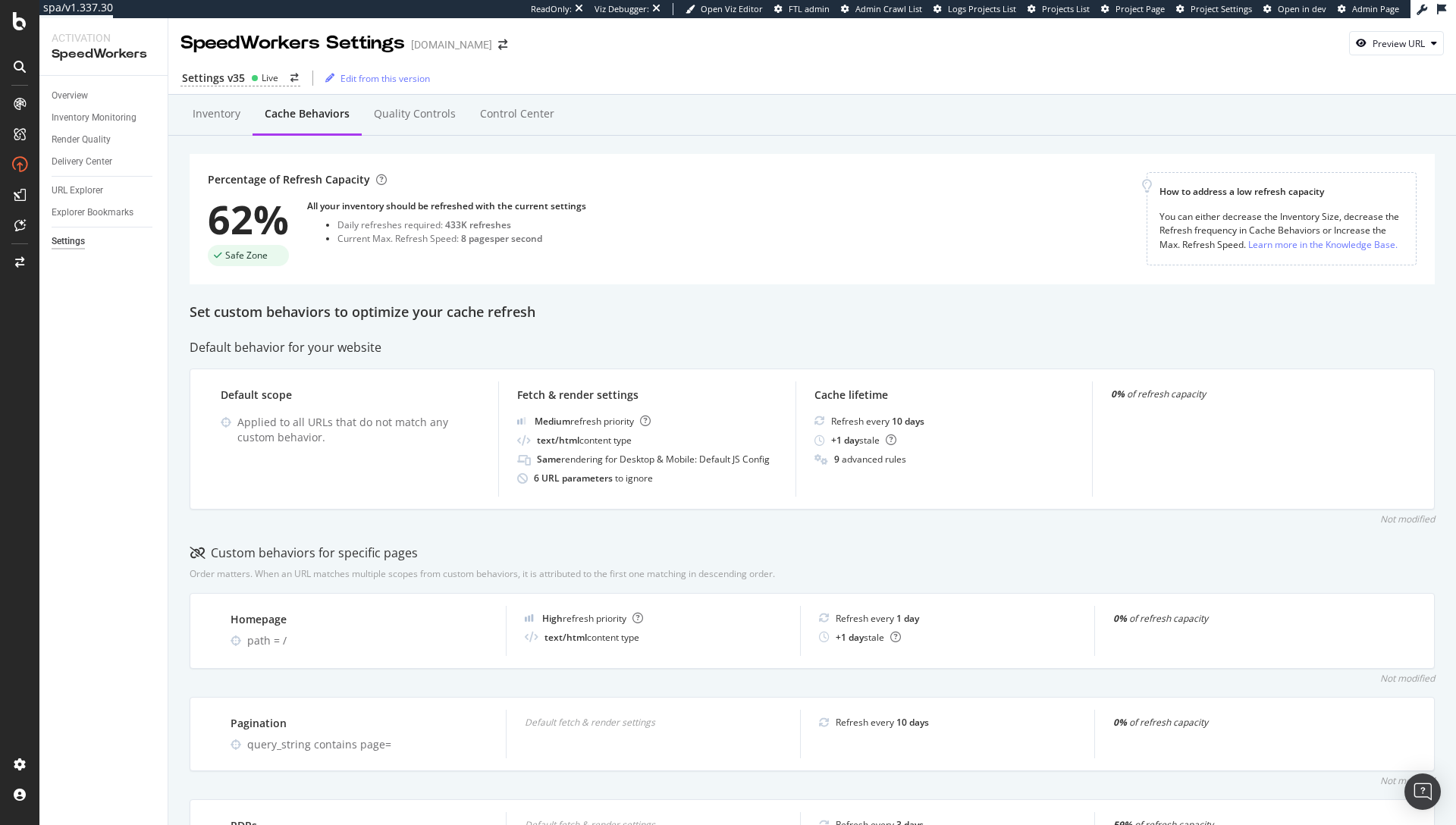
drag, startPoint x: 460, startPoint y: 239, endPoint x: 517, endPoint y: 241, distance: 57.0
click at [517, 241] on div "8 pages per second" at bounding box center [501, 238] width 81 height 13
click at [757, 105] on div "Inventory Cache behaviors Quality Controls Control Center" at bounding box center [812, 115] width 1288 height 41
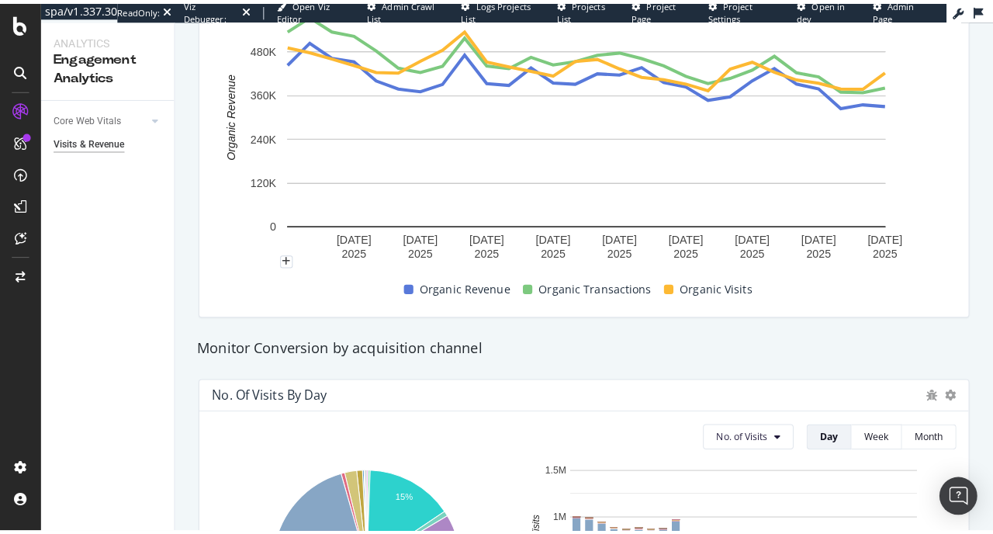
scroll to position [322, 0]
